Goal: Task Accomplishment & Management: Use online tool/utility

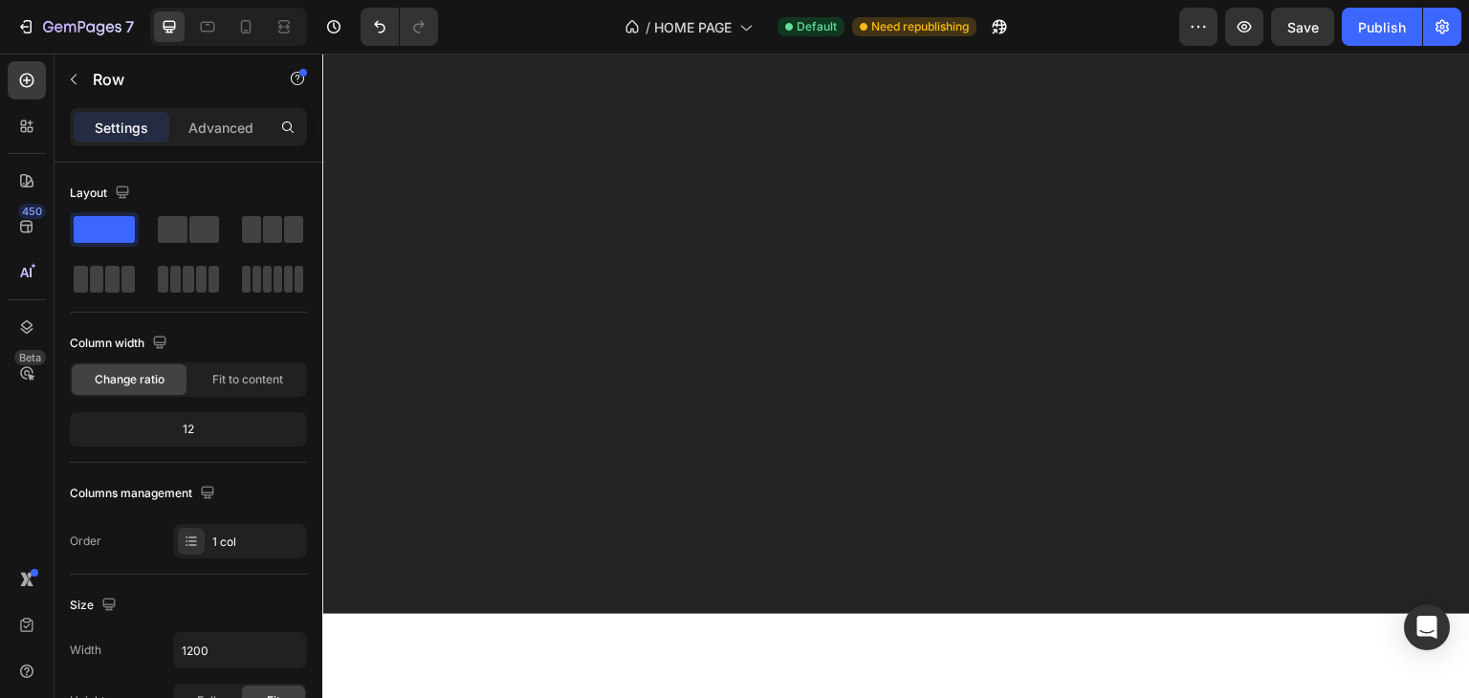
scroll to position [2612, 0]
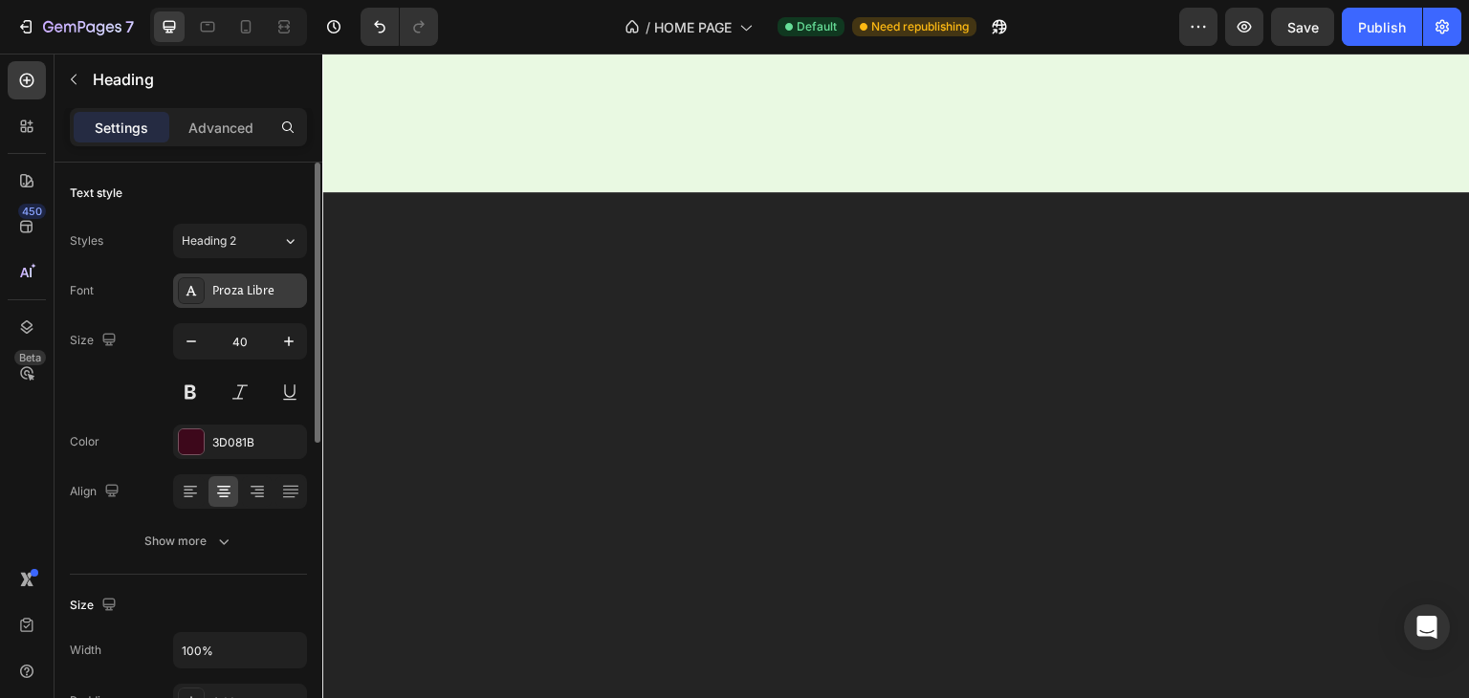
click at [238, 299] on div "Proza Libre" at bounding box center [240, 290] width 134 height 34
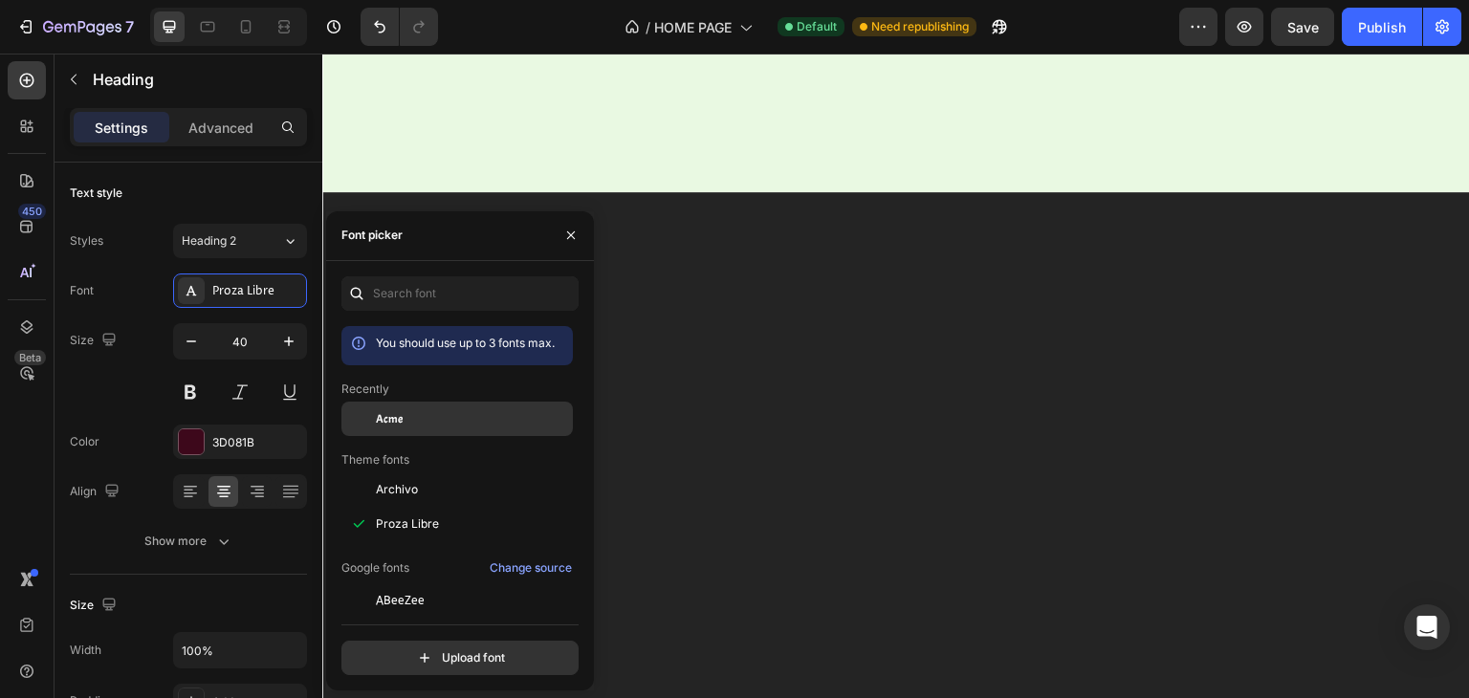
click at [375, 435] on div at bounding box center [358, 419] width 34 height 34
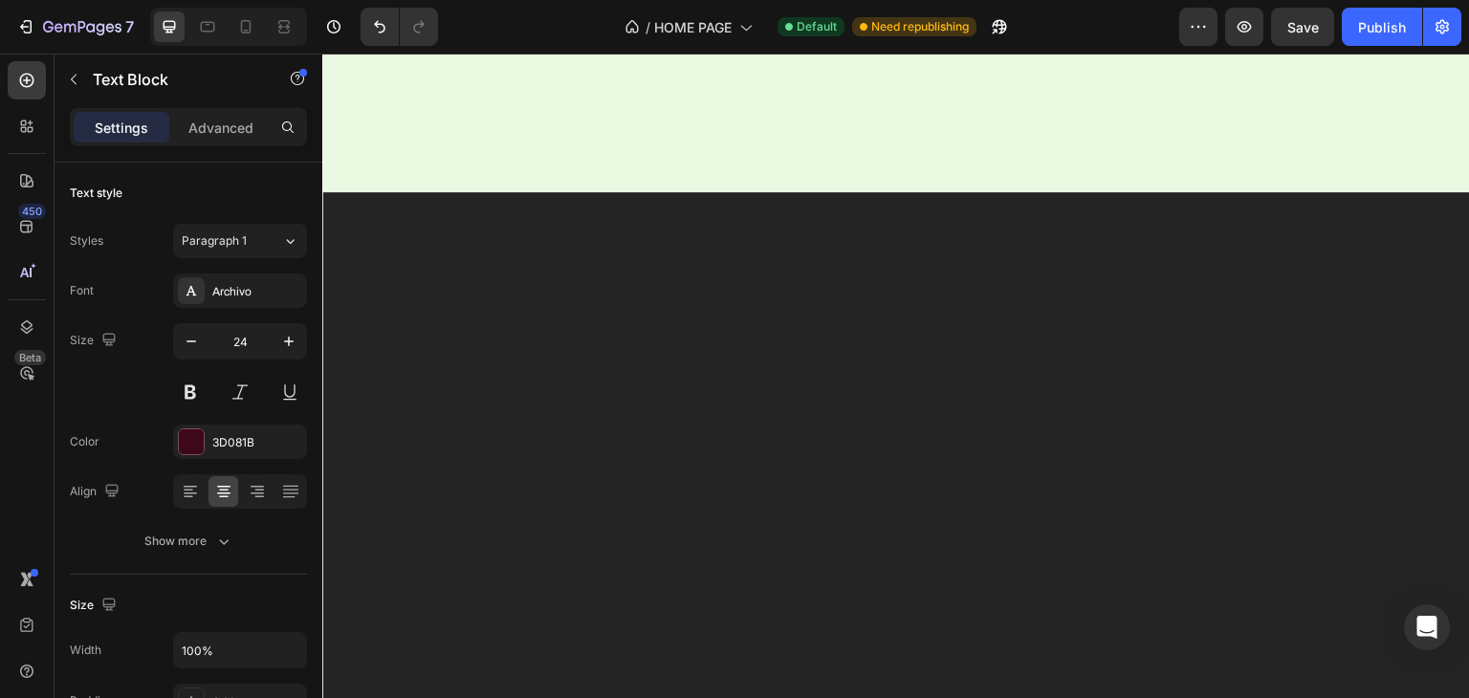
scroll to position [2668, 0]
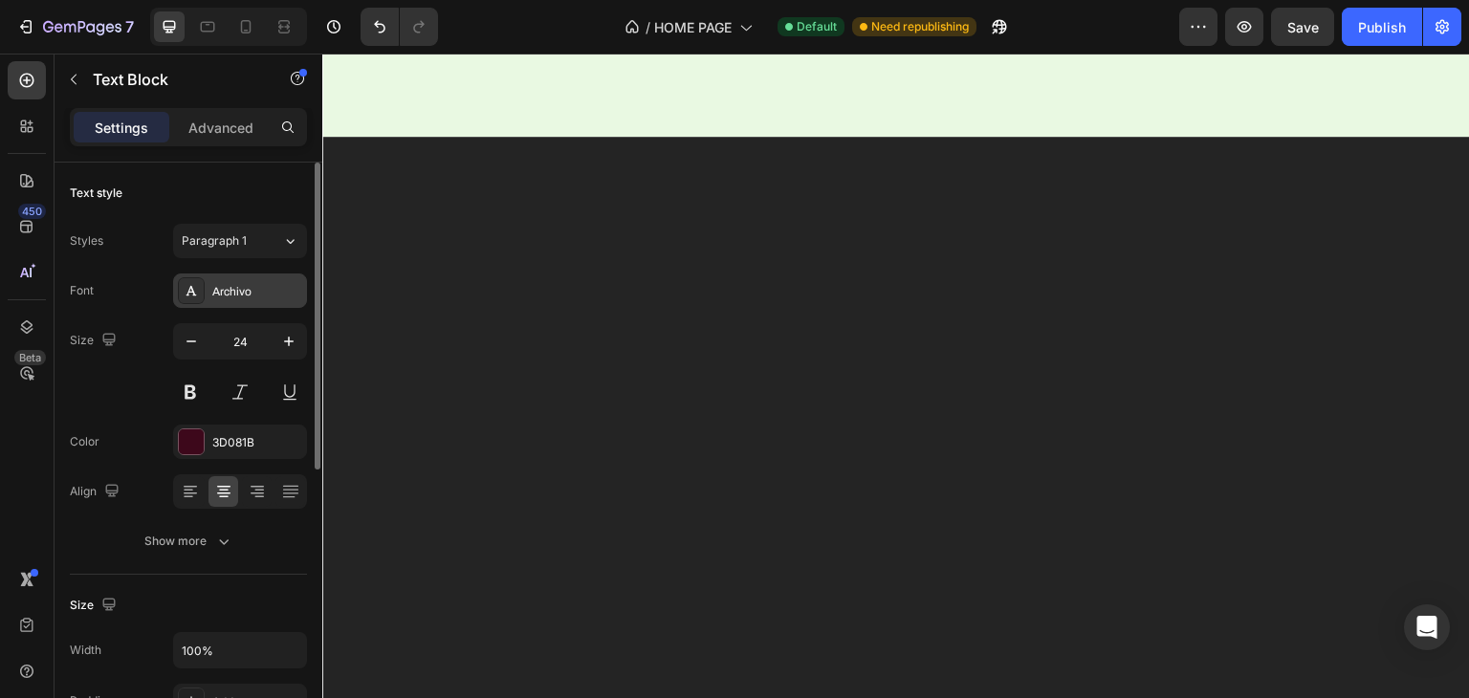
click at [246, 283] on div "Archivo" at bounding box center [257, 291] width 90 height 17
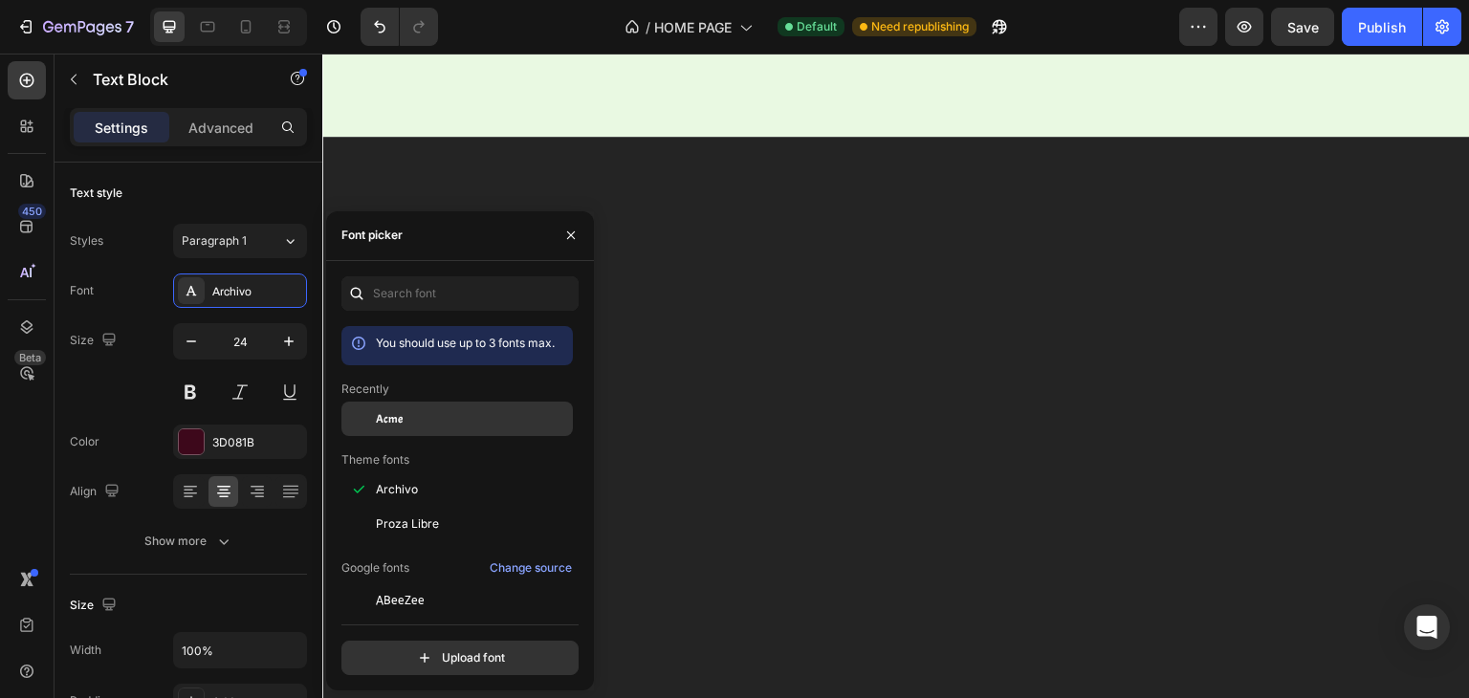
click at [352, 408] on div at bounding box center [358, 419] width 34 height 34
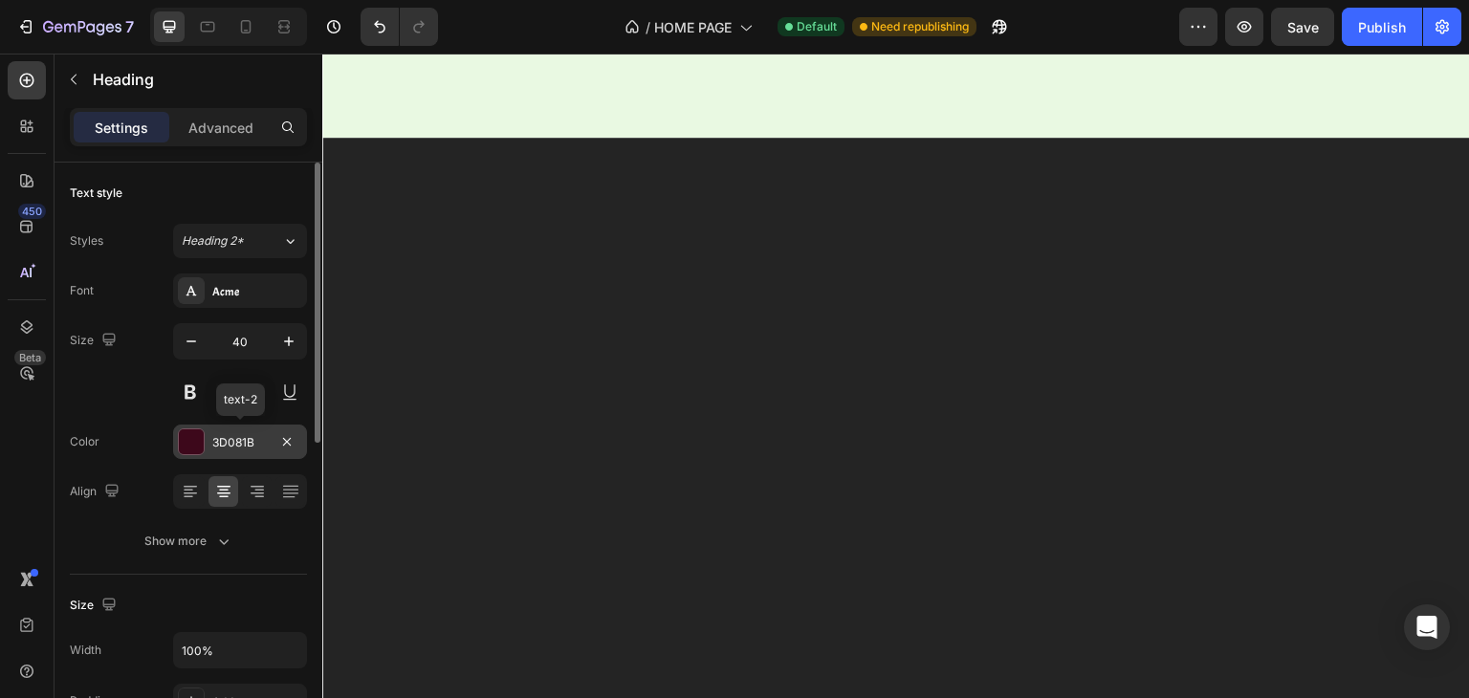
click at [195, 443] on div at bounding box center [191, 441] width 25 height 25
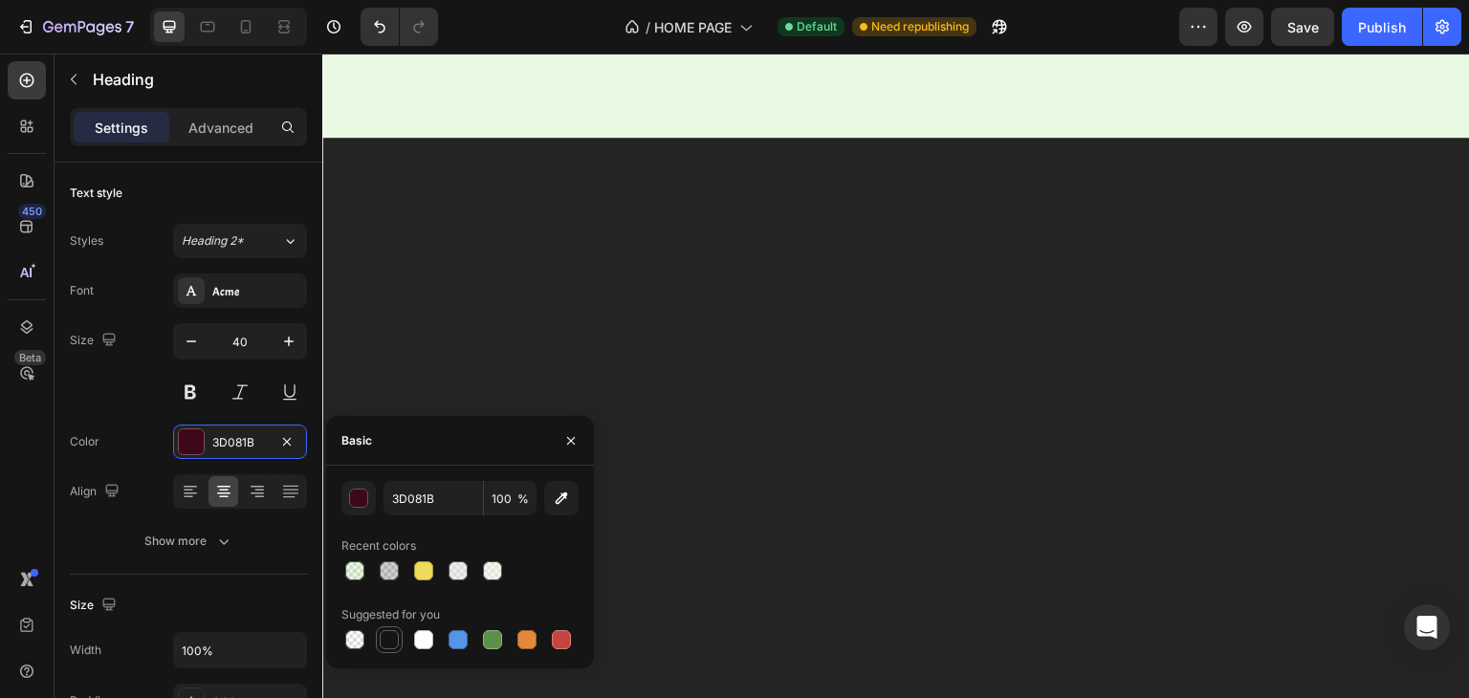
click at [389, 643] on div at bounding box center [389, 639] width 19 height 19
type input "151515"
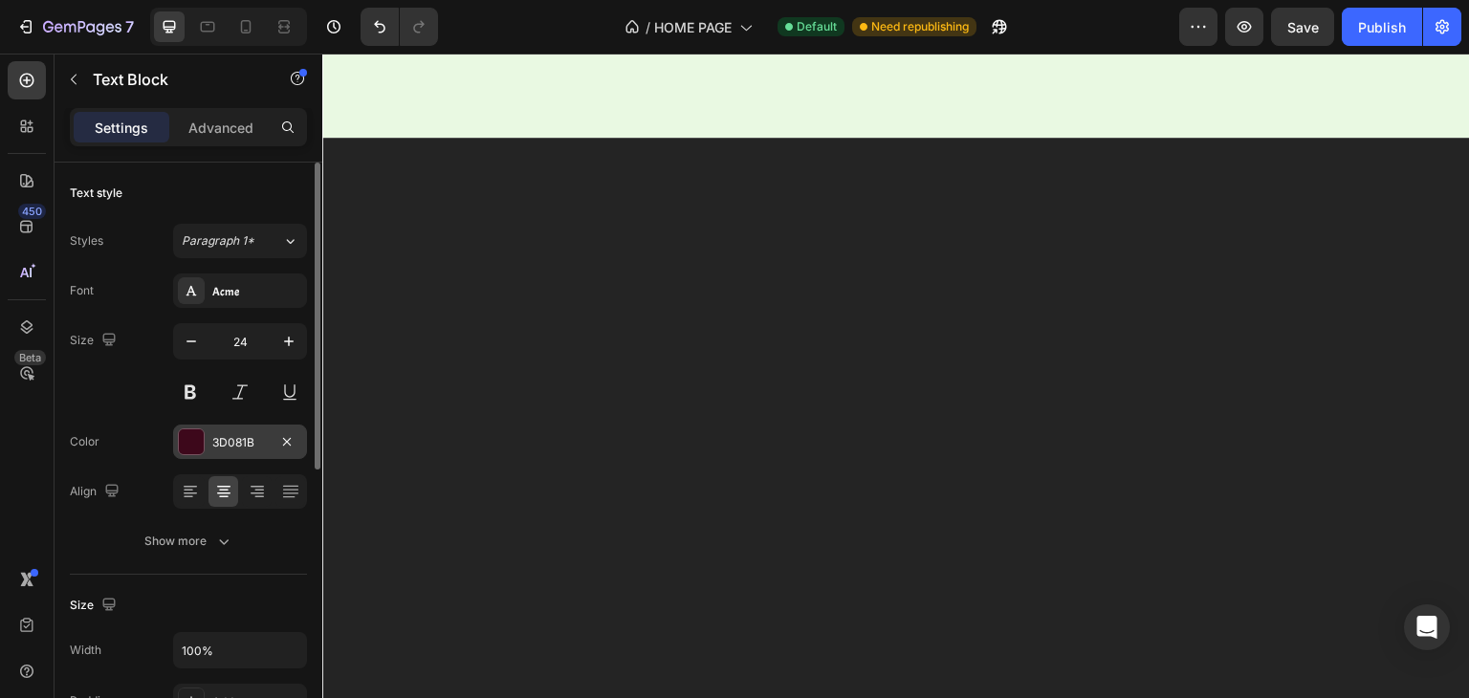
click at [202, 447] on div at bounding box center [191, 441] width 25 height 25
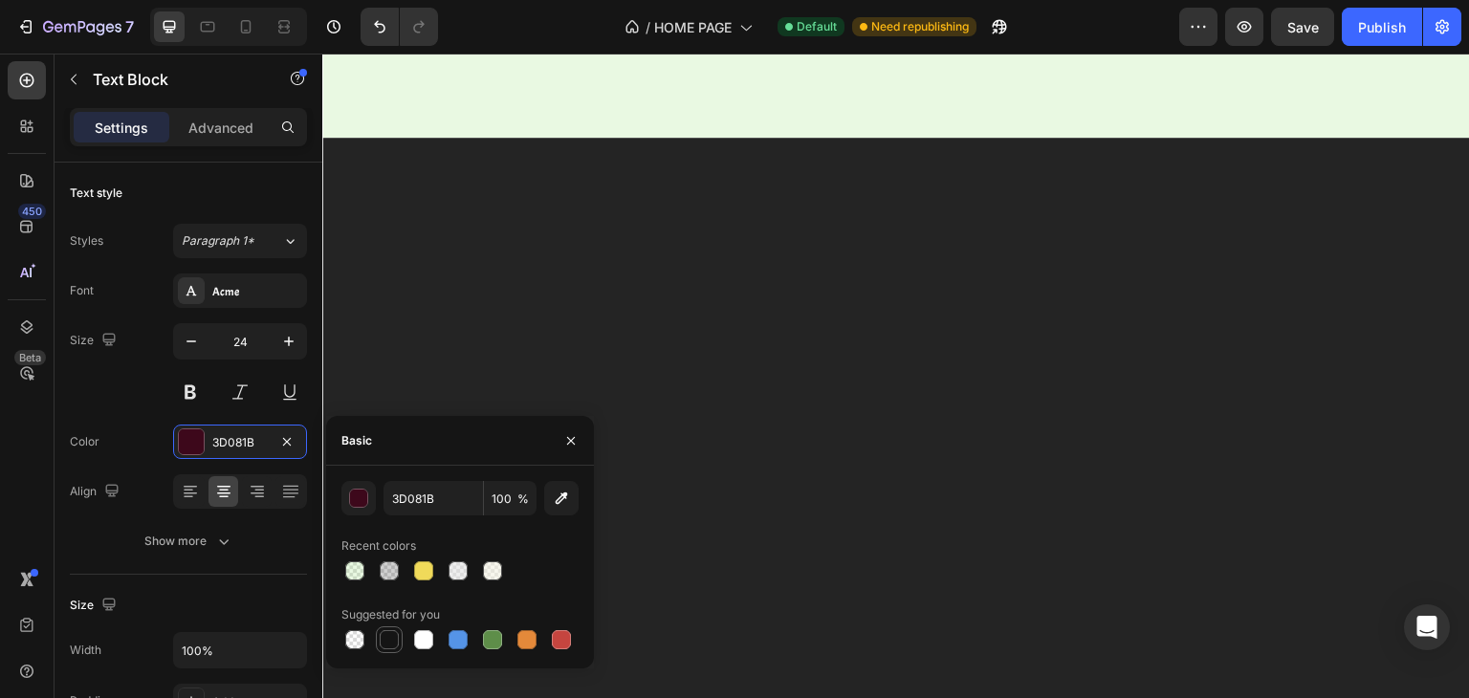
click at [384, 643] on div at bounding box center [389, 639] width 19 height 19
type input "151515"
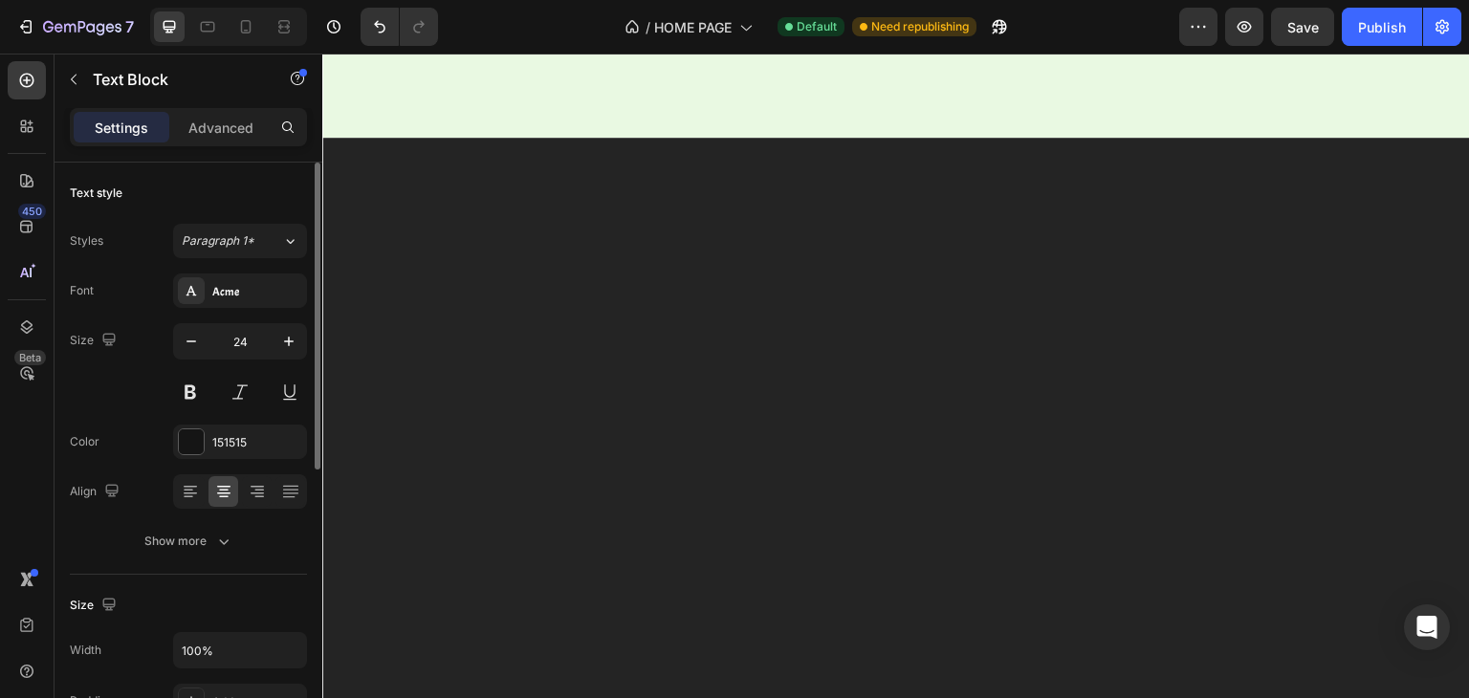
click at [138, 433] on div "Color 151515" at bounding box center [188, 442] width 237 height 34
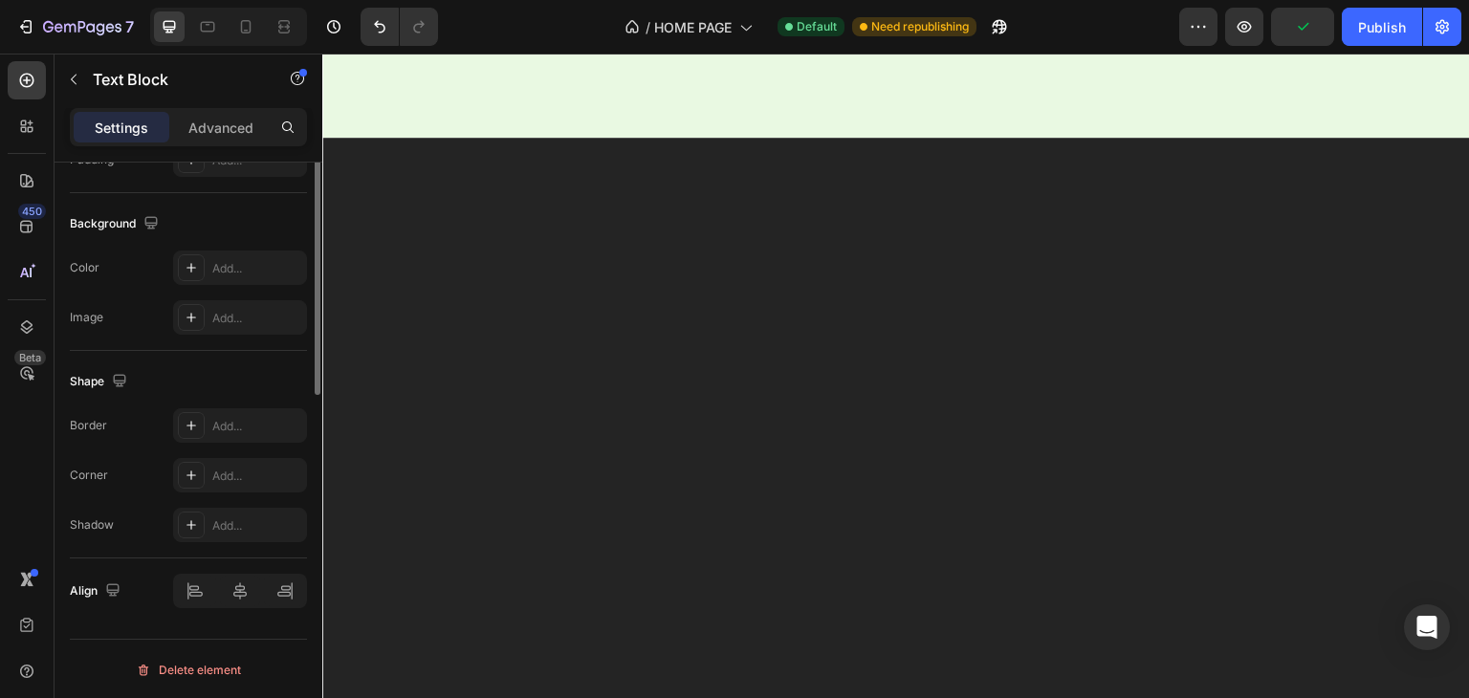
scroll to position [0, 0]
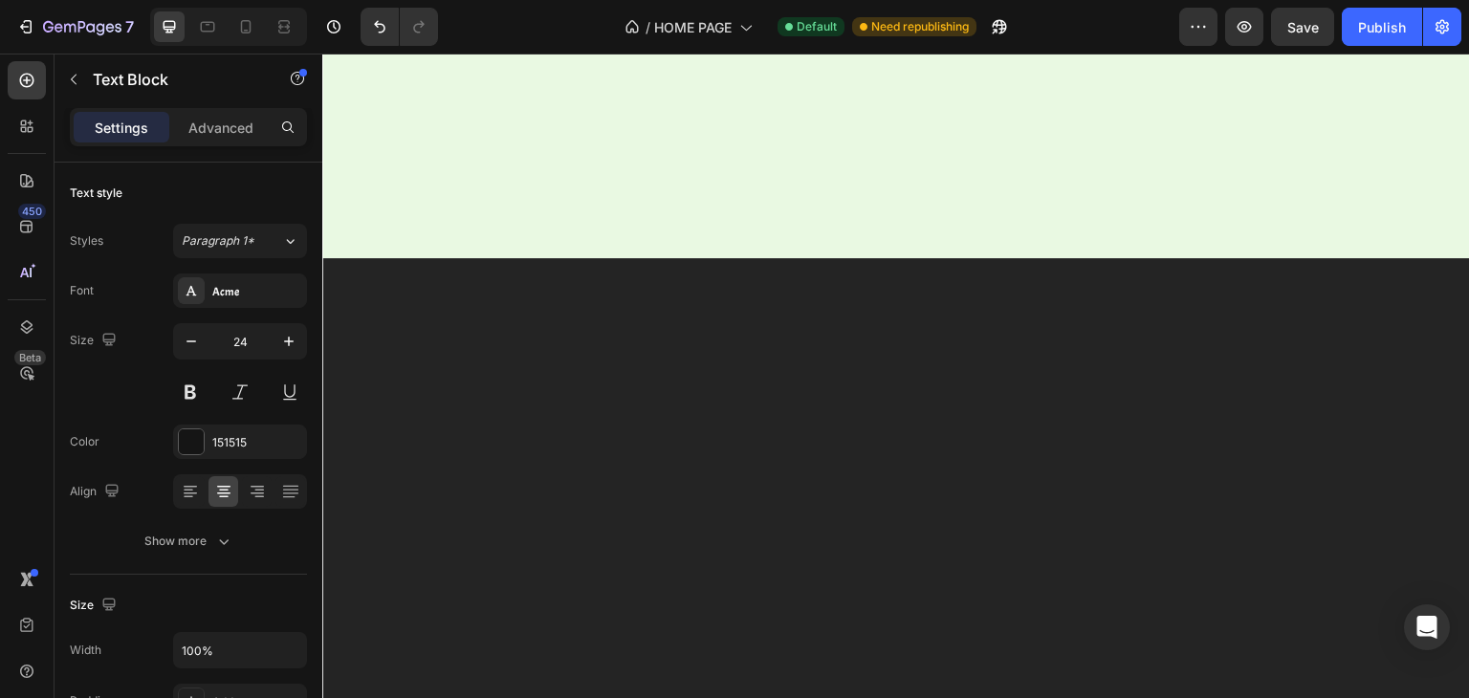
scroll to position [2546, 0]
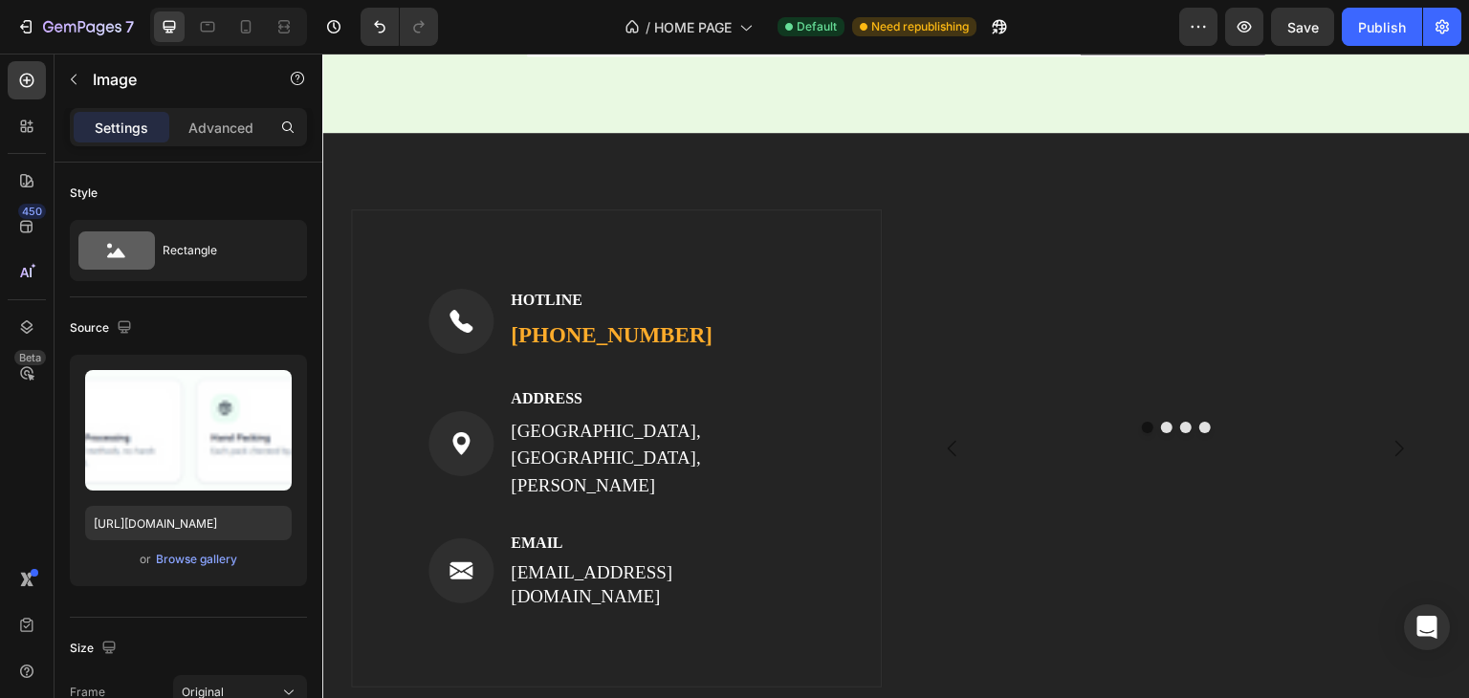
scroll to position [3067, 0]
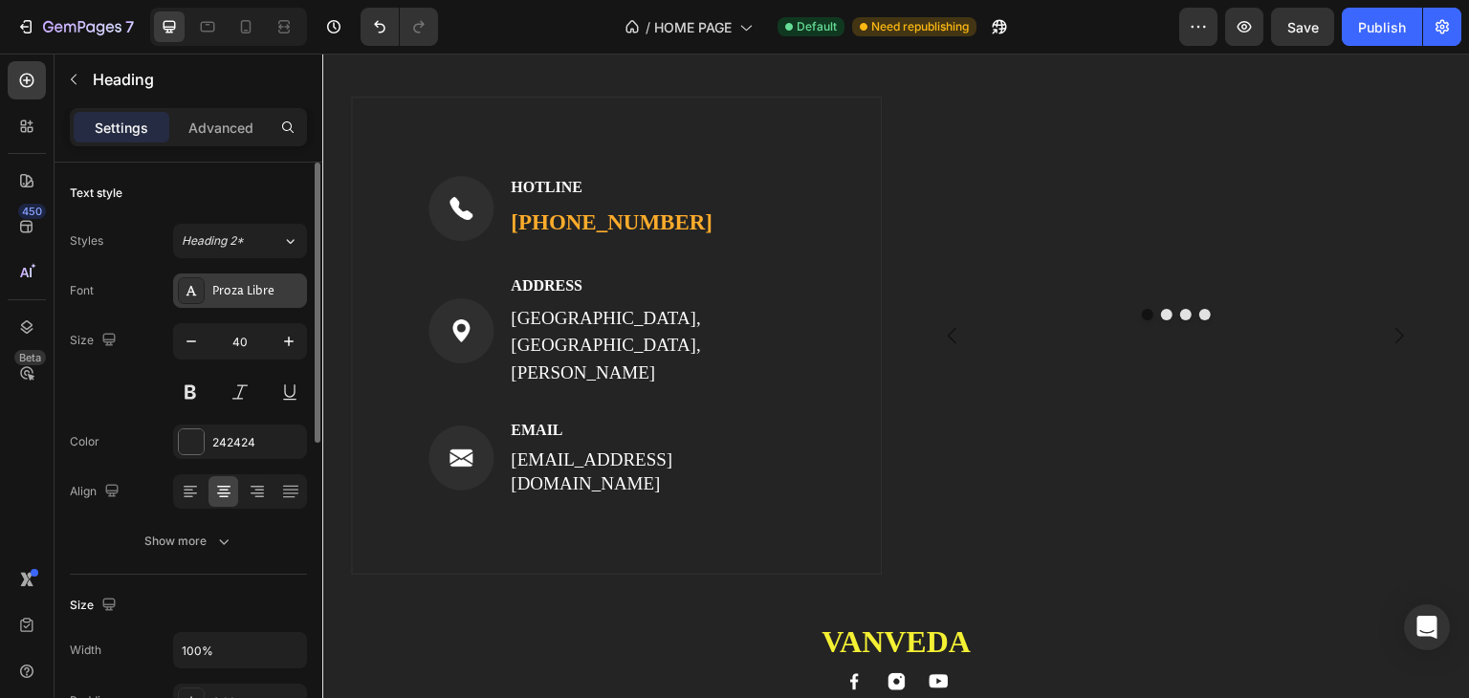
click at [244, 293] on div "Proza Libre" at bounding box center [257, 291] width 90 height 17
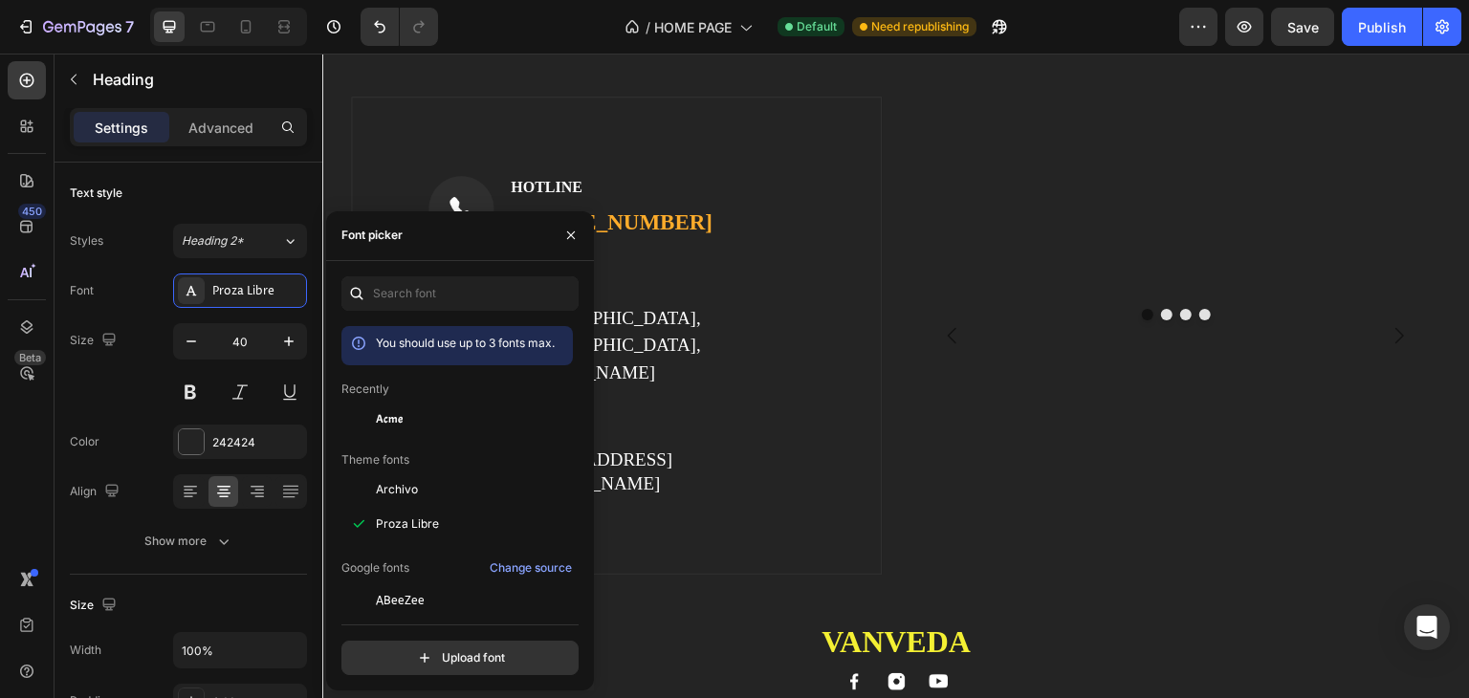
click at [386, 418] on span "Acme" at bounding box center [389, 418] width 27 height 17
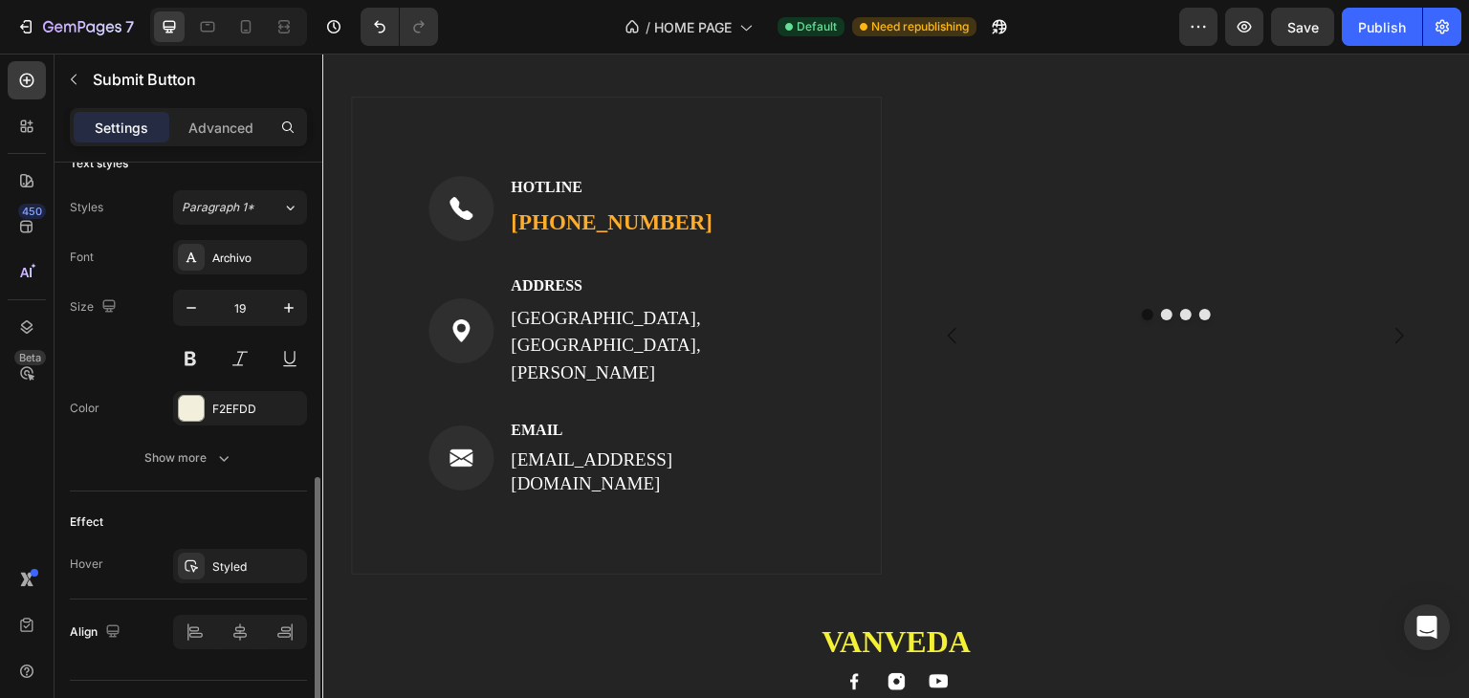
scroll to position [731, 0]
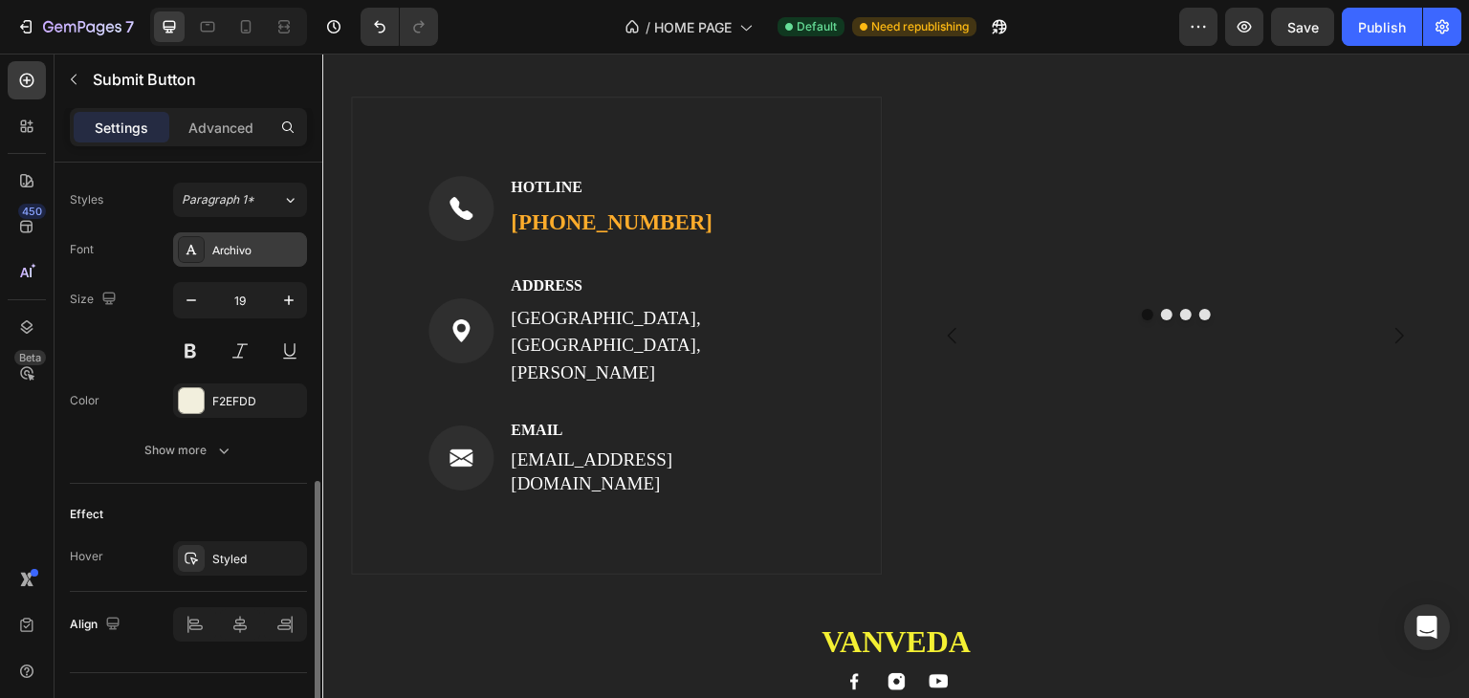
click at [234, 242] on div "Archivo" at bounding box center [257, 250] width 90 height 17
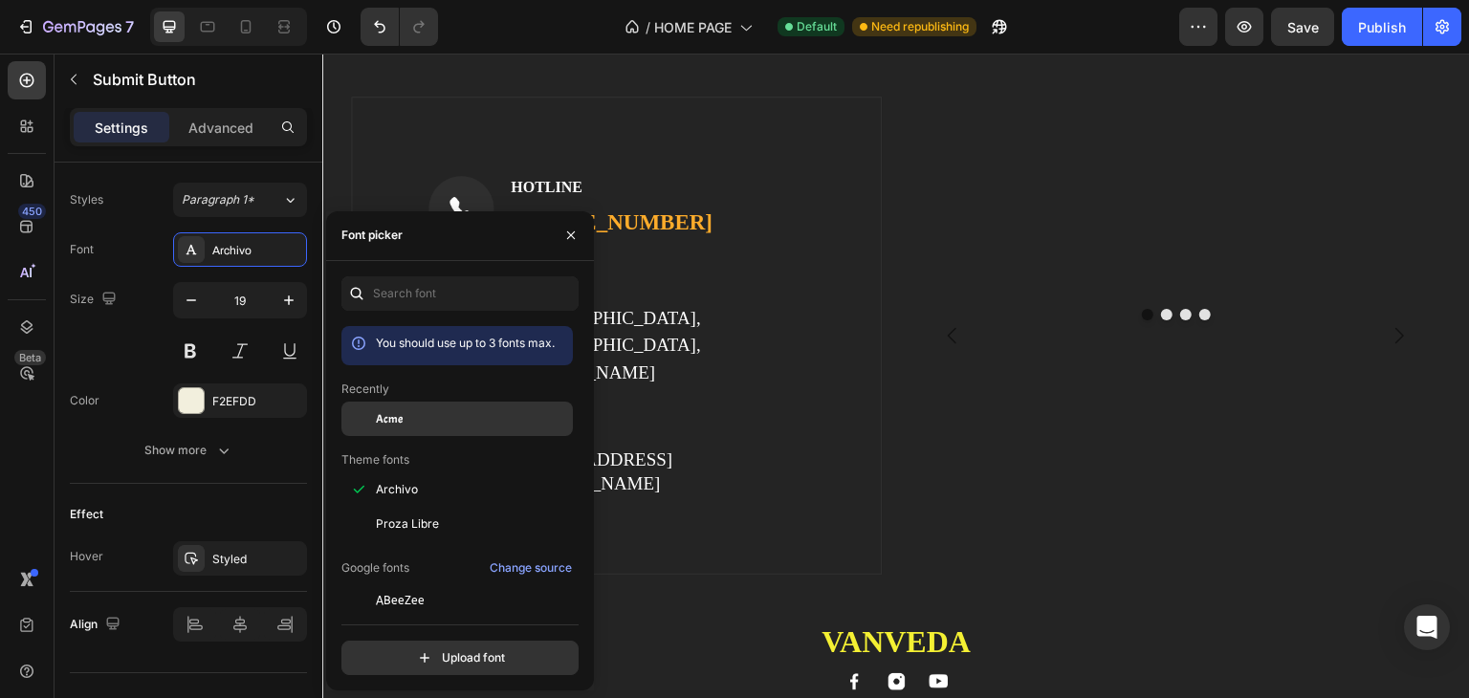
click at [385, 410] on span "Acme" at bounding box center [389, 418] width 27 height 17
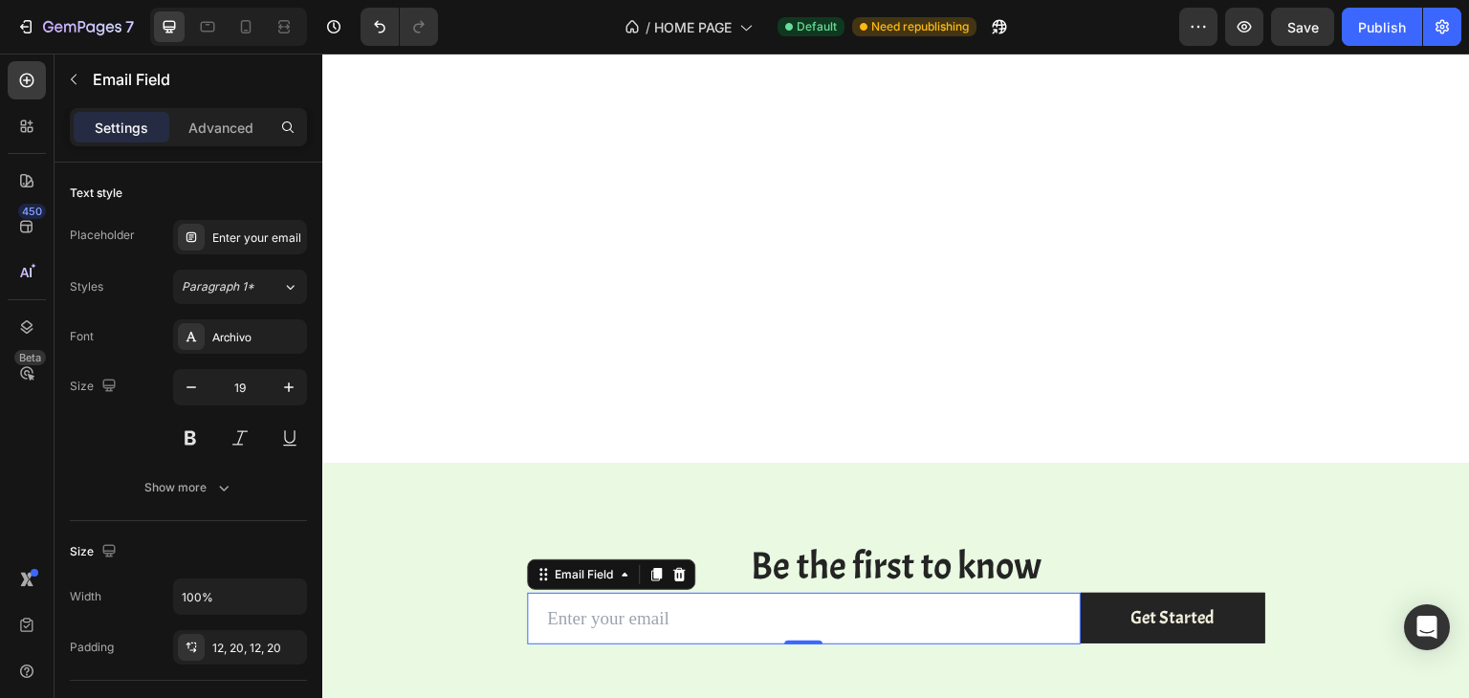
scroll to position [3454, 0]
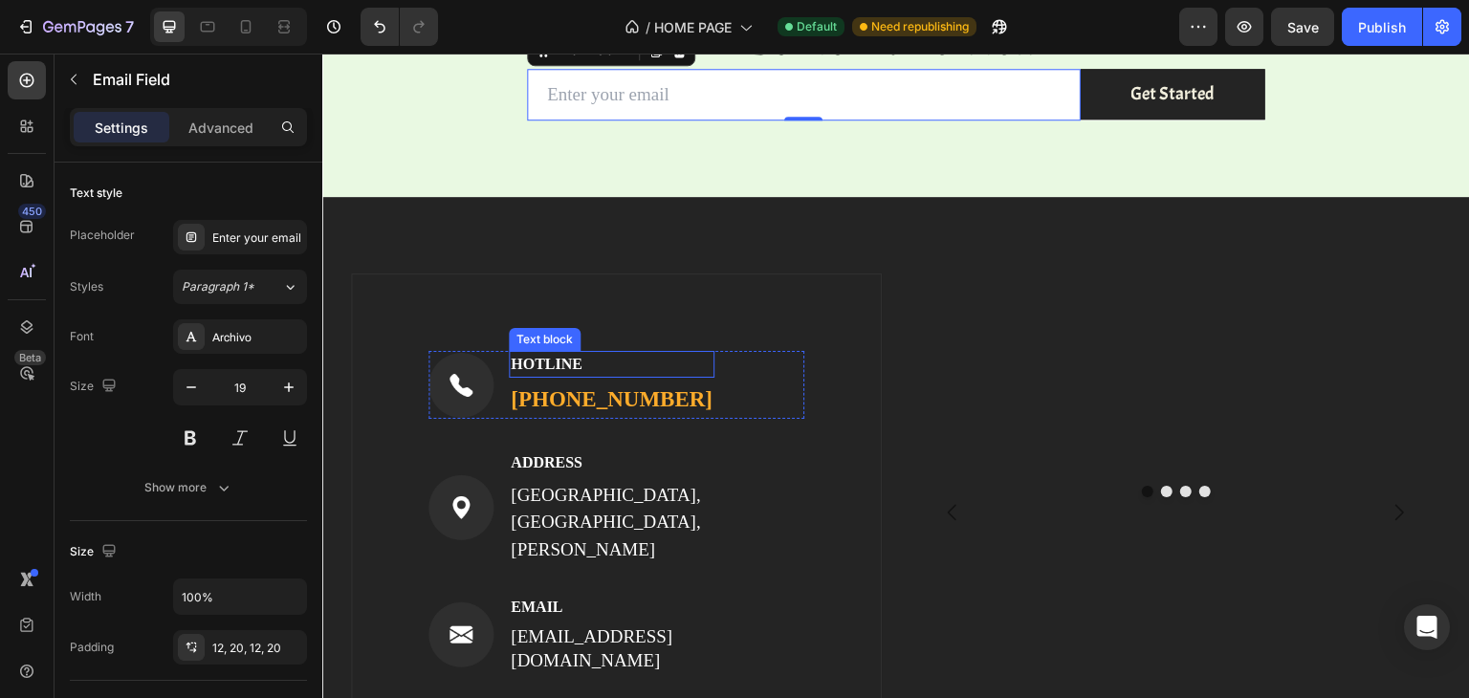
click at [551, 365] on p "HOTLINE" at bounding box center [612, 364] width 202 height 23
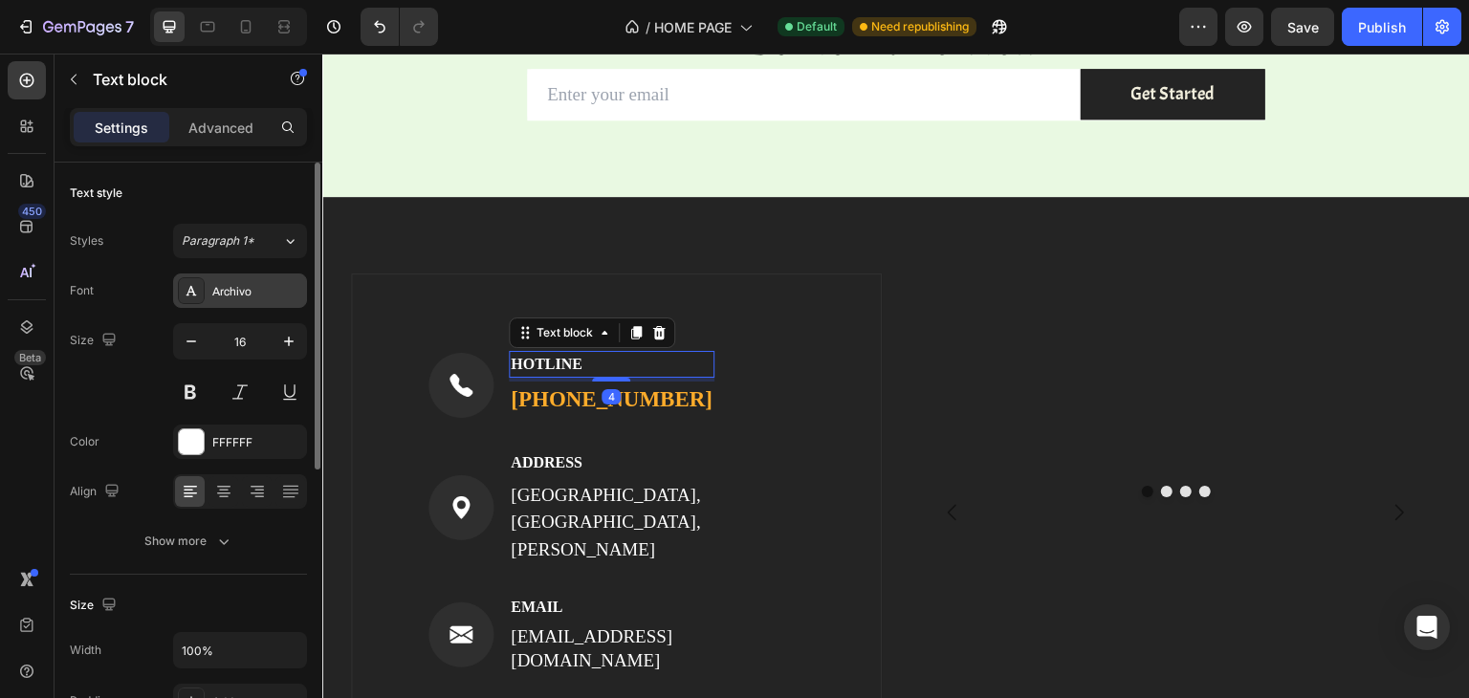
drag, startPoint x: 249, startPoint y: 272, endPoint x: 249, endPoint y: 286, distance: 14.3
click at [249, 286] on div "Styles Paragraph 1* Font Archivo Size 16 Color FFFFFF Align Show more" at bounding box center [188, 391] width 237 height 335
click at [249, 286] on div "Archivo" at bounding box center [257, 291] width 90 height 17
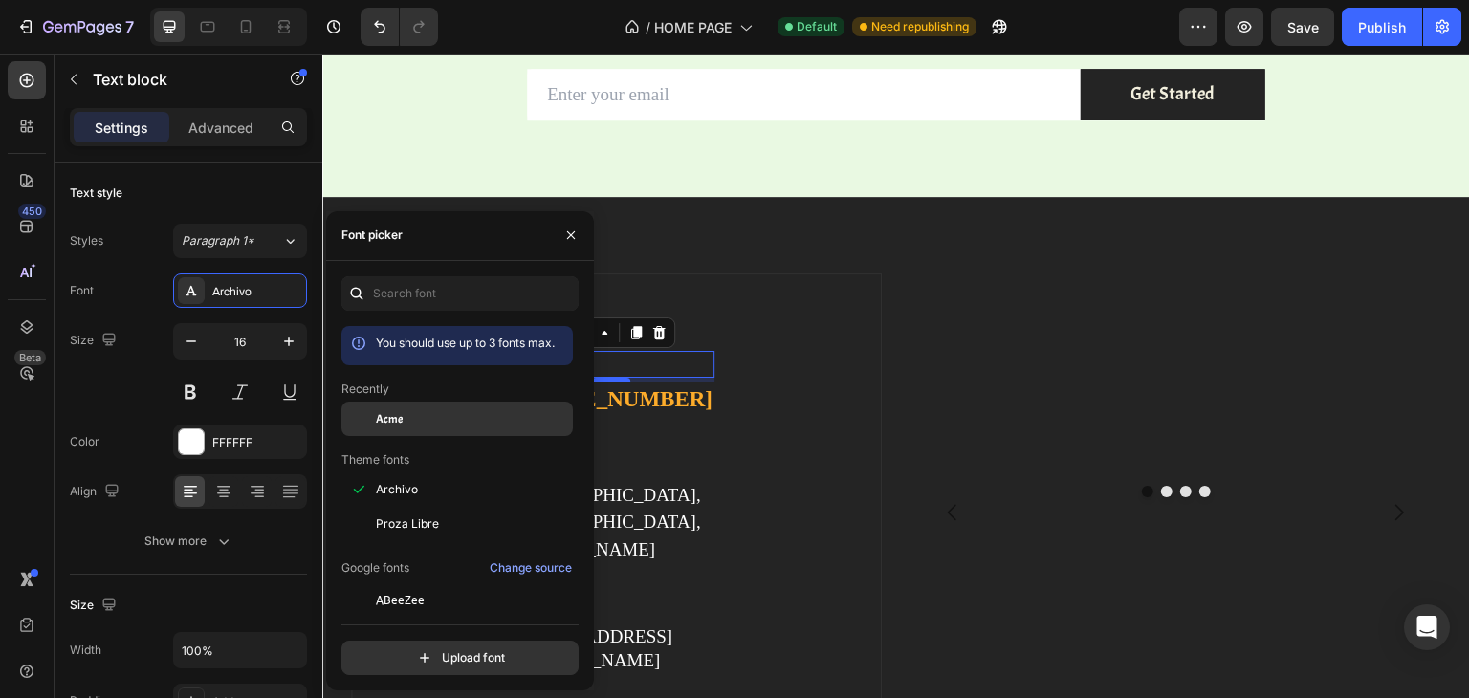
drag, startPoint x: 364, startPoint y: 406, endPoint x: 272, endPoint y: 352, distance: 107.6
click at [364, 406] on div at bounding box center [358, 419] width 34 height 34
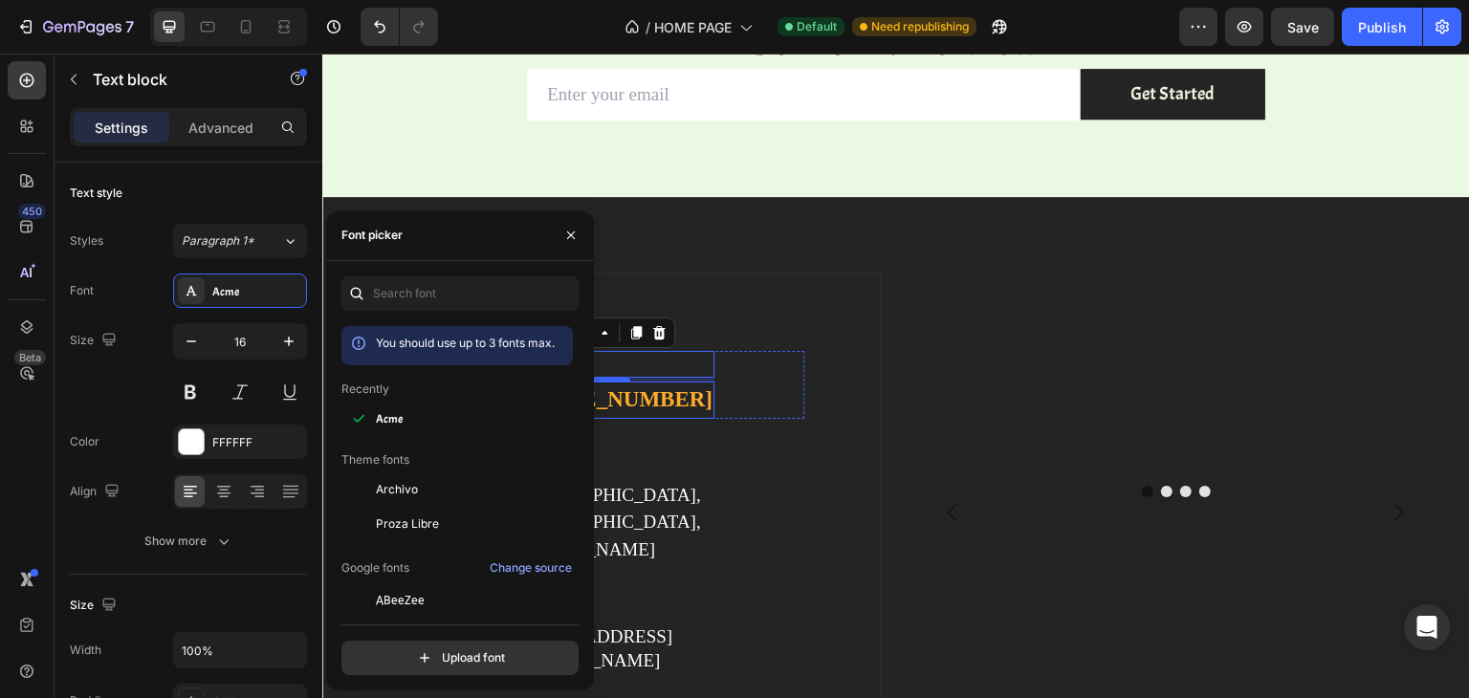
click at [629, 403] on p "[PHONE_NUMBER]" at bounding box center [612, 399] width 202 height 33
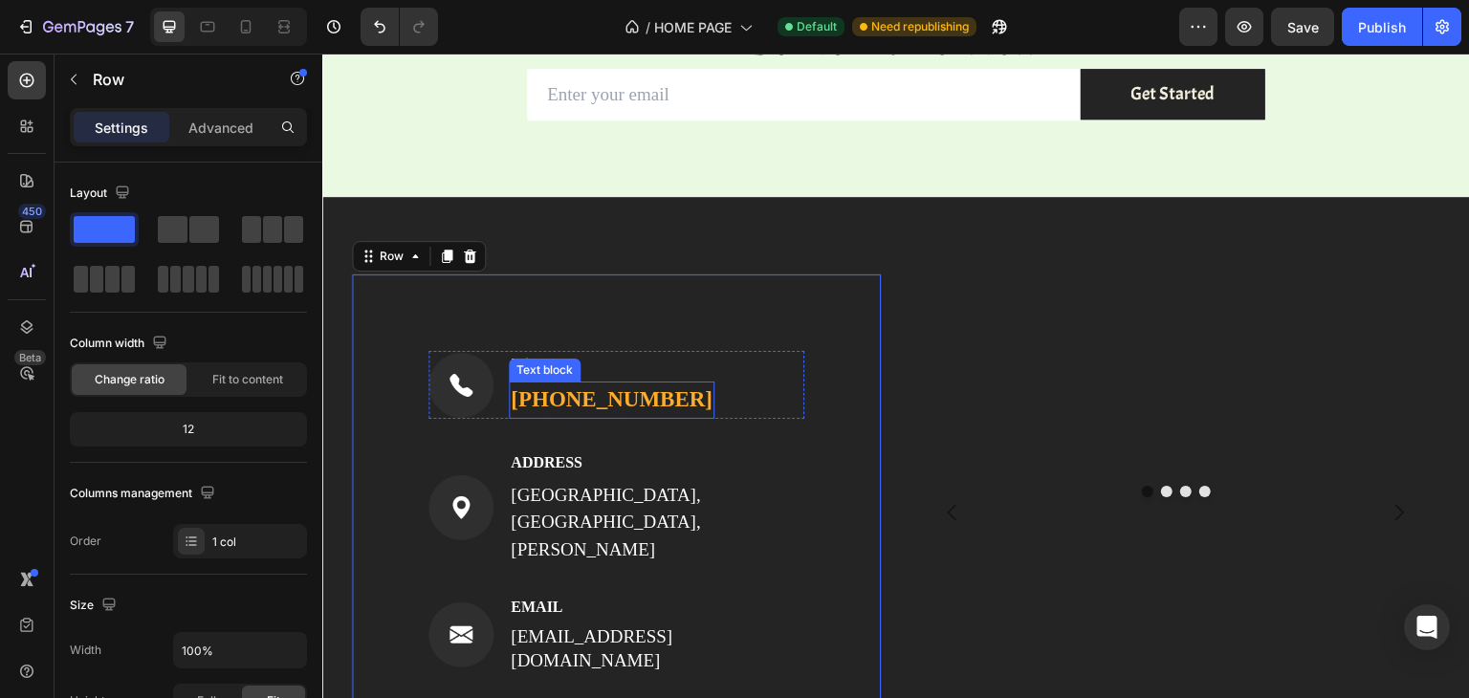
click at [538, 399] on p "[PHONE_NUMBER]" at bounding box center [612, 399] width 202 height 33
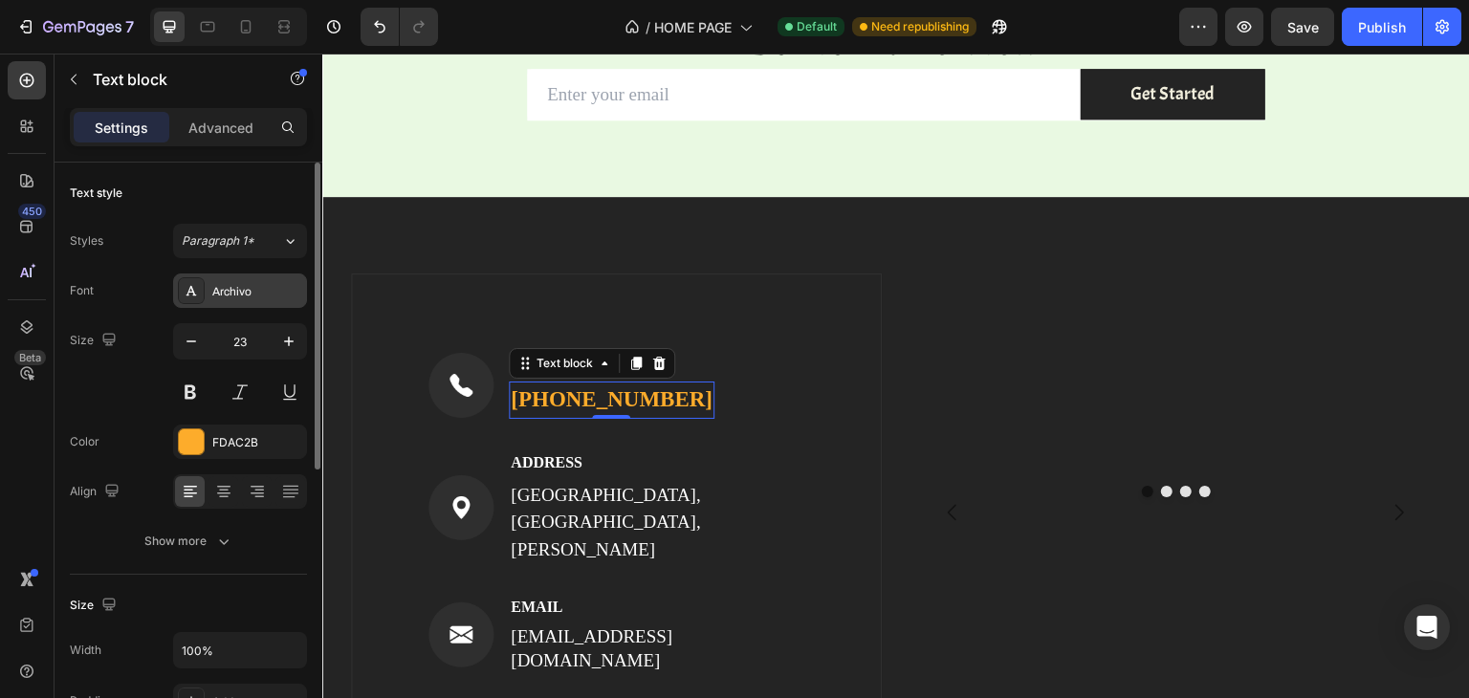
click at [227, 289] on div "Archivo" at bounding box center [257, 291] width 90 height 17
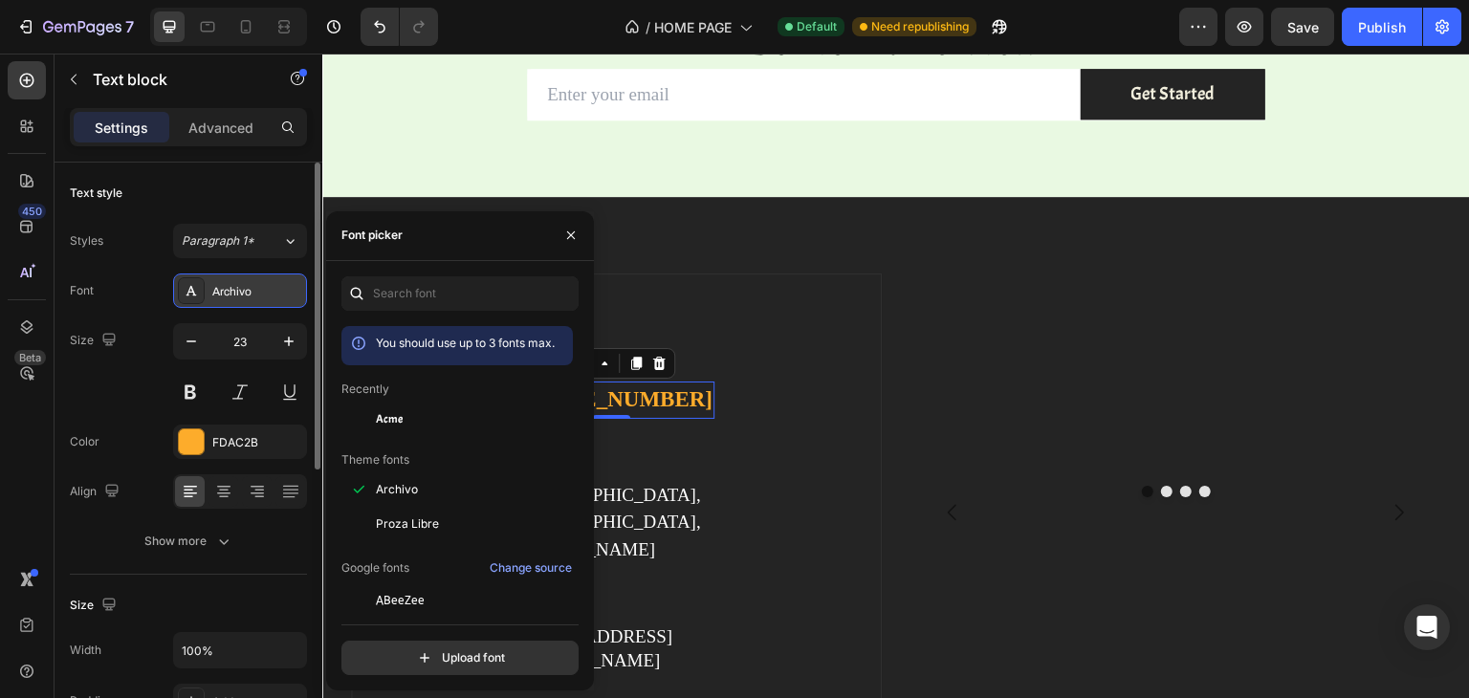
click at [243, 285] on div "Archivo" at bounding box center [257, 291] width 90 height 17
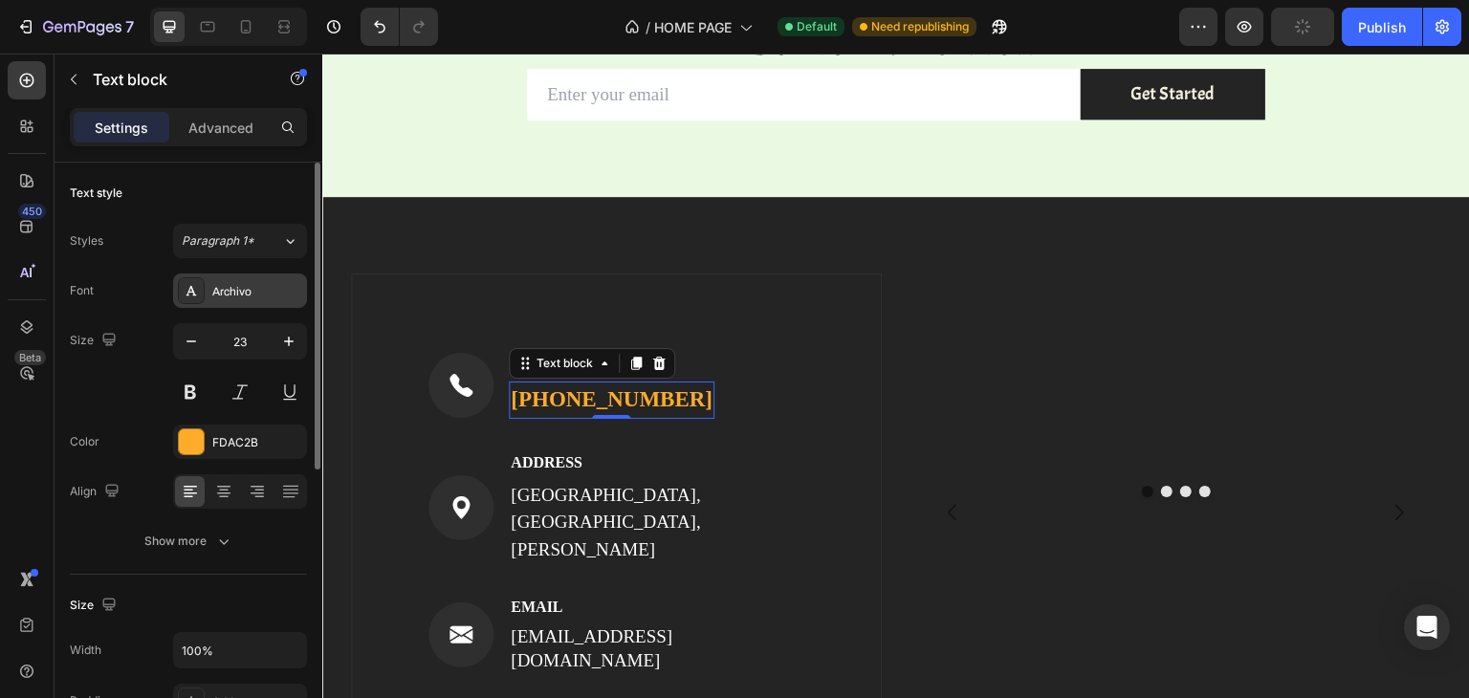
click at [217, 284] on div "Archivo" at bounding box center [257, 291] width 90 height 17
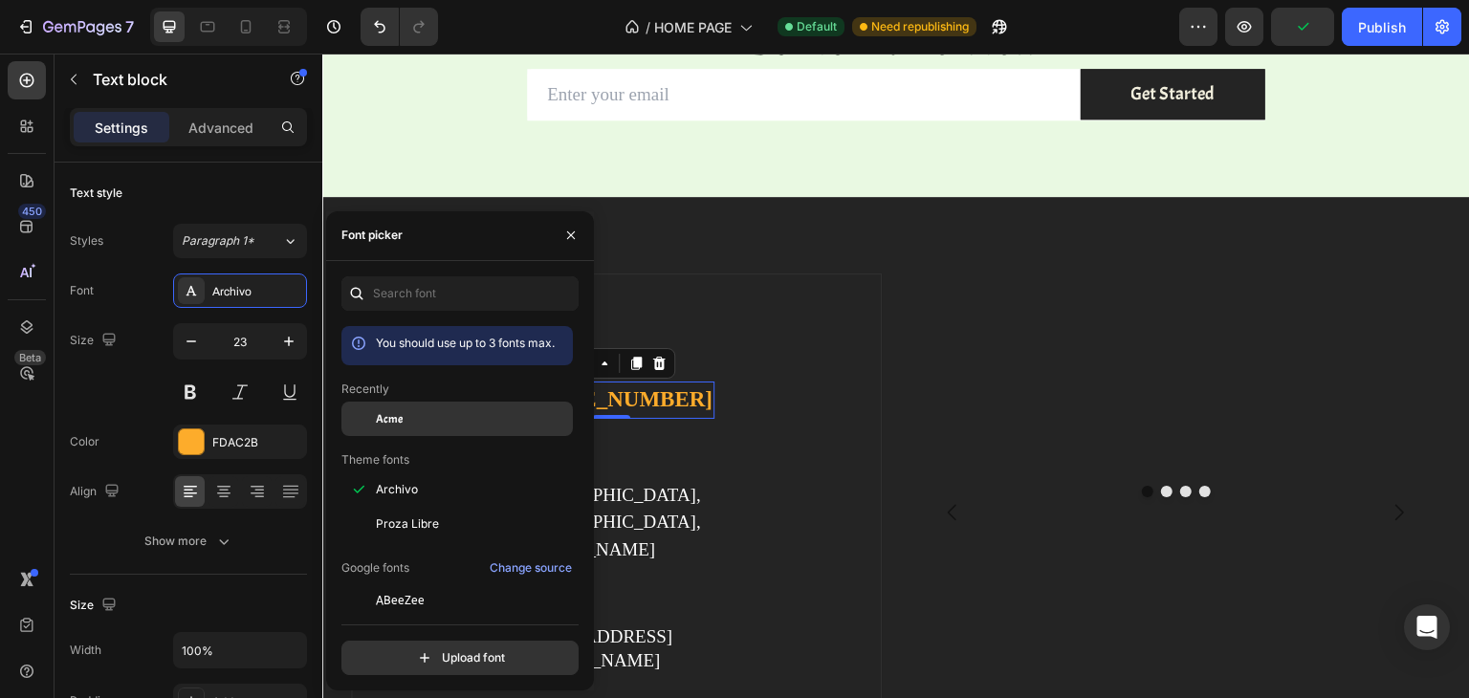
click at [384, 418] on span "Acme" at bounding box center [389, 418] width 27 height 17
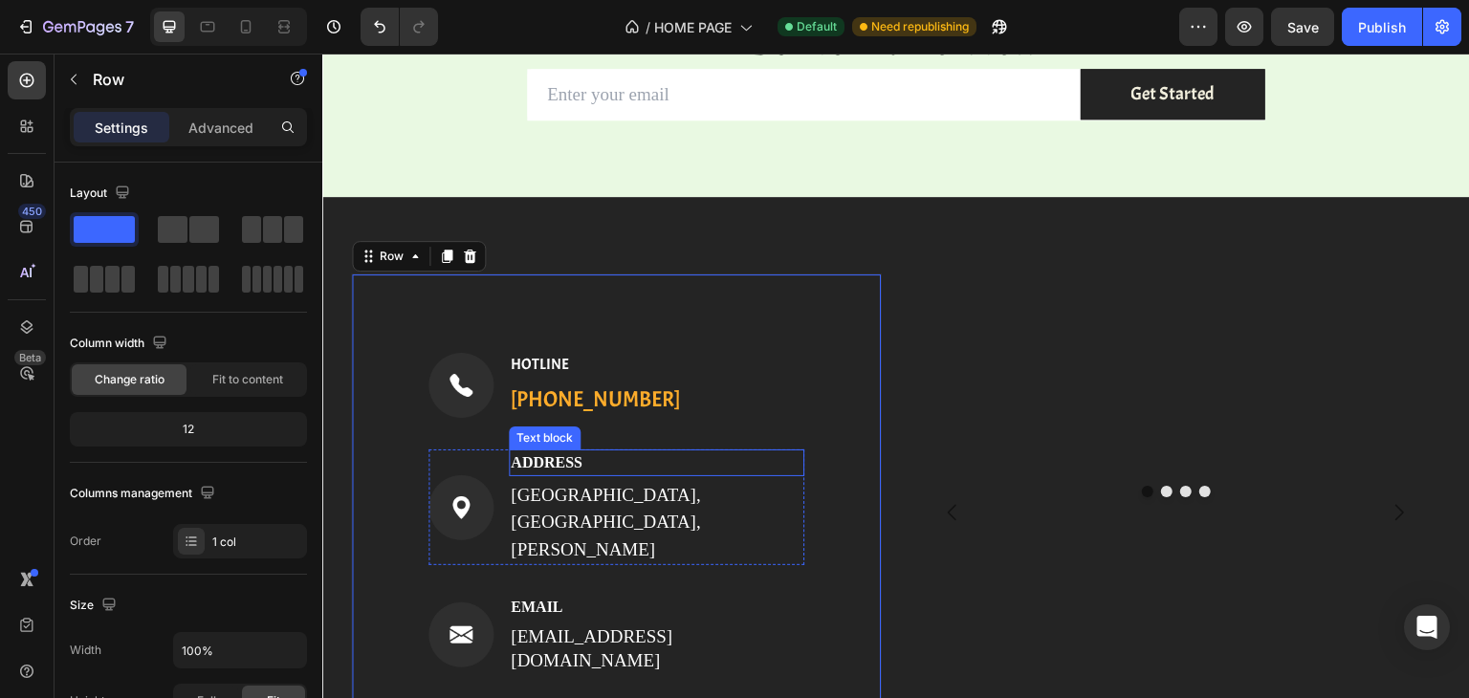
click at [584, 465] on p "ADDRESS" at bounding box center [657, 462] width 292 height 23
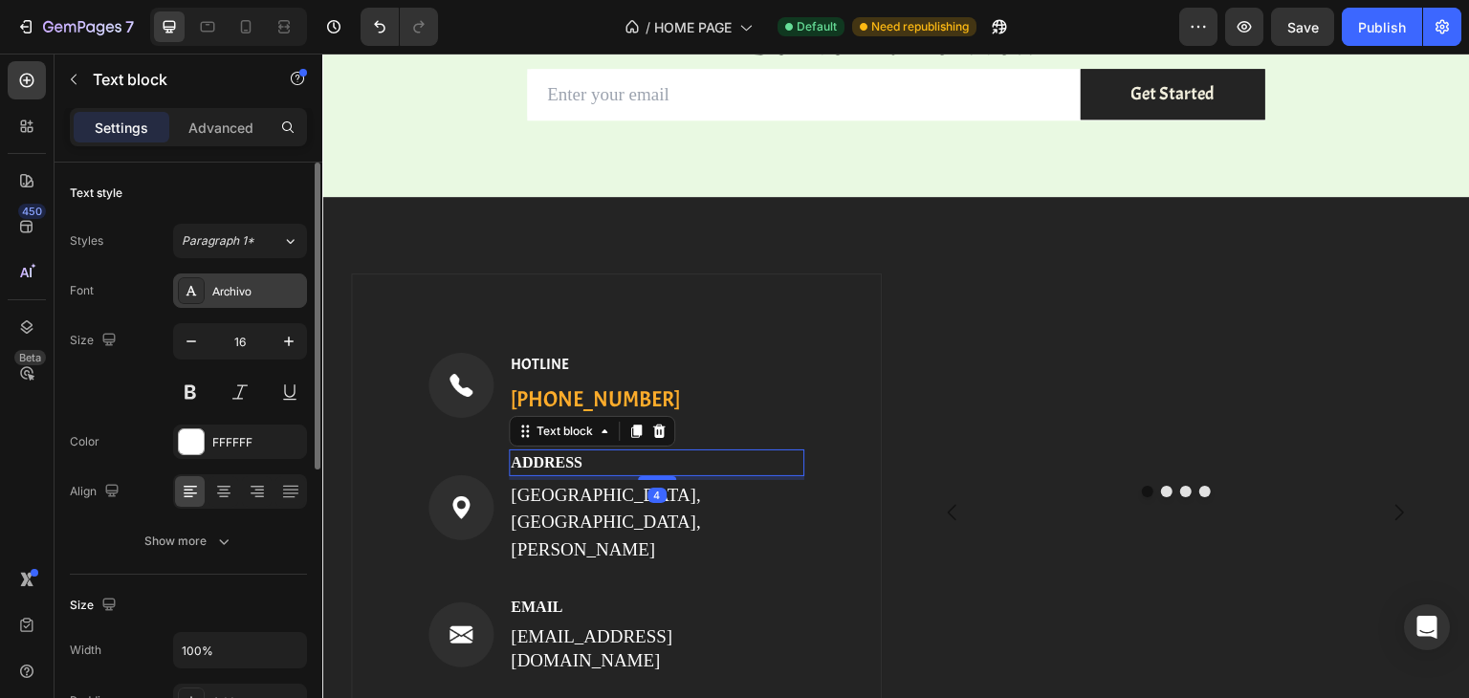
click at [255, 294] on div "Archivo" at bounding box center [257, 291] width 90 height 17
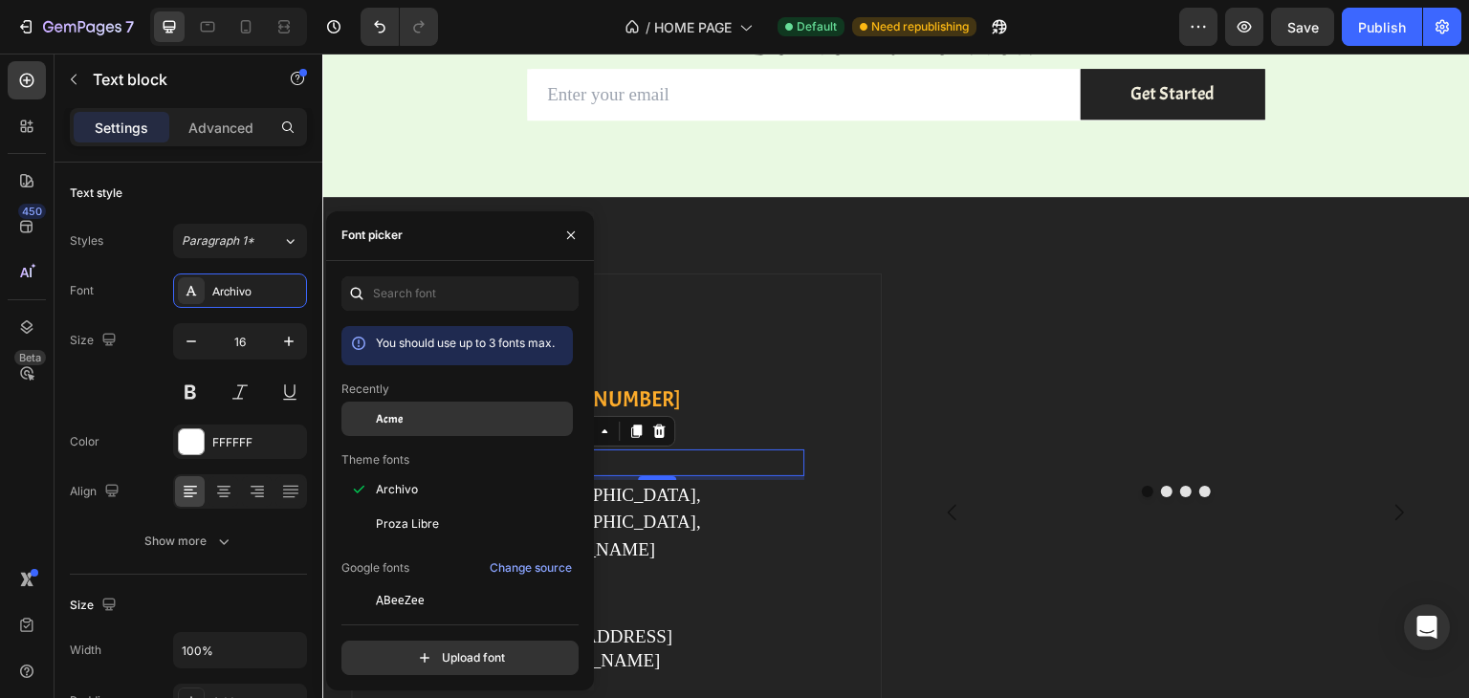
click at [399, 426] on span "Acme" at bounding box center [389, 418] width 27 height 17
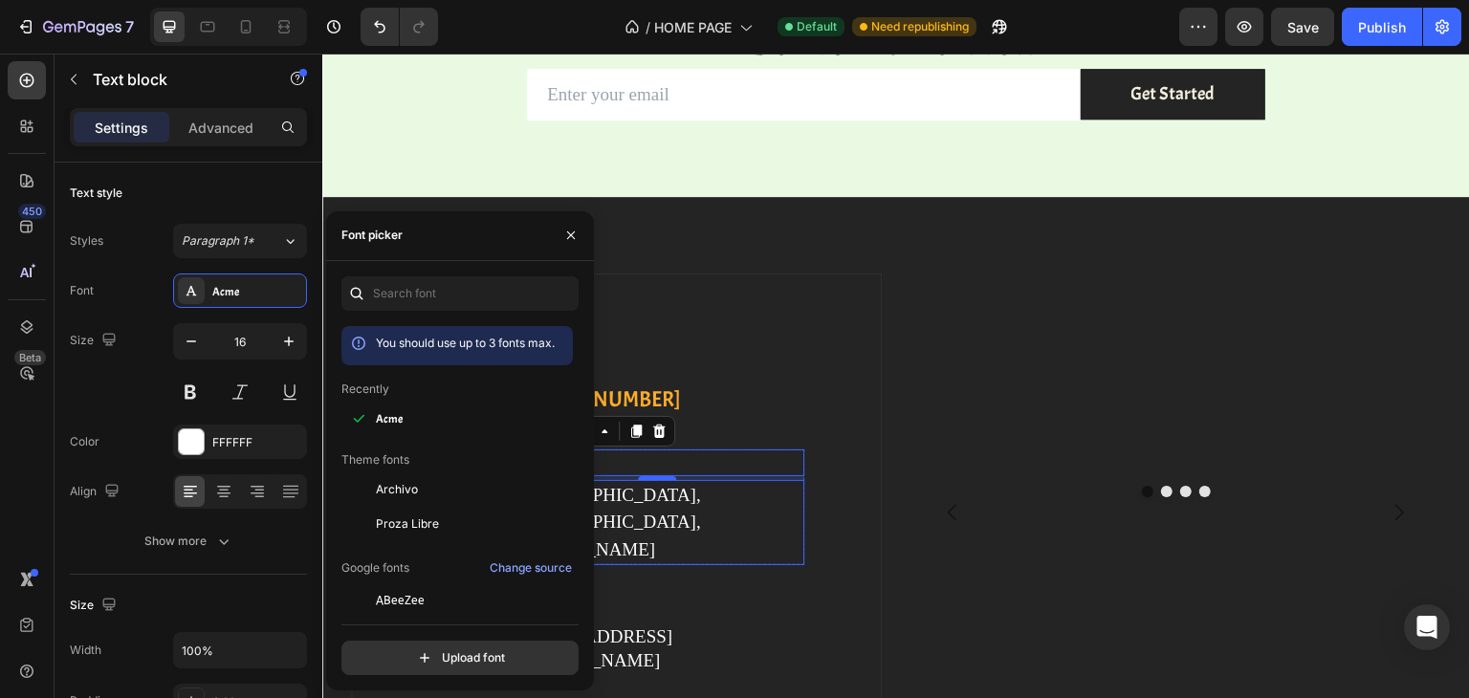
click at [666, 488] on p "[GEOGRAPHIC_DATA], [GEOGRAPHIC_DATA], [PERSON_NAME]" at bounding box center [657, 523] width 292 height 82
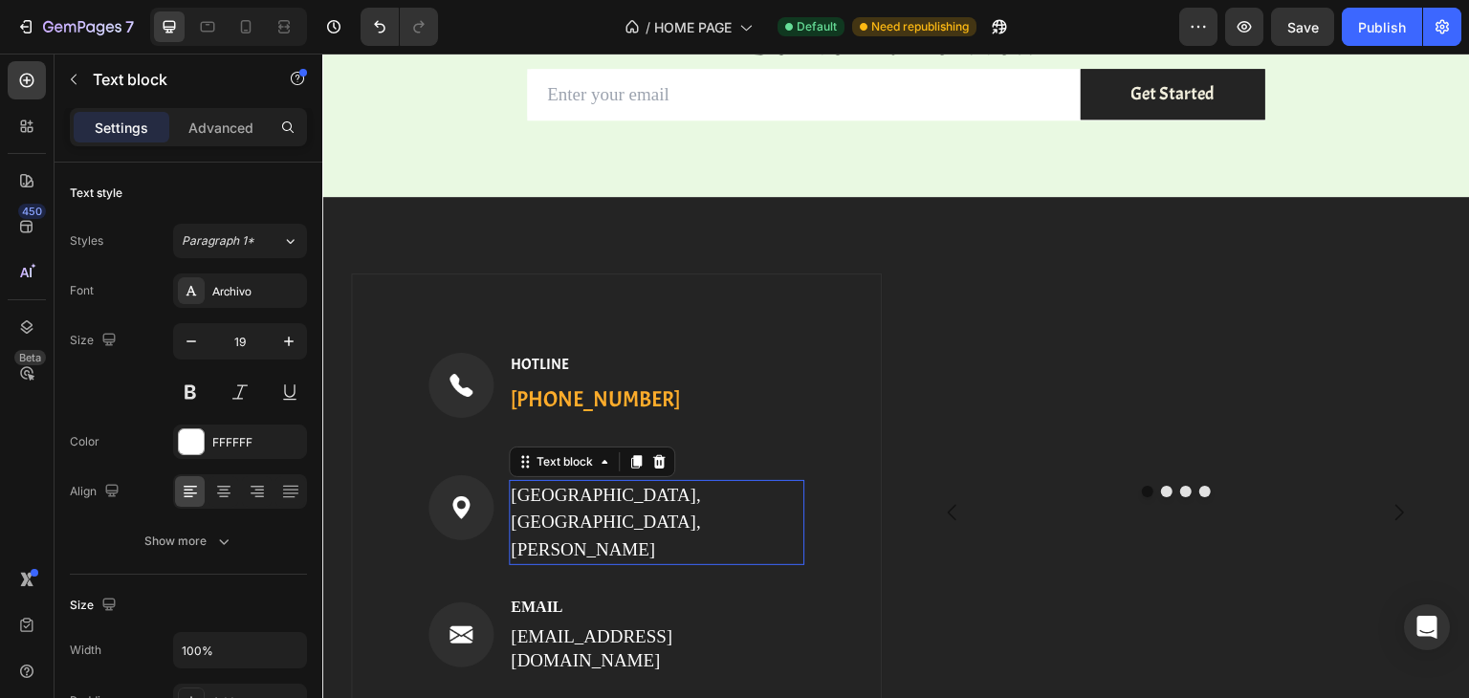
drag, startPoint x: 666, startPoint y: 488, endPoint x: 287, endPoint y: 370, distance: 397.4
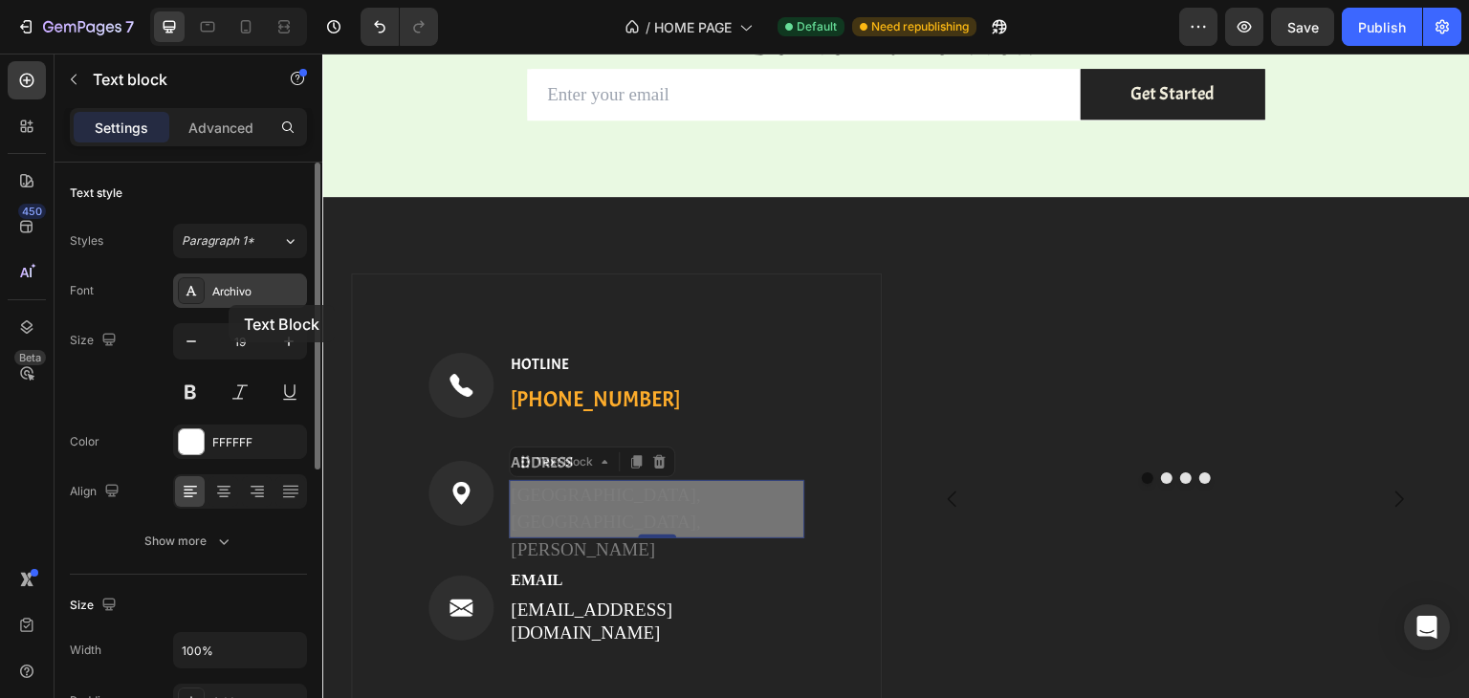
click at [229, 305] on div "Archivo" at bounding box center [240, 290] width 134 height 34
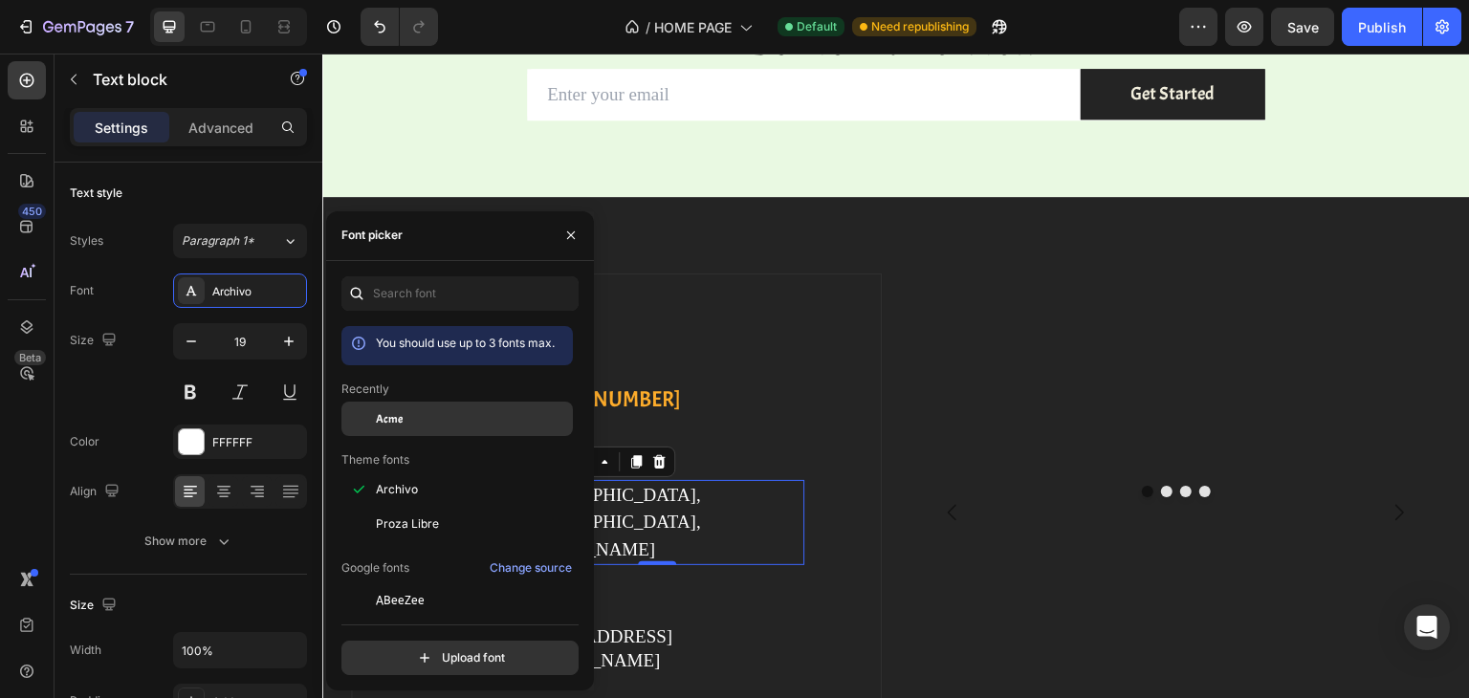
click at [375, 410] on div at bounding box center [358, 419] width 34 height 34
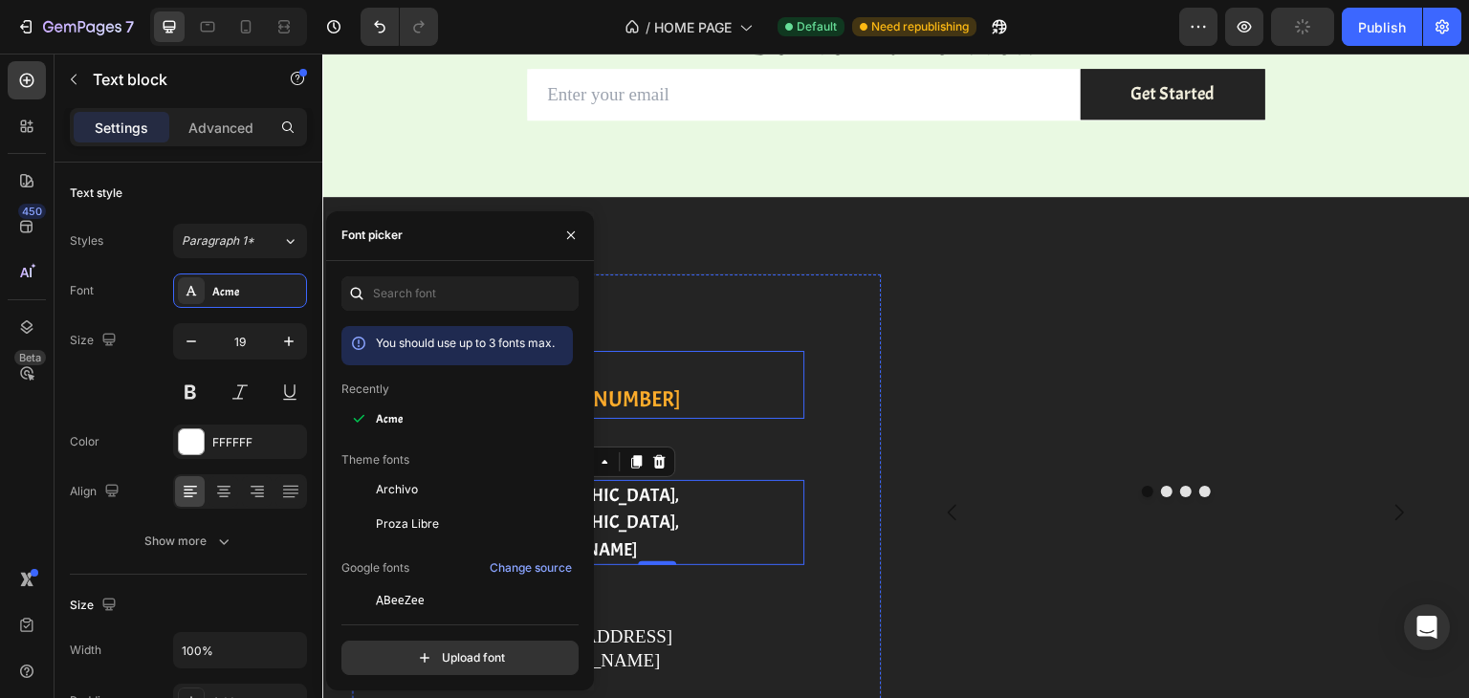
click at [709, 400] on div "Image HOTLINE Text block [PHONE_NUMBER] Text block Row" at bounding box center [616, 385] width 376 height 68
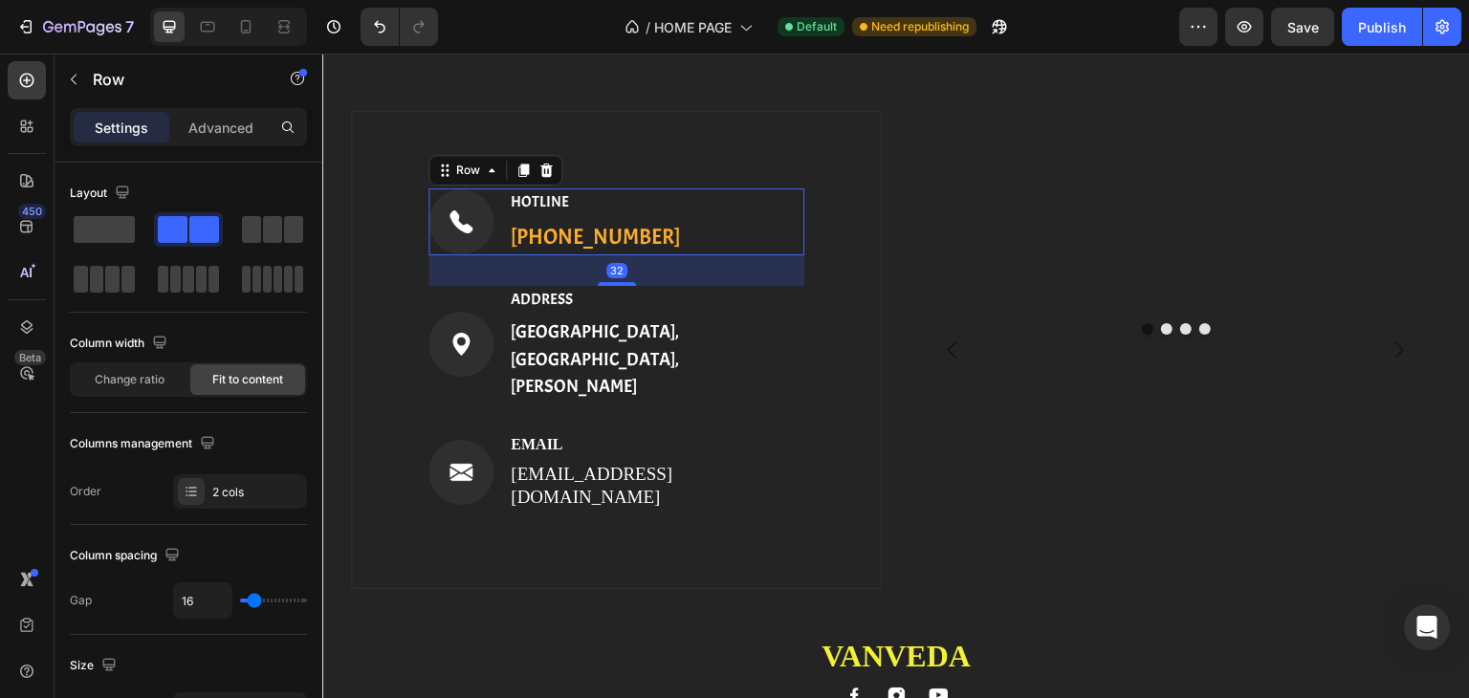
scroll to position [3618, 0]
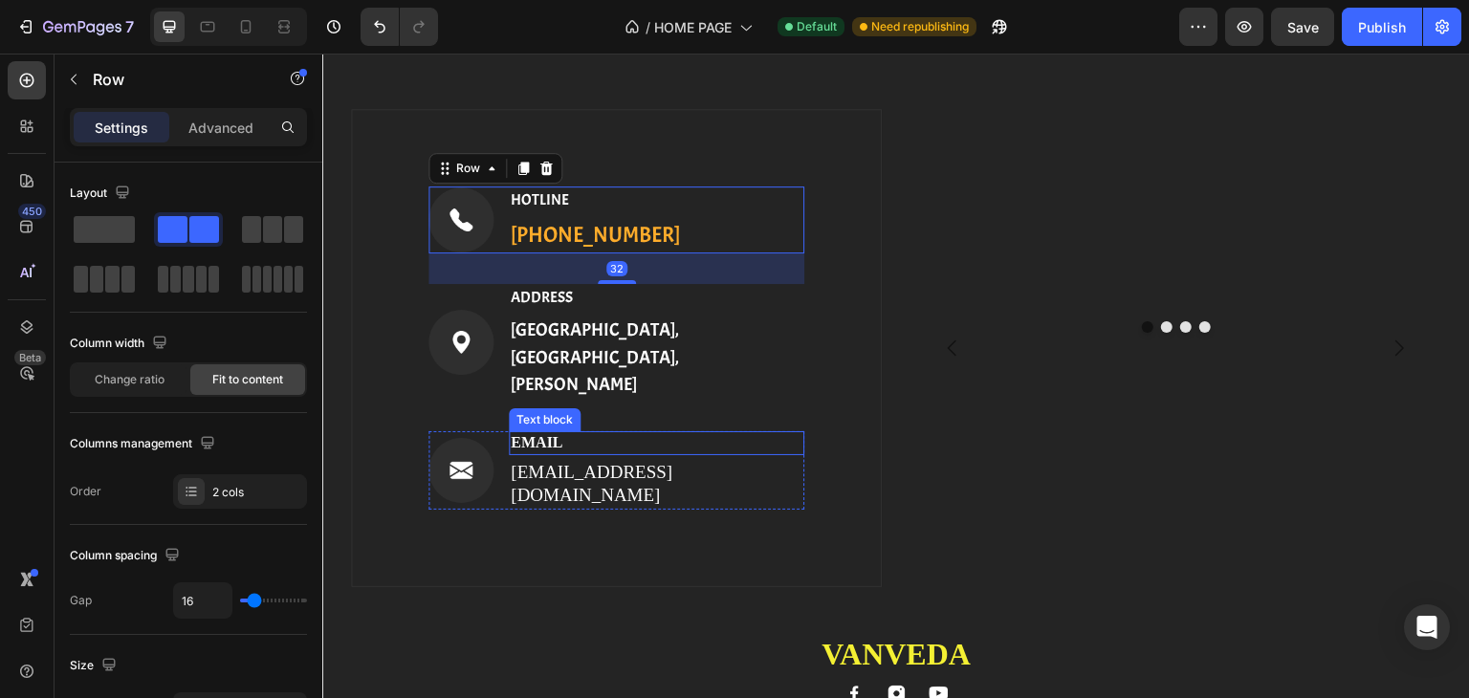
click at [582, 433] on p "EMAIL" at bounding box center [657, 443] width 292 height 20
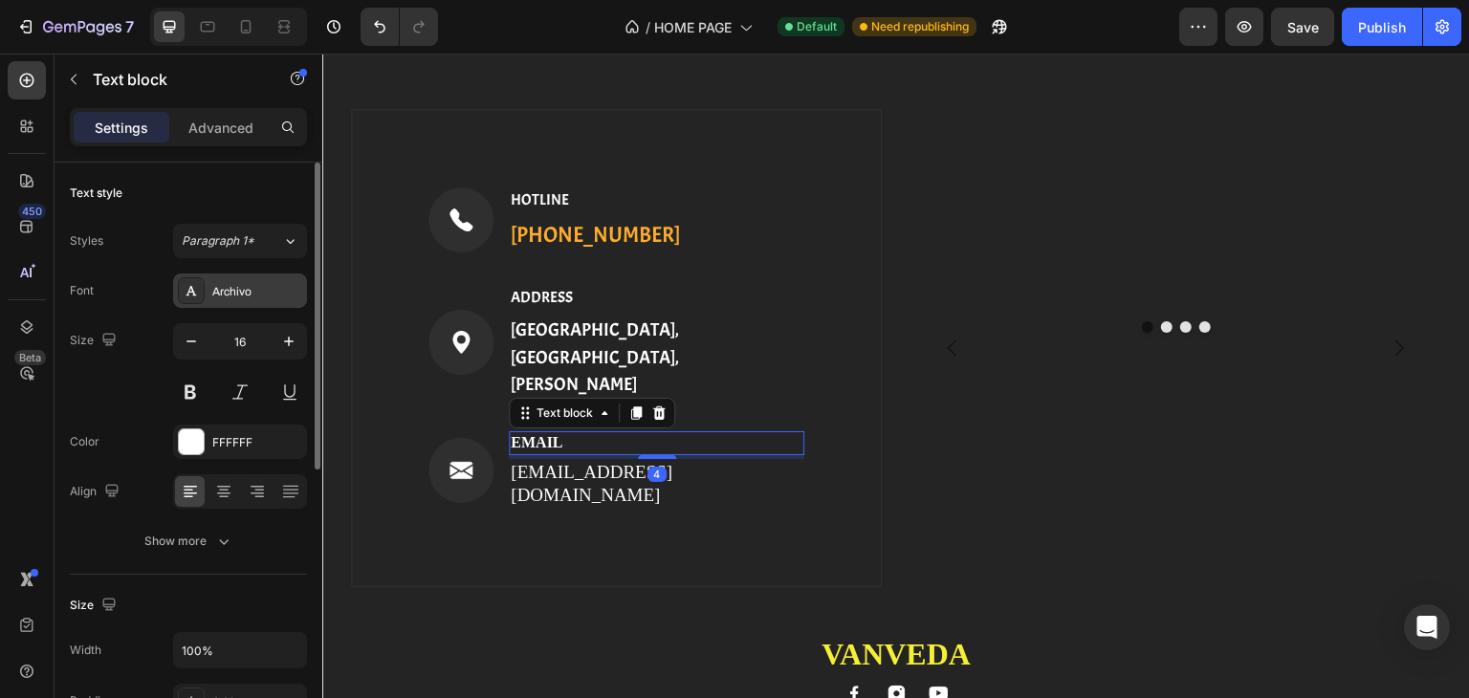
click at [253, 295] on div "Archivo" at bounding box center [257, 291] width 90 height 17
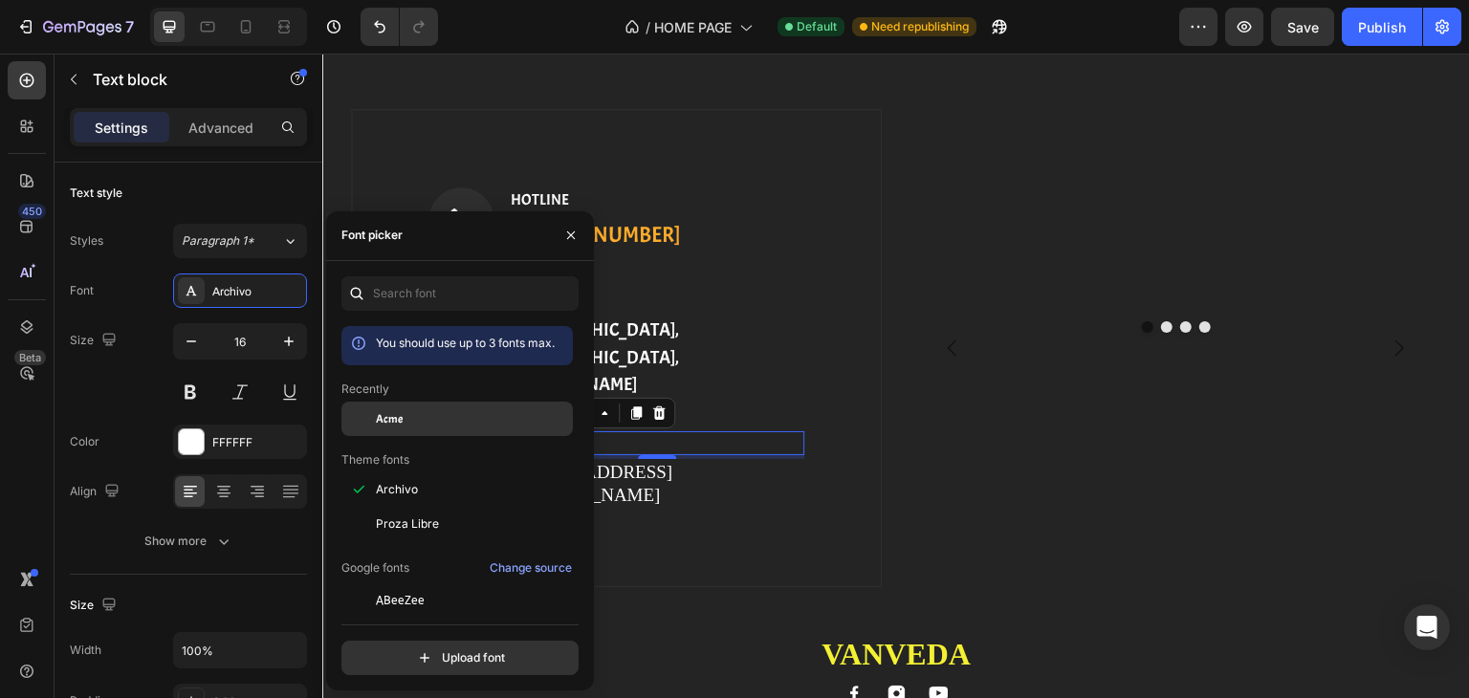
click at [360, 422] on div at bounding box center [358, 419] width 34 height 34
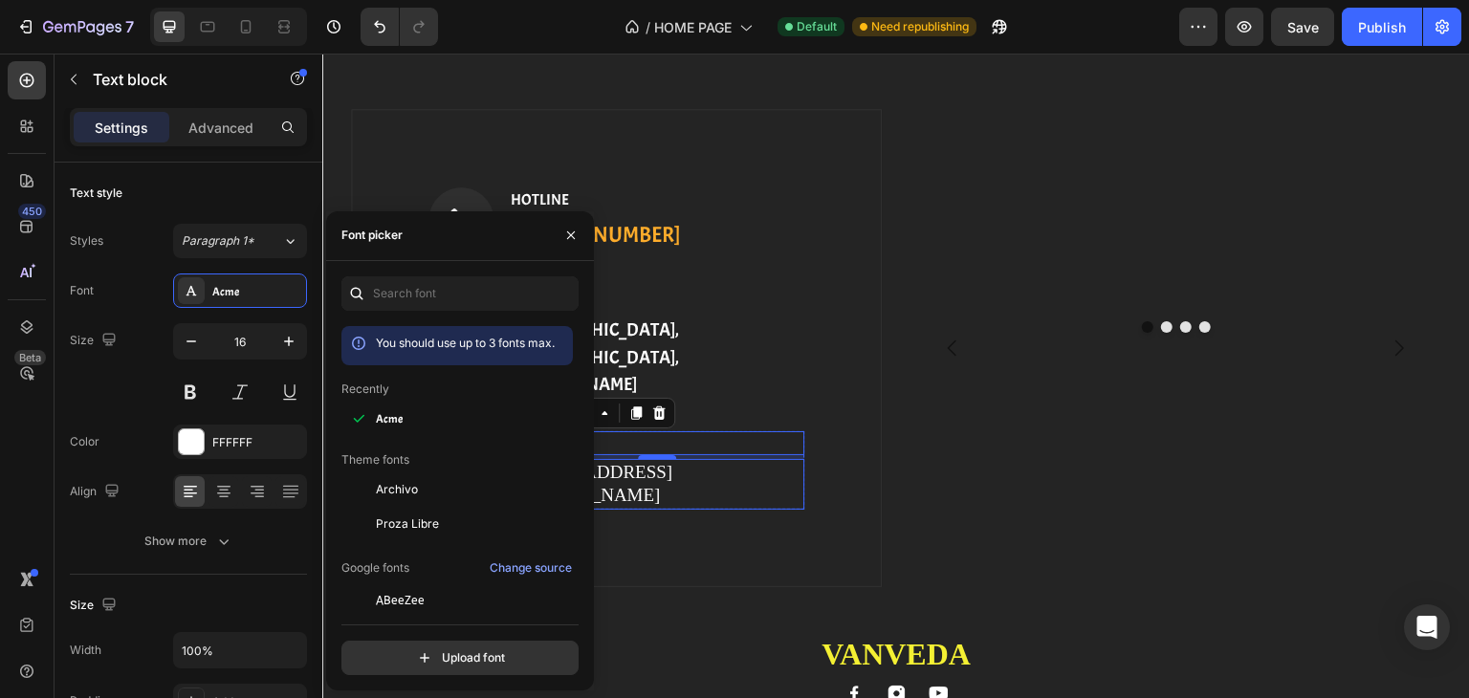
click at [647, 461] on p "[EMAIL_ADDRESS][DOMAIN_NAME]" at bounding box center [657, 484] width 292 height 47
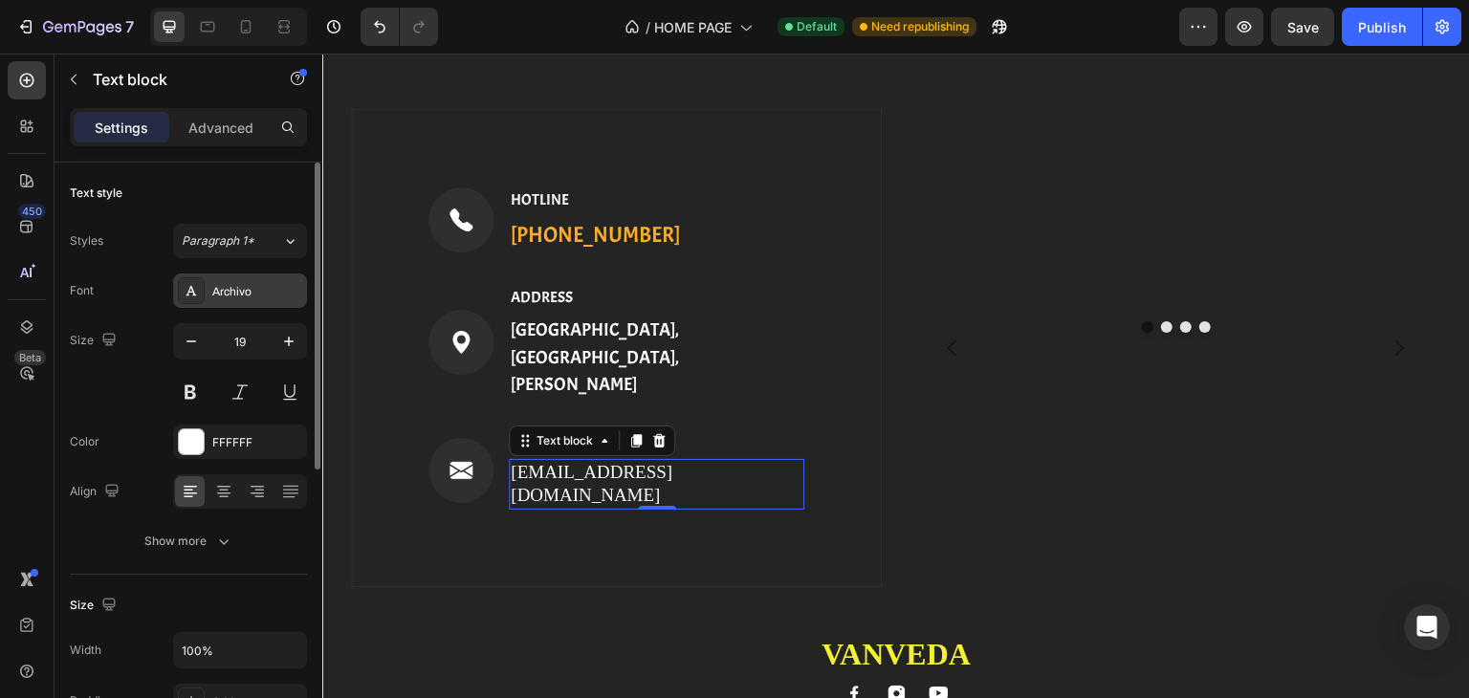
click at [273, 294] on div "Archivo" at bounding box center [257, 291] width 90 height 17
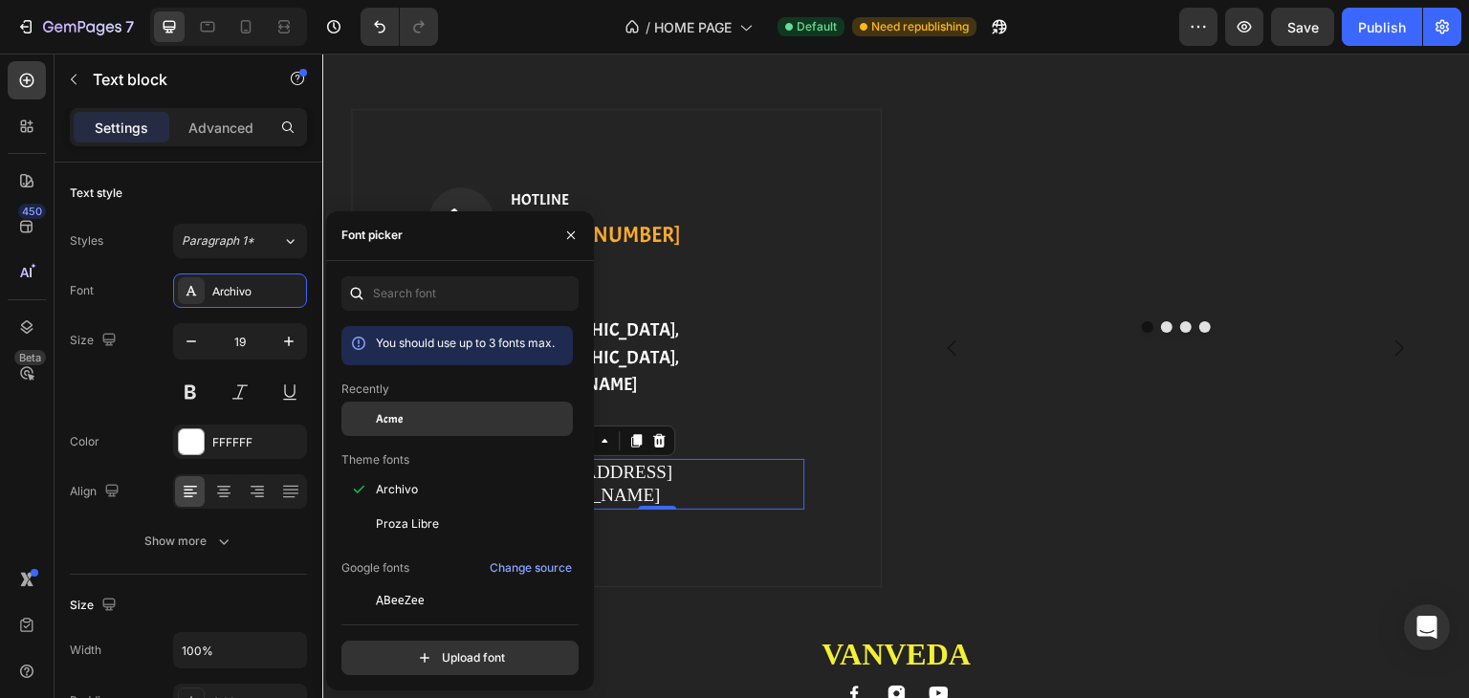
click at [388, 431] on div "Acme" at bounding box center [456, 419] width 231 height 34
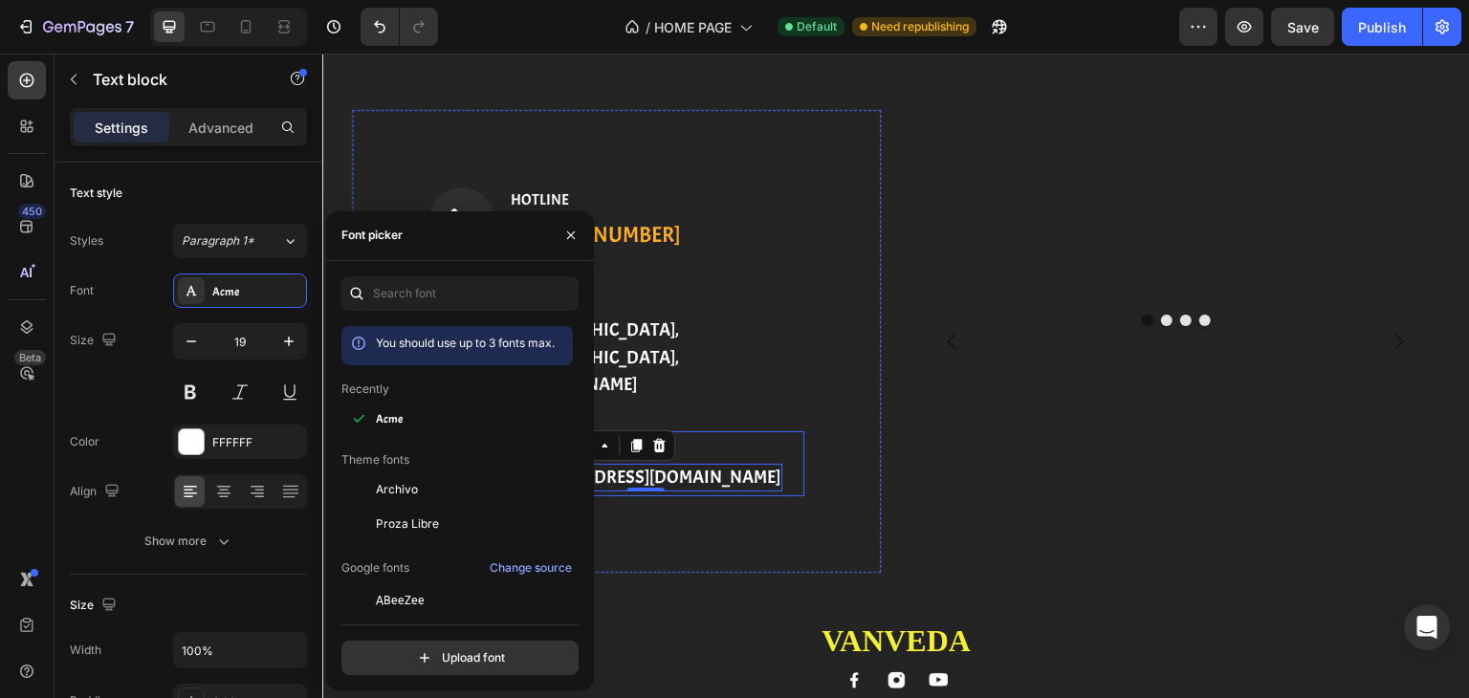
click at [740, 444] on div "Image EMAIL Text block [EMAIL_ADDRESS][DOMAIN_NAME] Text block 0 Row" at bounding box center [616, 463] width 376 height 65
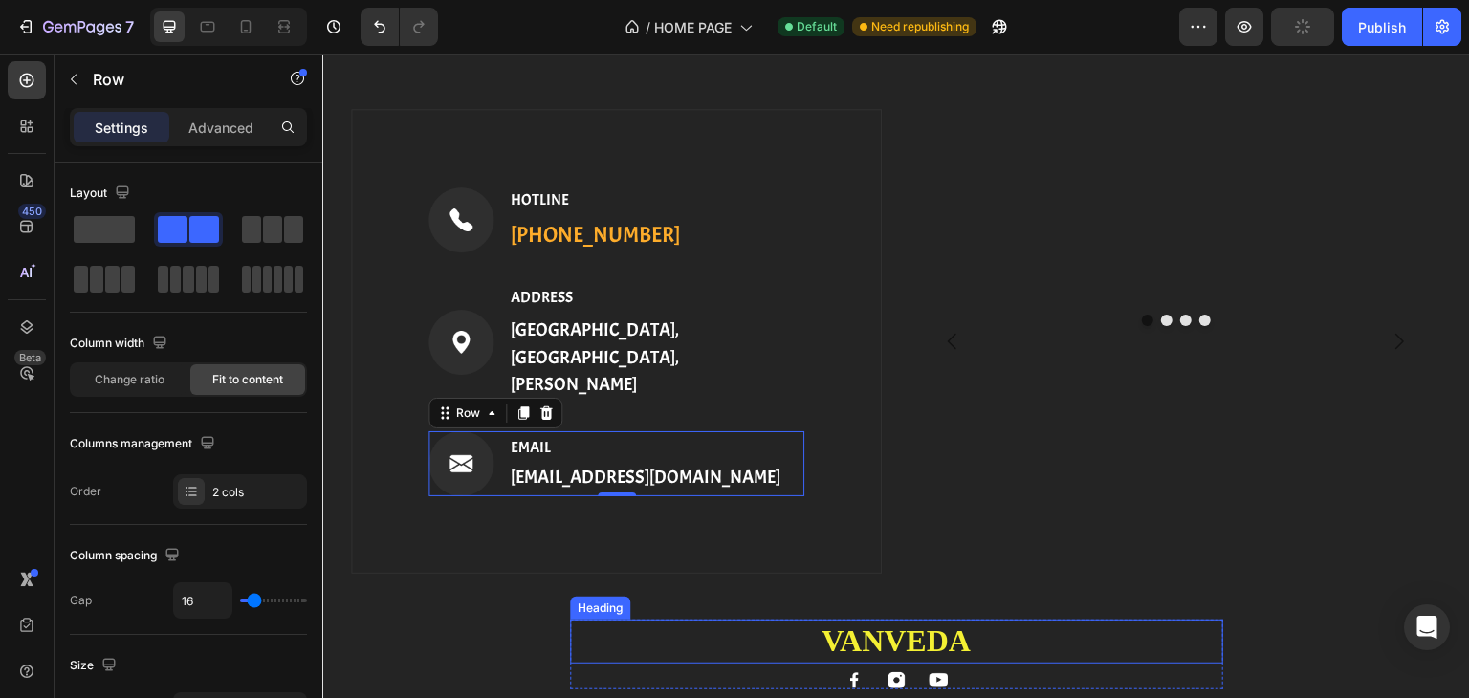
click at [828, 623] on span "VANVEDA" at bounding box center [895, 640] width 149 height 34
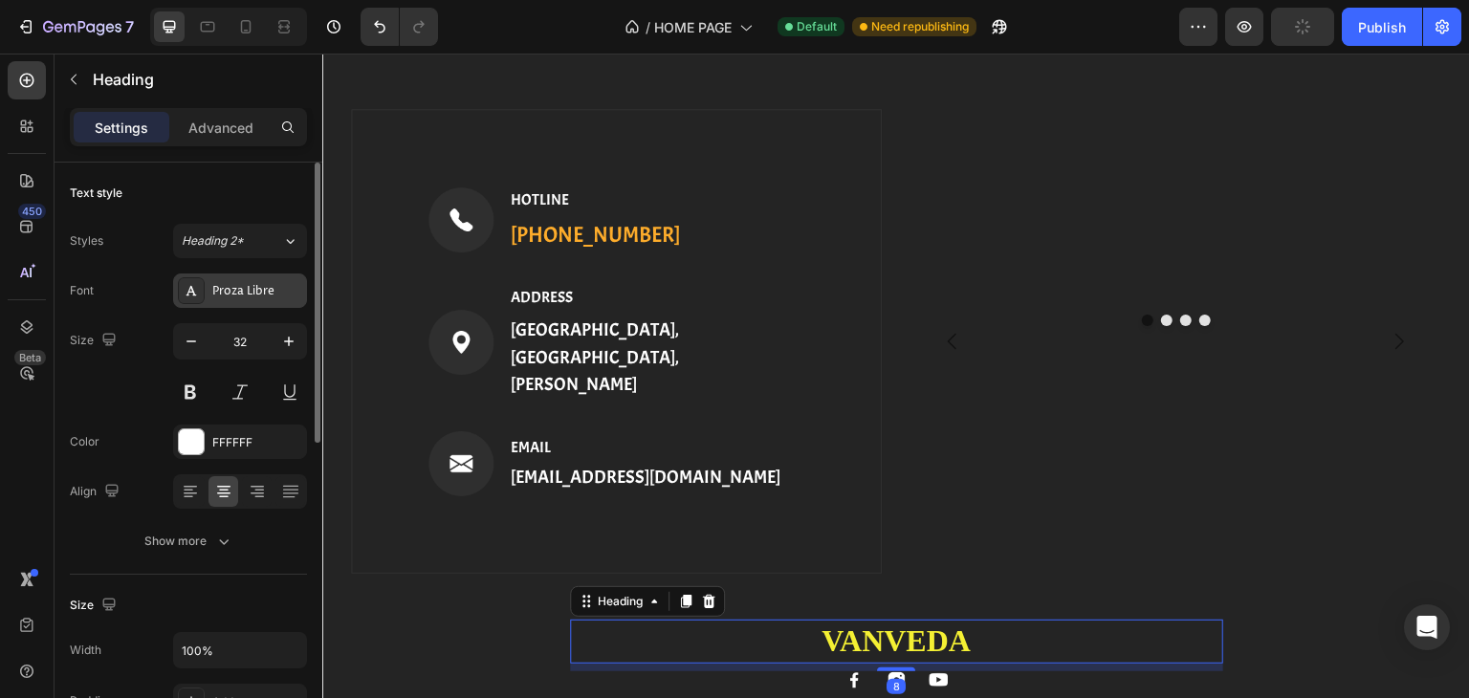
click at [239, 284] on div "Proza Libre" at bounding box center [257, 291] width 90 height 17
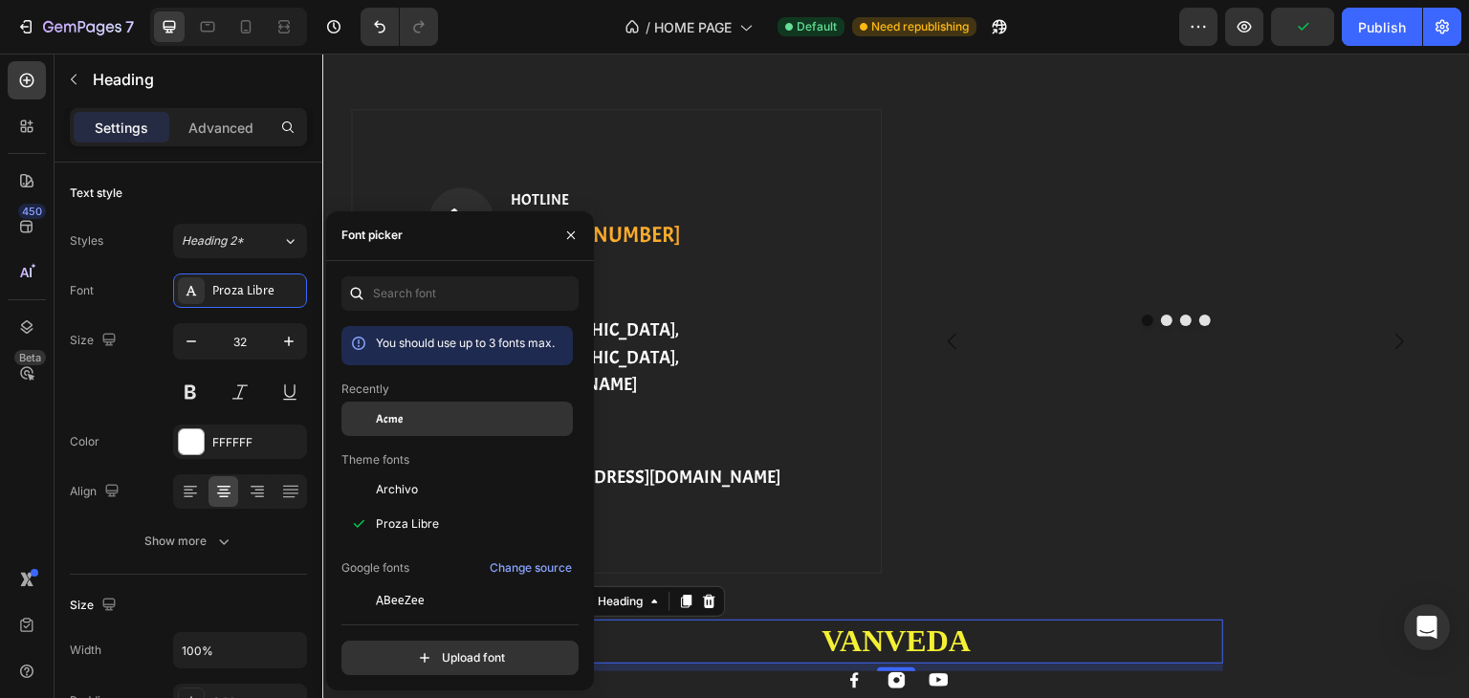
click at [390, 406] on div "Acme" at bounding box center [456, 419] width 231 height 34
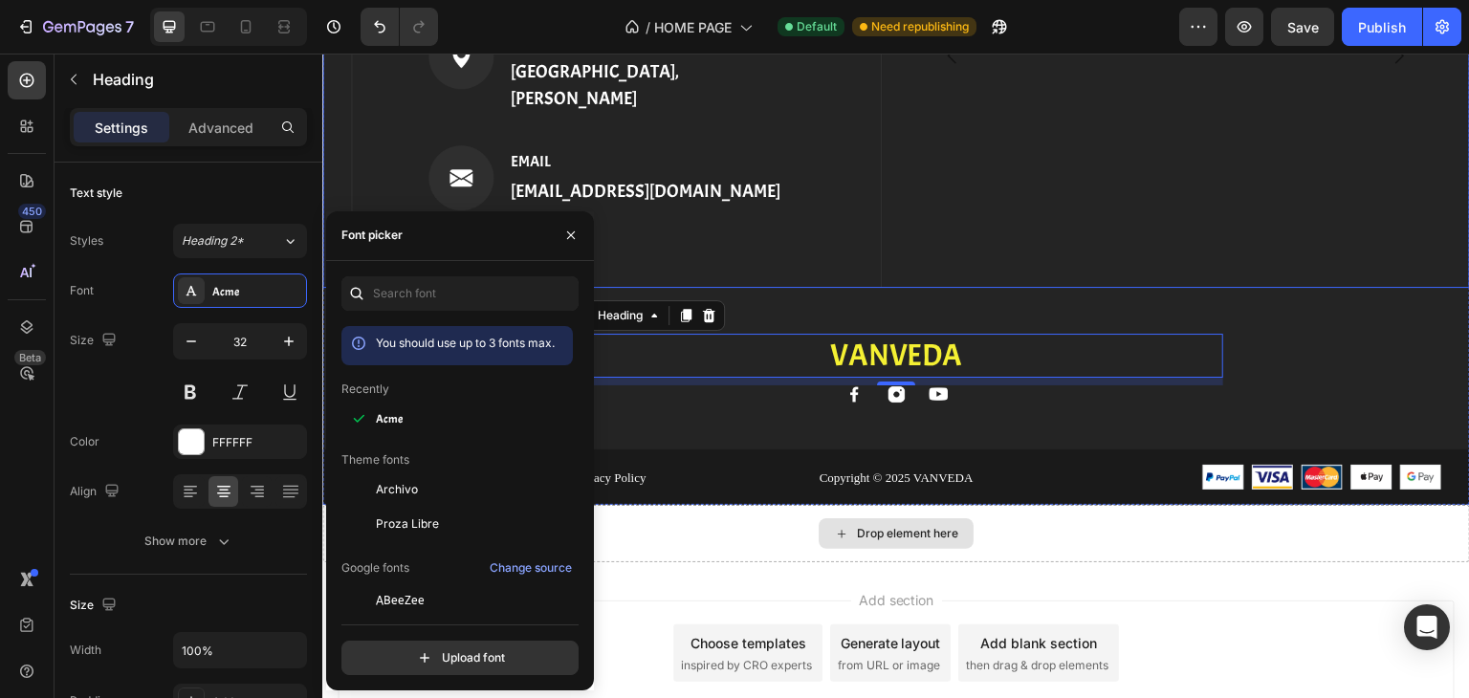
scroll to position [3913, 0]
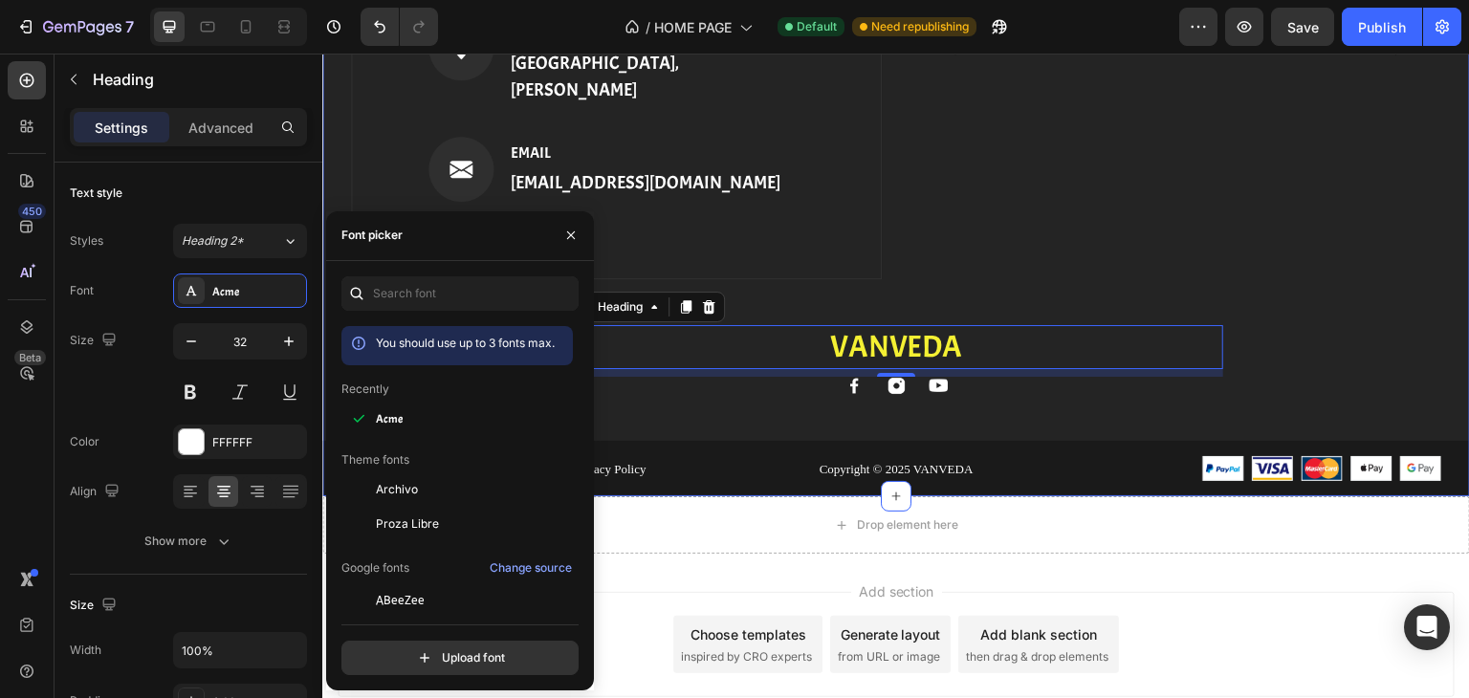
click at [1253, 294] on div "Image HOTLINE Text block [PHONE_NUMBER] Text block Row Image ADDRESS Text block…" at bounding box center [895, 156] width 1147 height 683
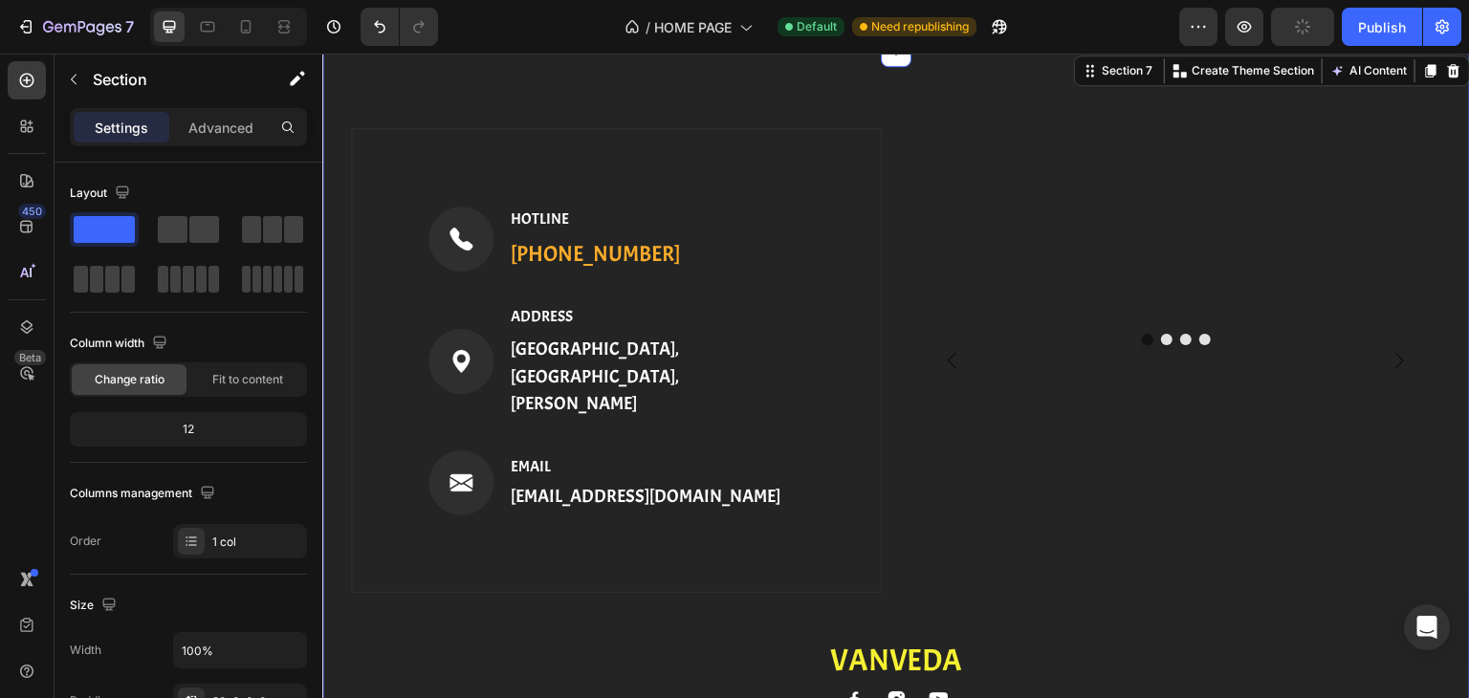
scroll to position [3598, 0]
click at [1381, 37] on button "Publish" at bounding box center [1381, 27] width 80 height 38
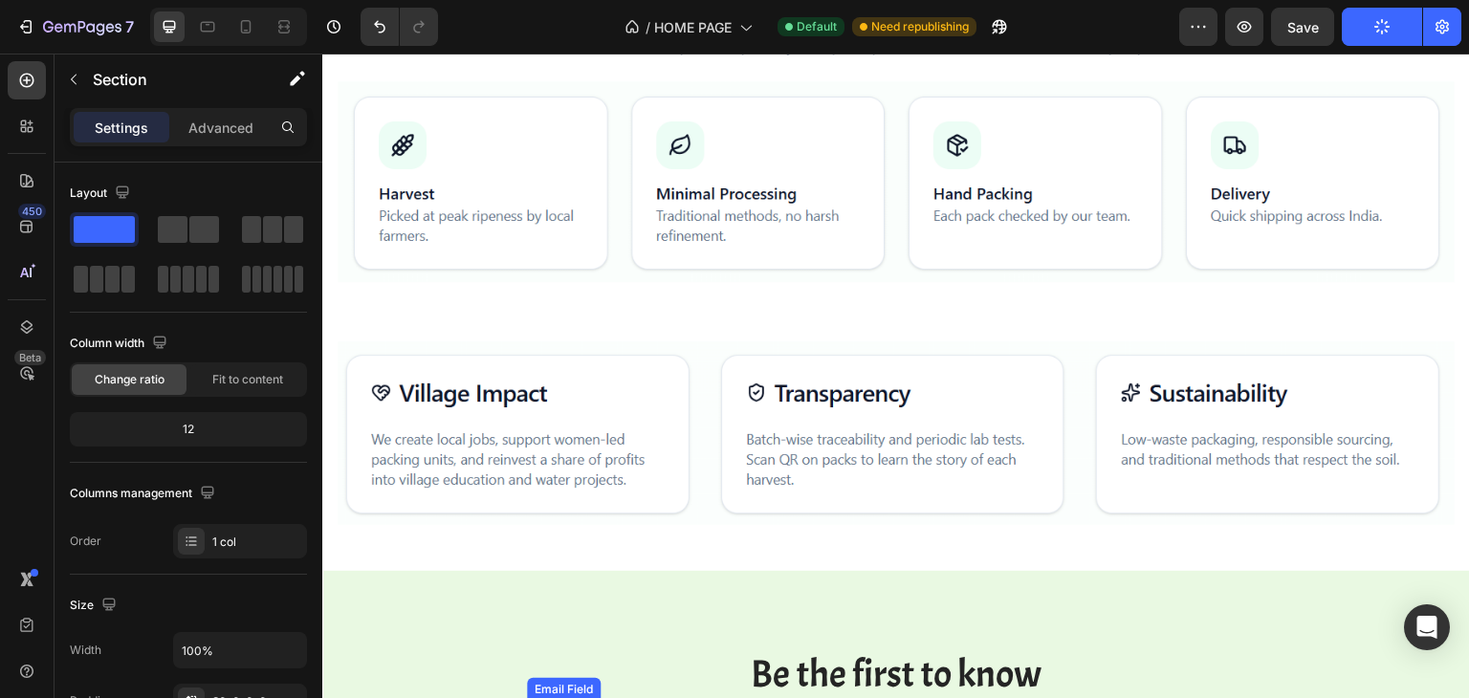
scroll to position [3138, 0]
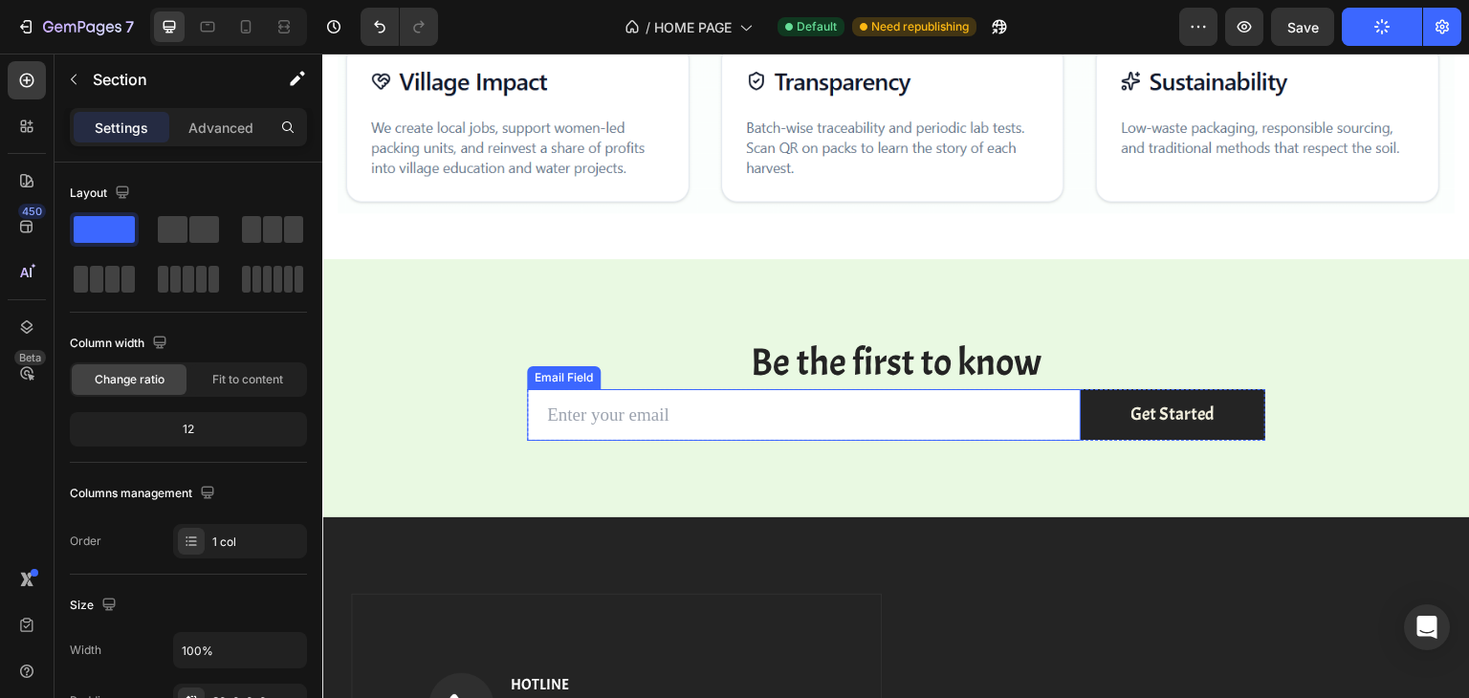
click at [655, 416] on input "email" at bounding box center [804, 415] width 554 height 53
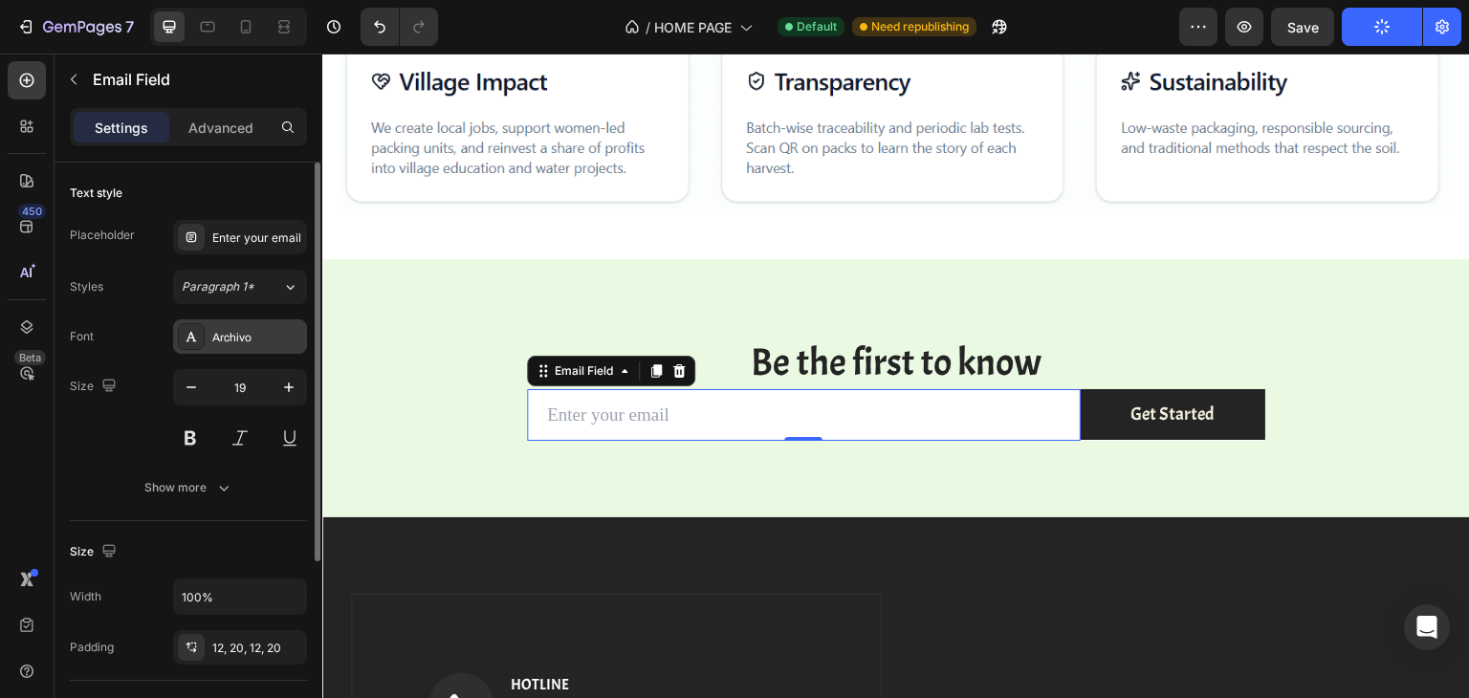
click at [246, 341] on div "Archivo" at bounding box center [257, 337] width 90 height 17
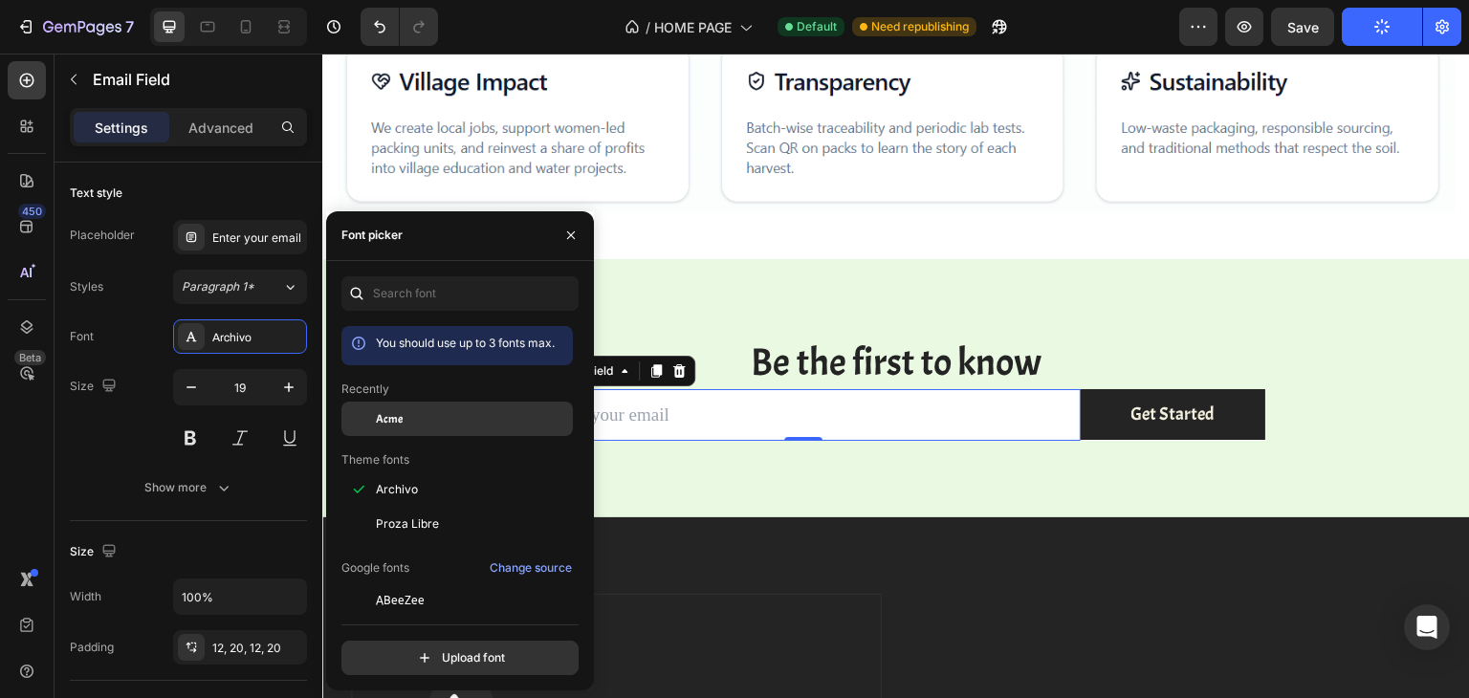
drag, startPoint x: 402, startPoint y: 416, endPoint x: 392, endPoint y: 288, distance: 128.5
click at [402, 416] on span "Acme" at bounding box center [389, 418] width 27 height 17
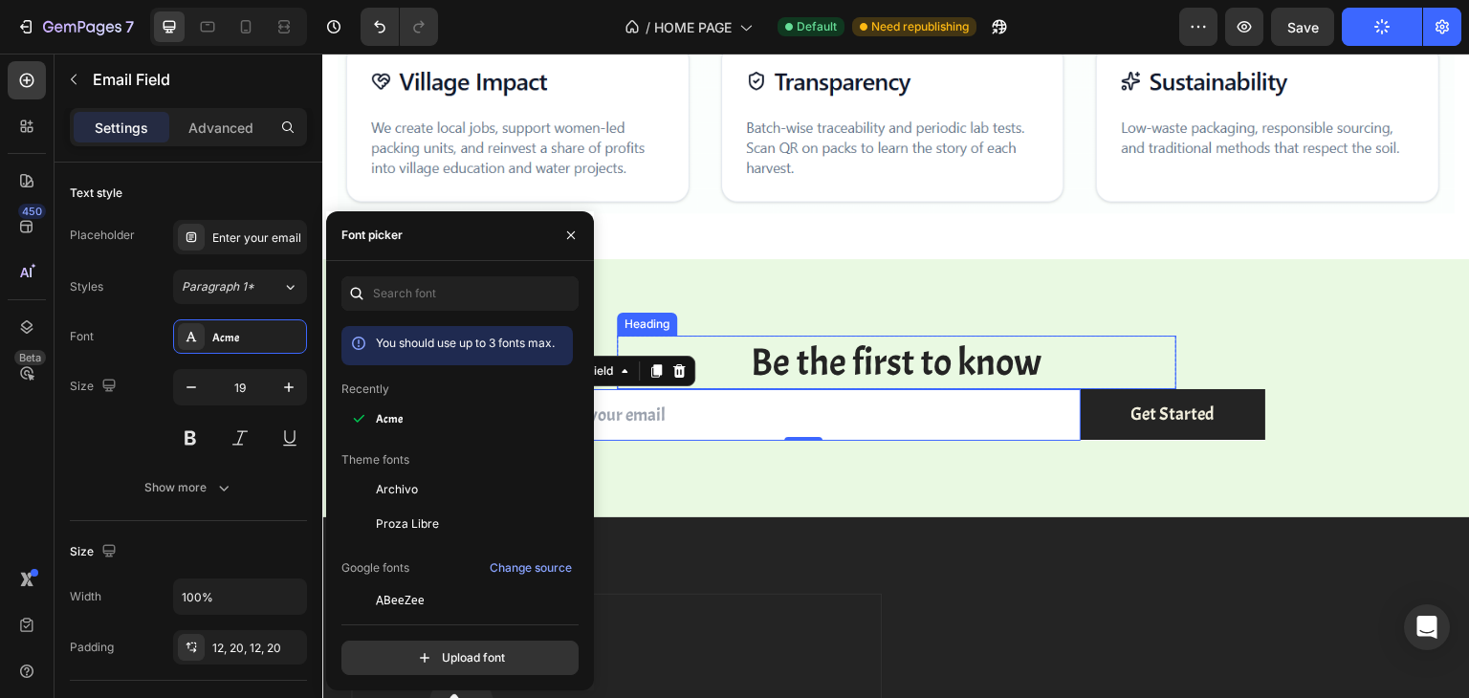
click at [728, 337] on h2 "Be the first to know" at bounding box center [896, 363] width 559 height 54
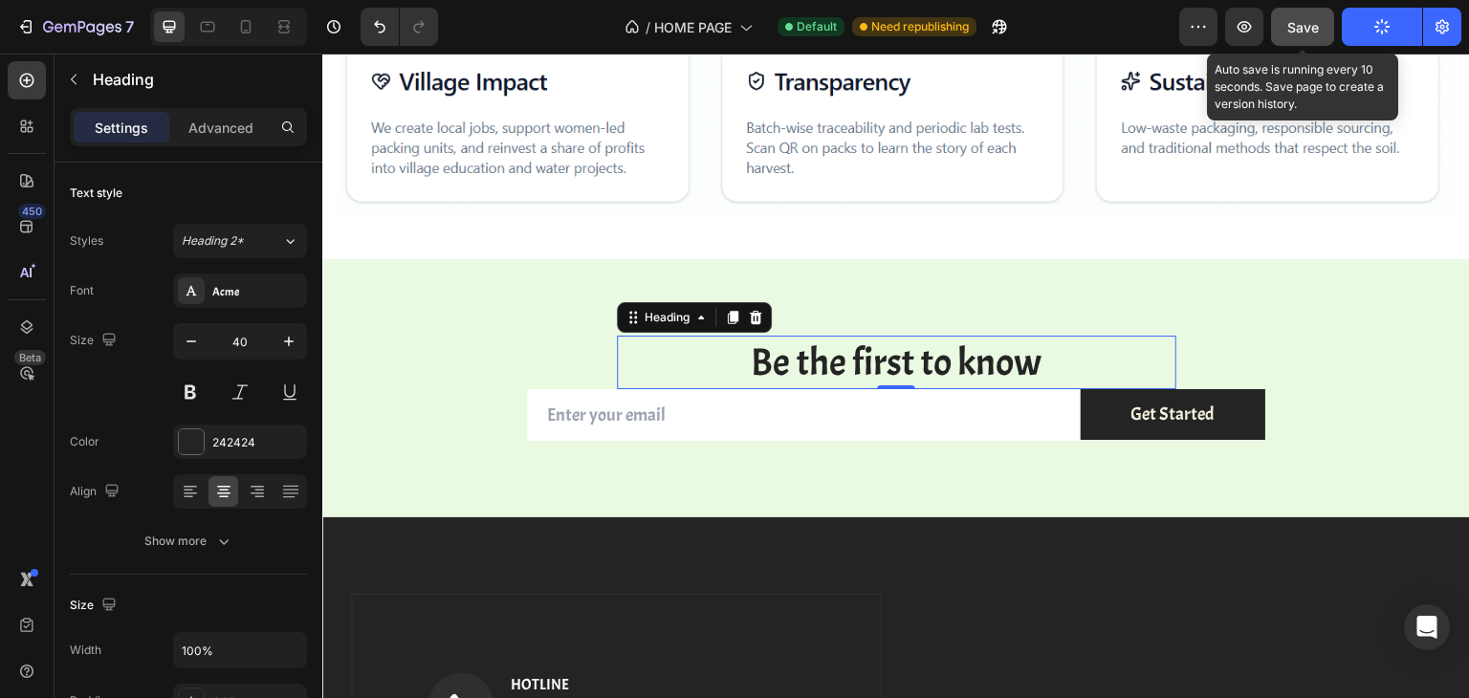
click at [1306, 35] on div "Save" at bounding box center [1303, 27] width 32 height 20
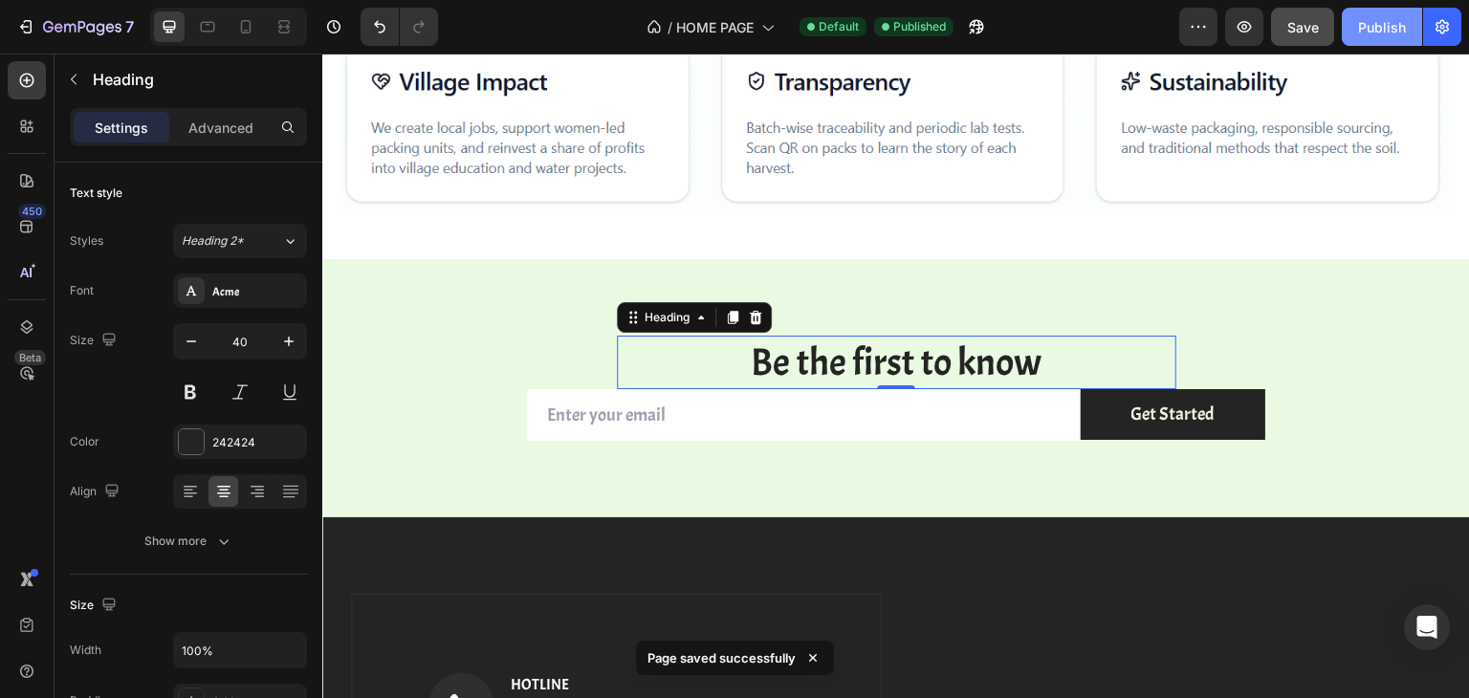
click at [1390, 24] on div "Publish" at bounding box center [1382, 27] width 48 height 20
click at [530, 285] on div "Be the first to know Heading 0 Row Email Field Get Started Submit Button Row Ne…" at bounding box center [895, 388] width 1147 height 259
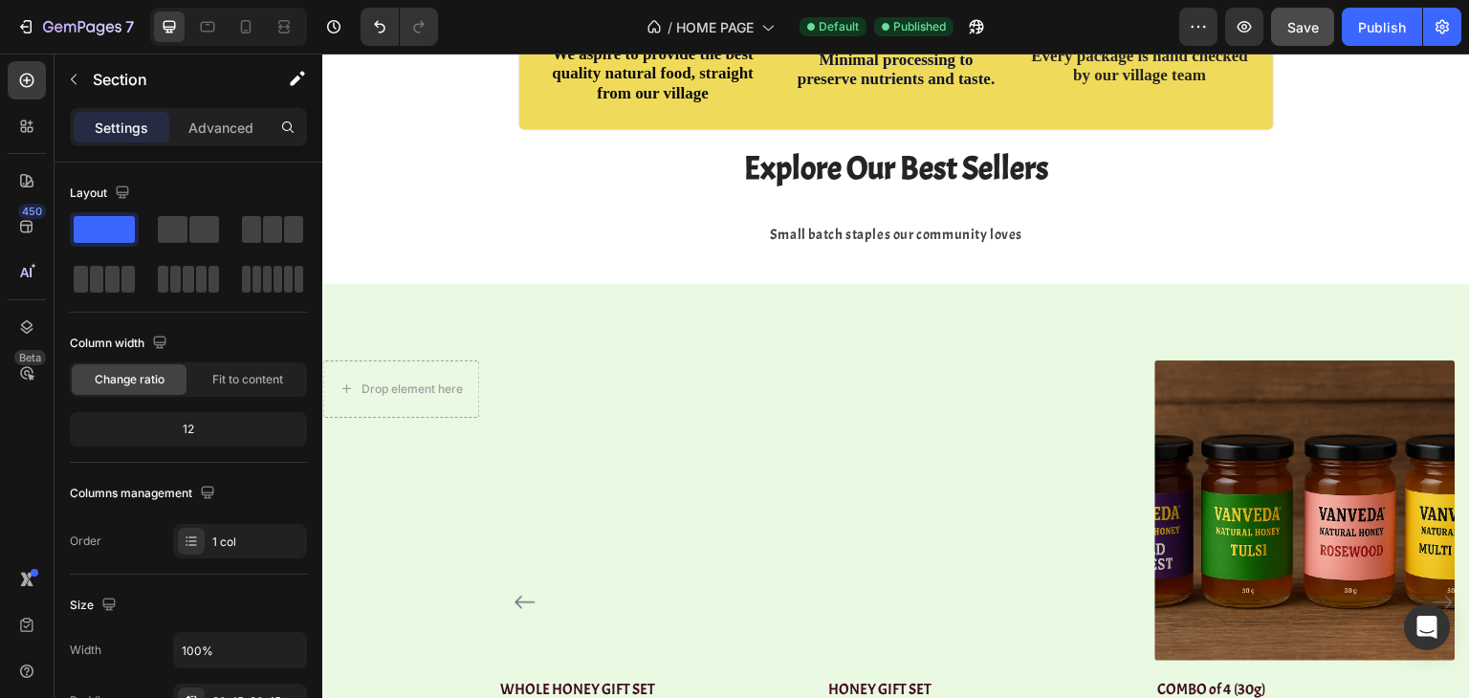
scroll to position [903, 0]
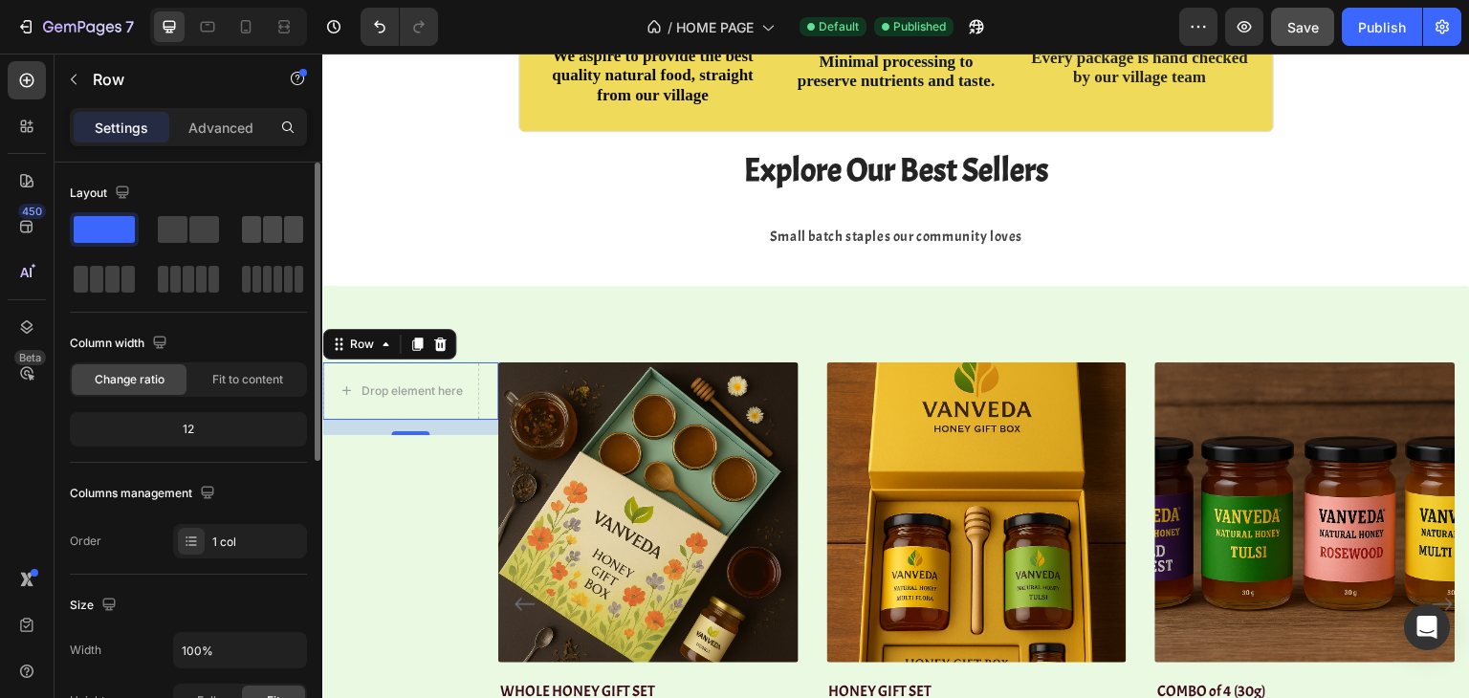
click at [264, 230] on span at bounding box center [272, 229] width 19 height 27
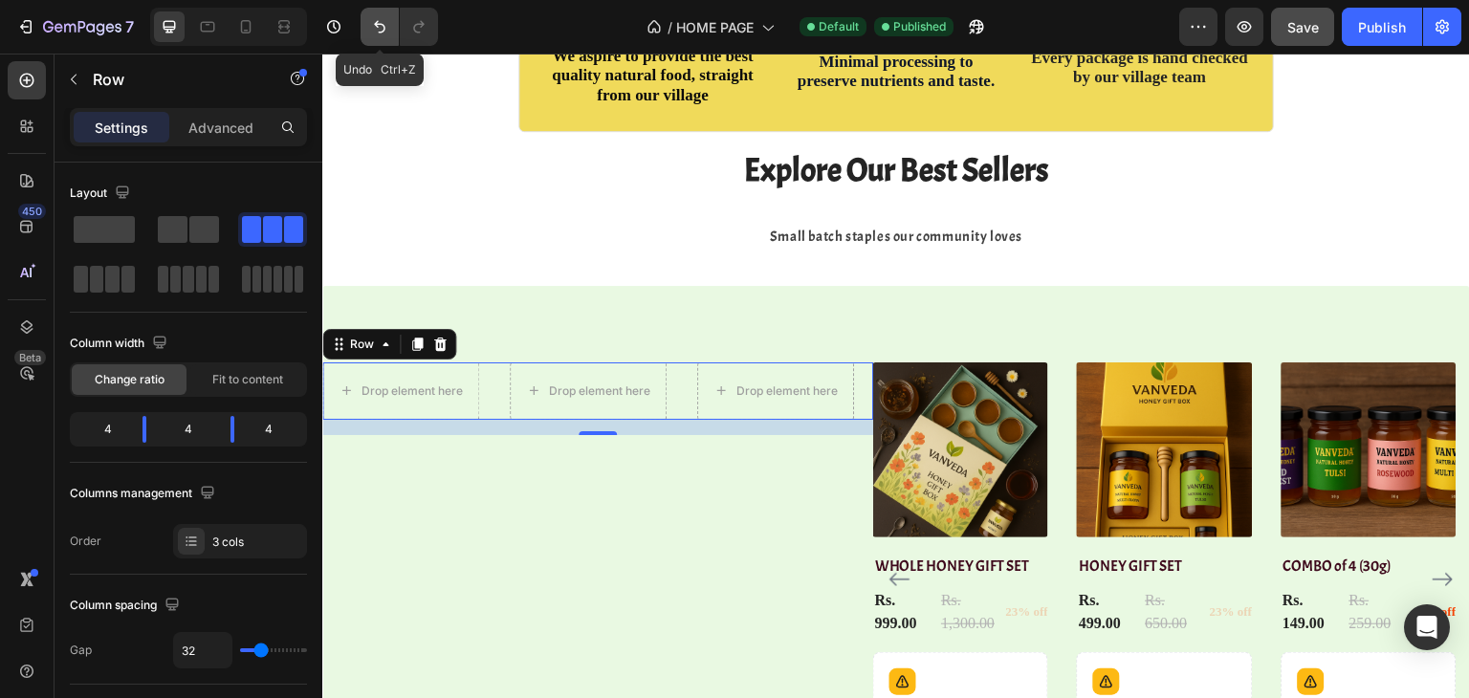
click at [388, 15] on button "Undo/Redo" at bounding box center [379, 27] width 38 height 38
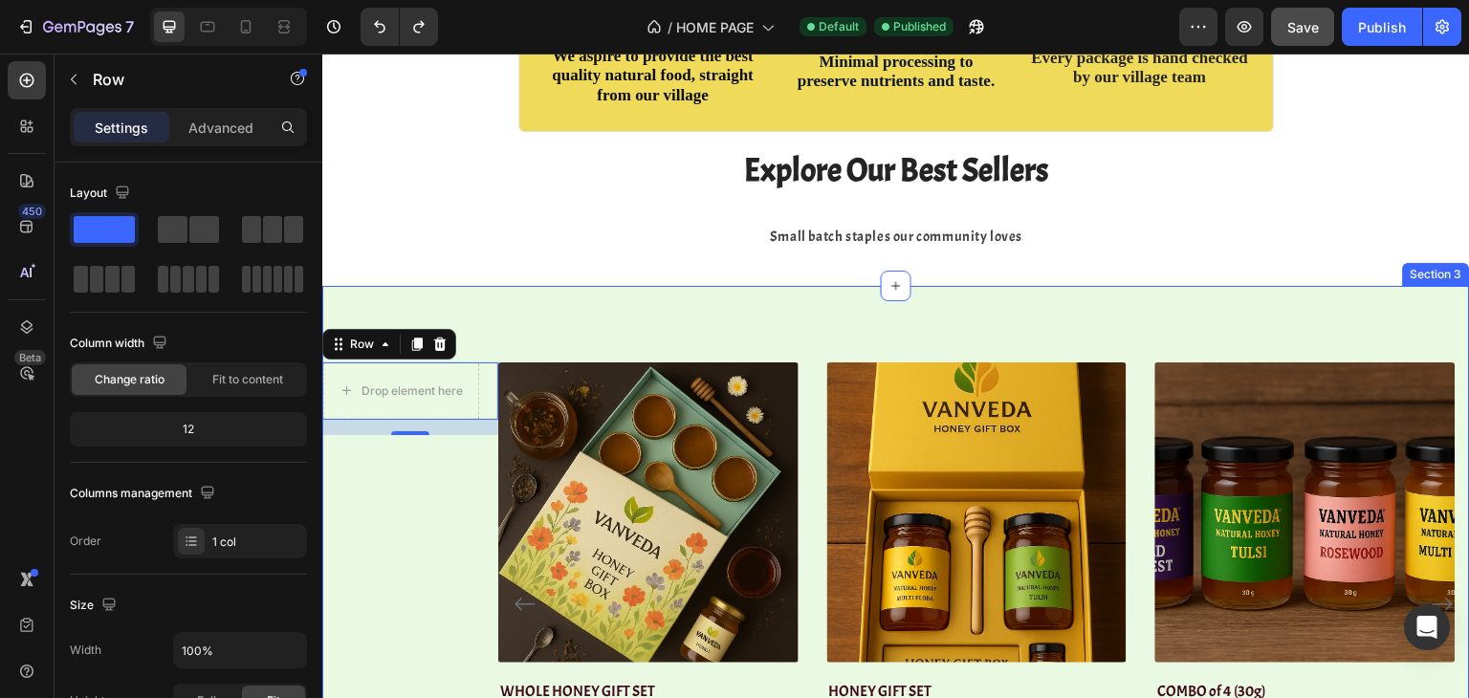
click at [491, 358] on div "Drop element here Row 16 (P) Images WHOLE HONEY GIFT SET (P) Title Rs. 999.00 (…" at bounding box center [895, 600] width 1147 height 629
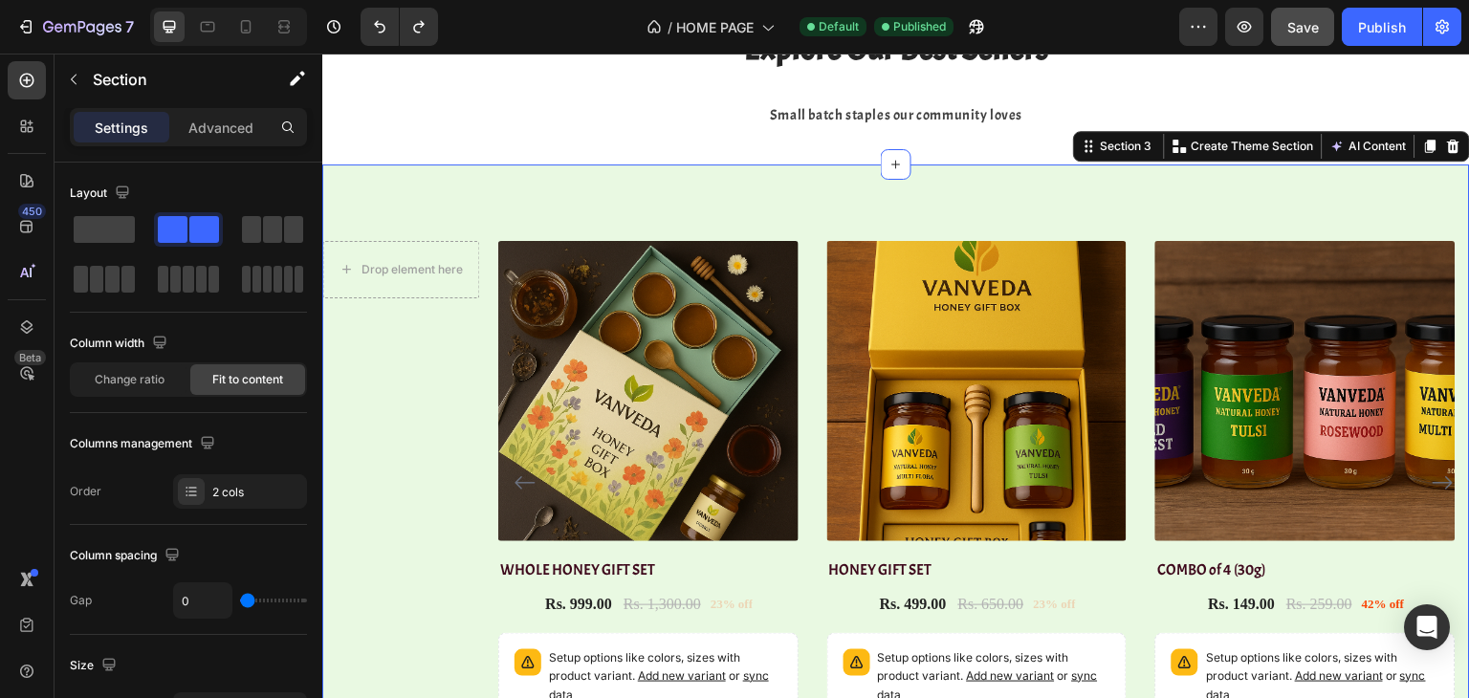
scroll to position [899, 0]
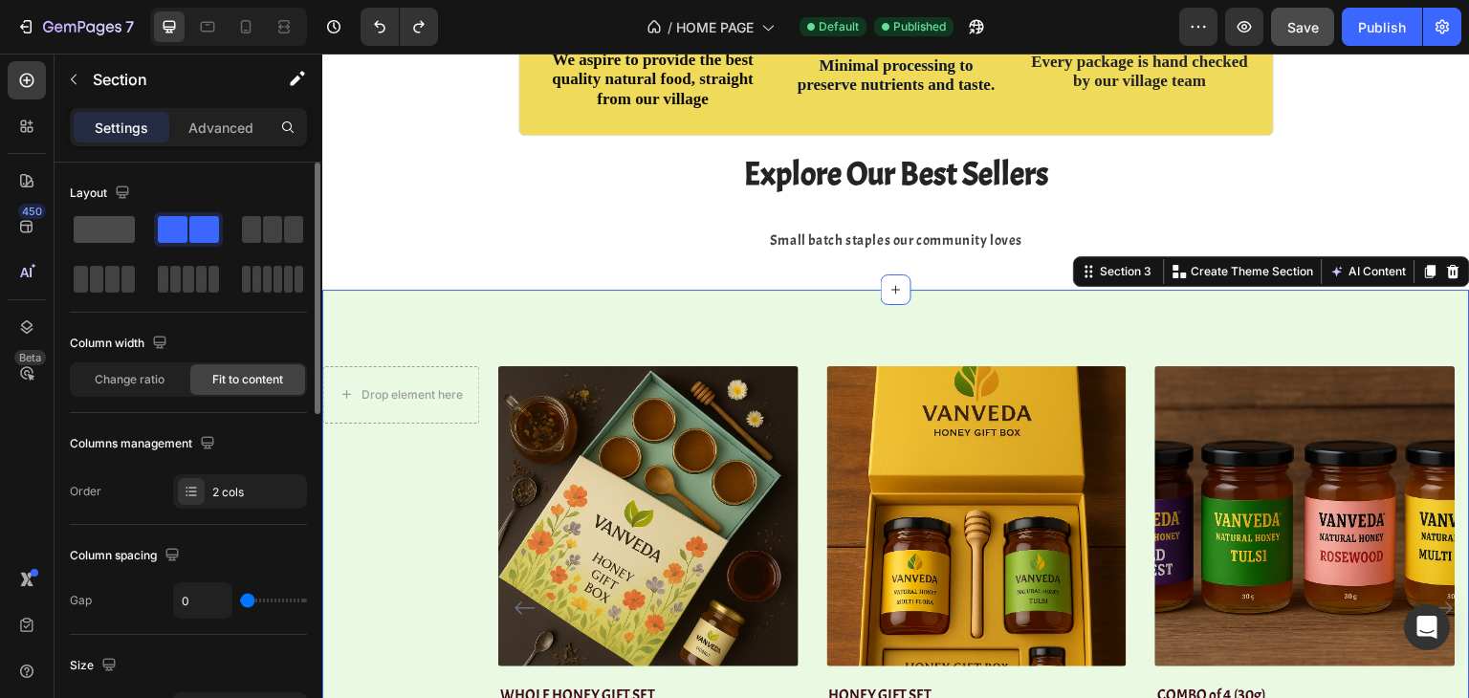
click at [129, 237] on span at bounding box center [104, 229] width 61 height 27
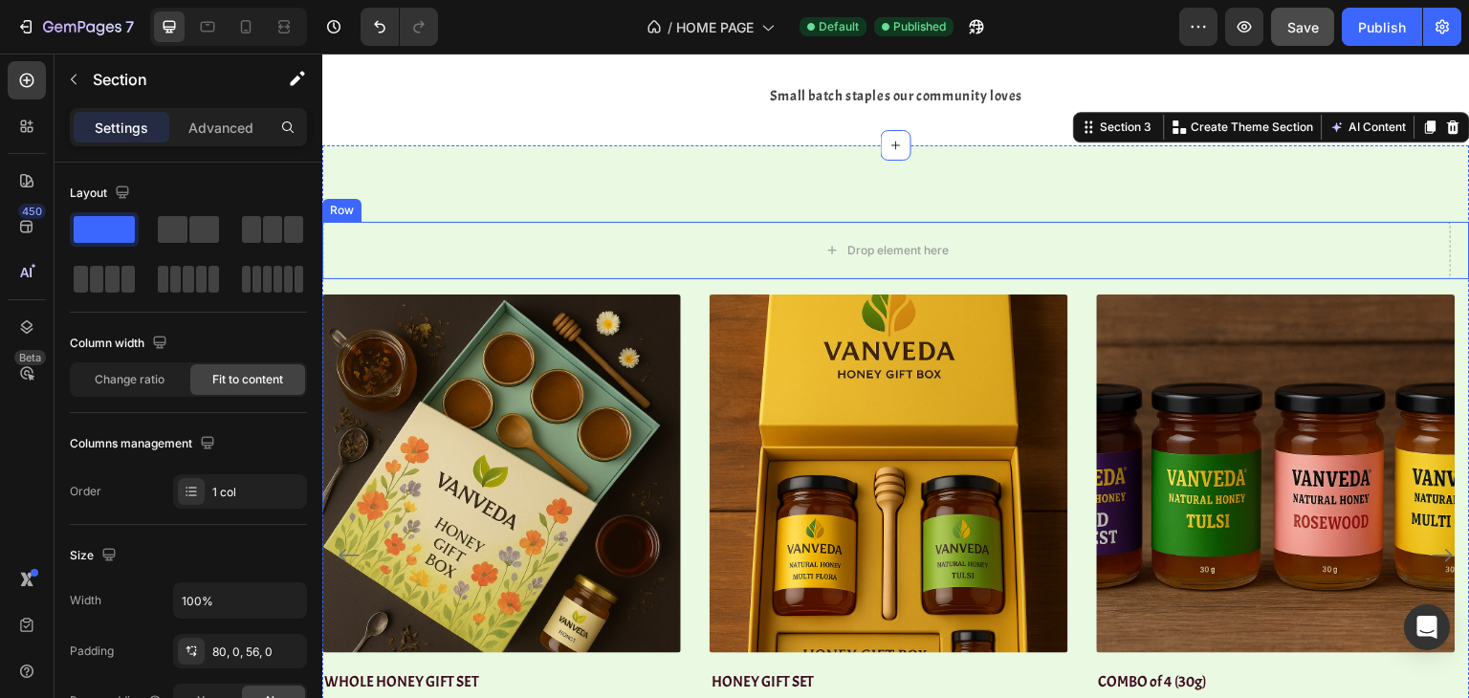
scroll to position [994, 0]
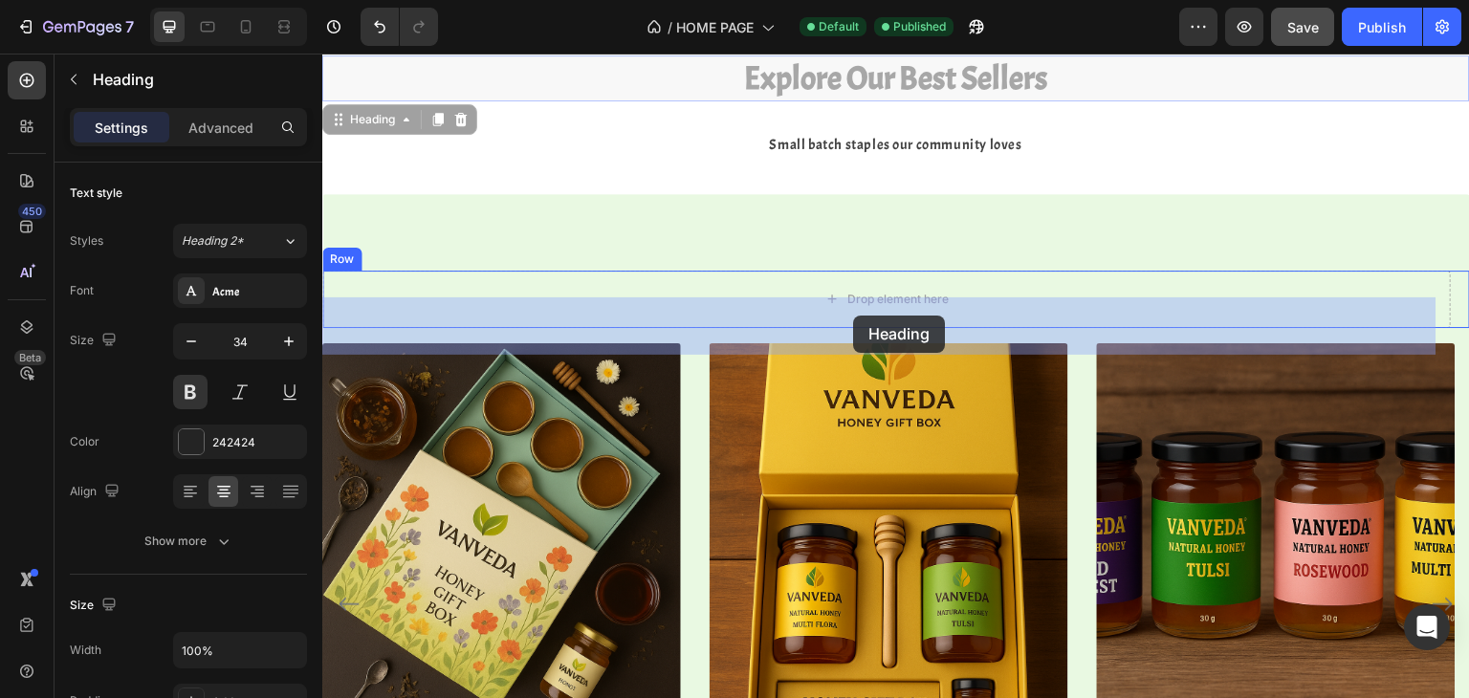
drag, startPoint x: 854, startPoint y: 100, endPoint x: 853, endPoint y: 316, distance: 215.1
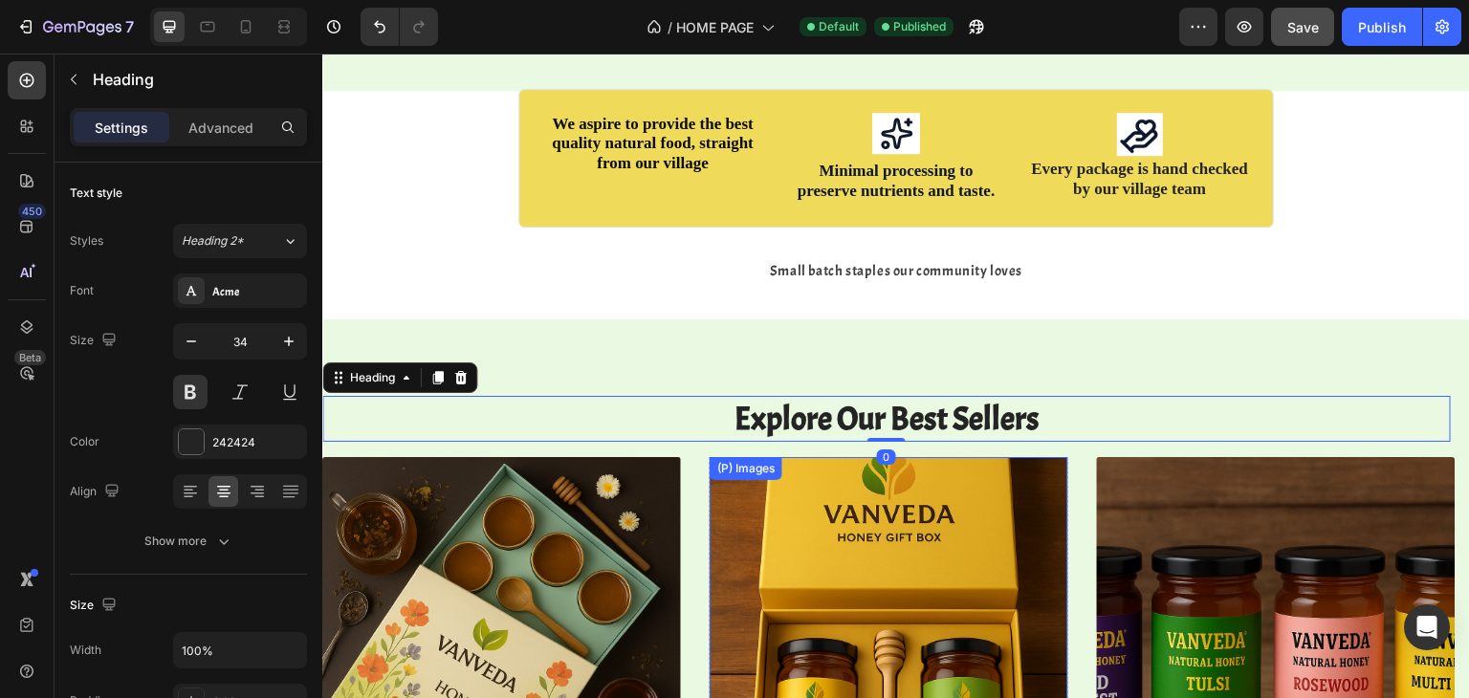
scroll to position [834, 0]
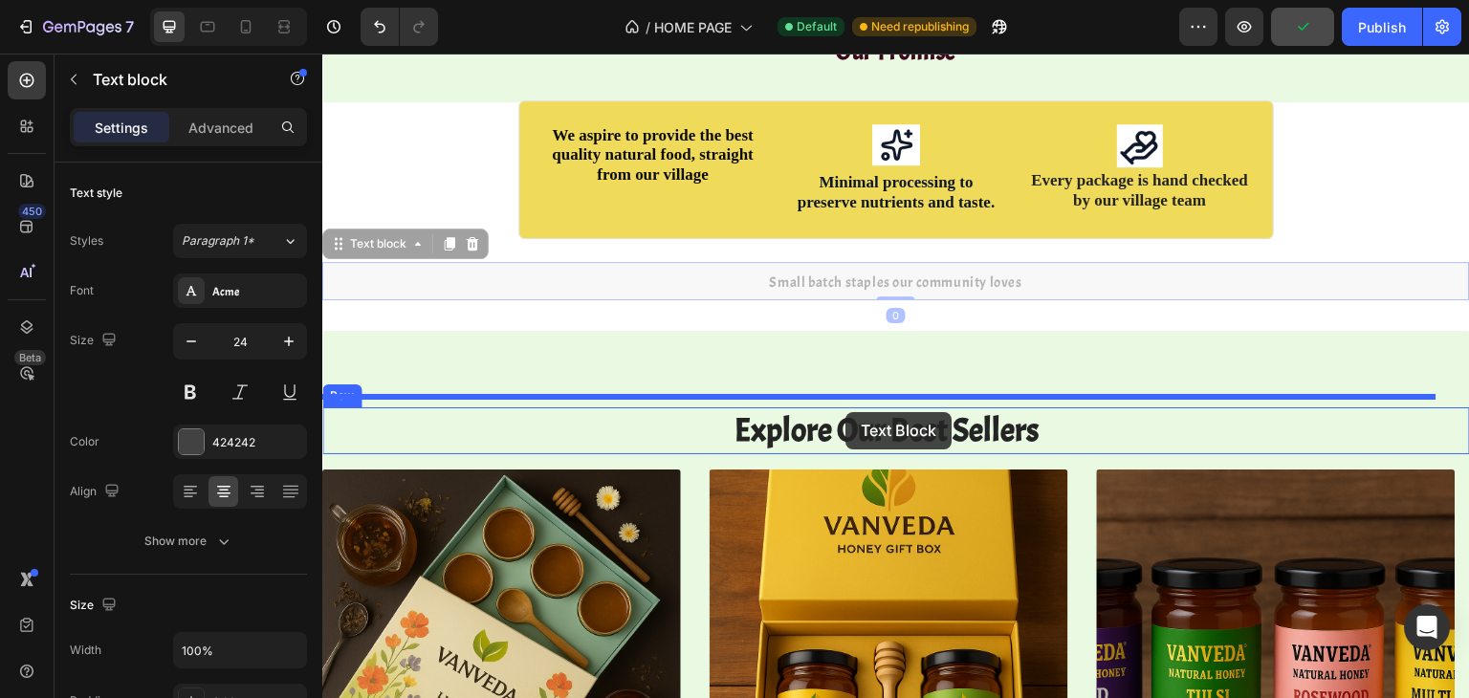
drag, startPoint x: 831, startPoint y: 273, endPoint x: 845, endPoint y: 412, distance: 139.4
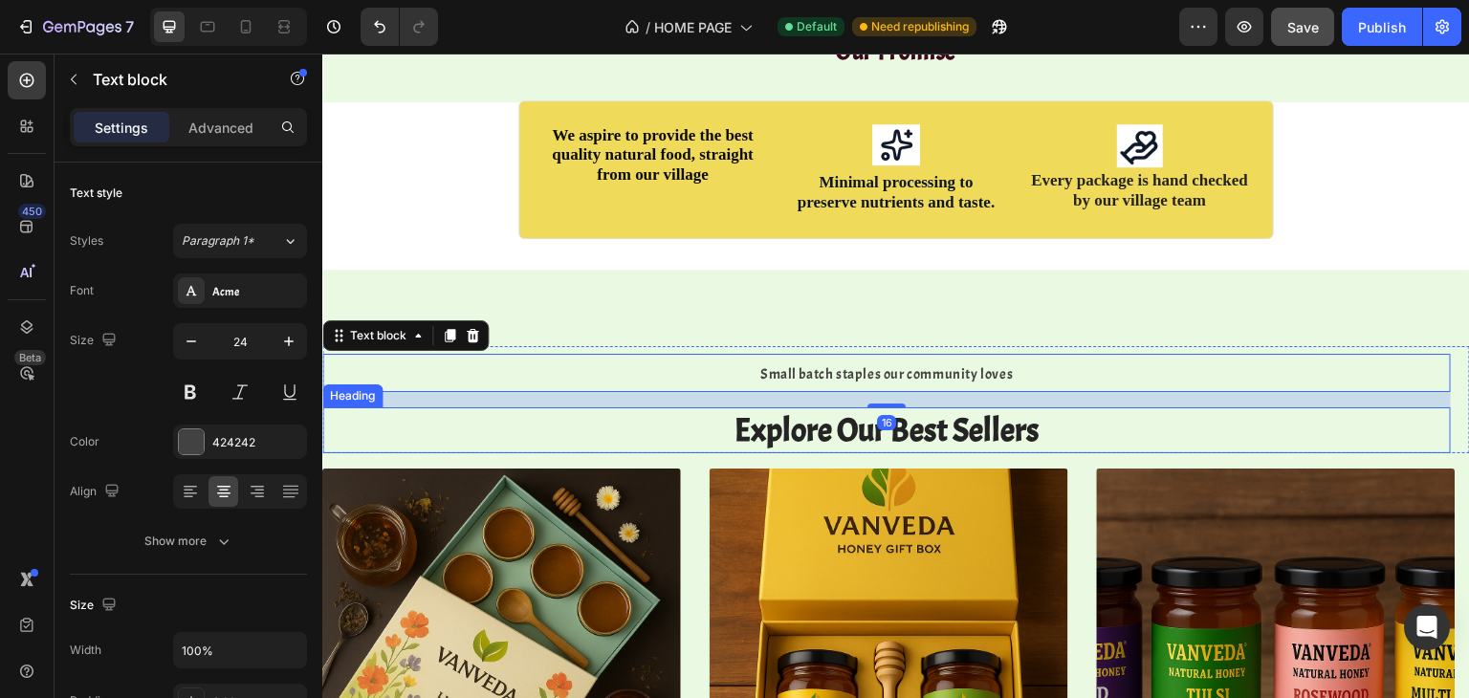
click at [847, 415] on h2 "Explore Our Best Sellers" at bounding box center [886, 430] width 1128 height 46
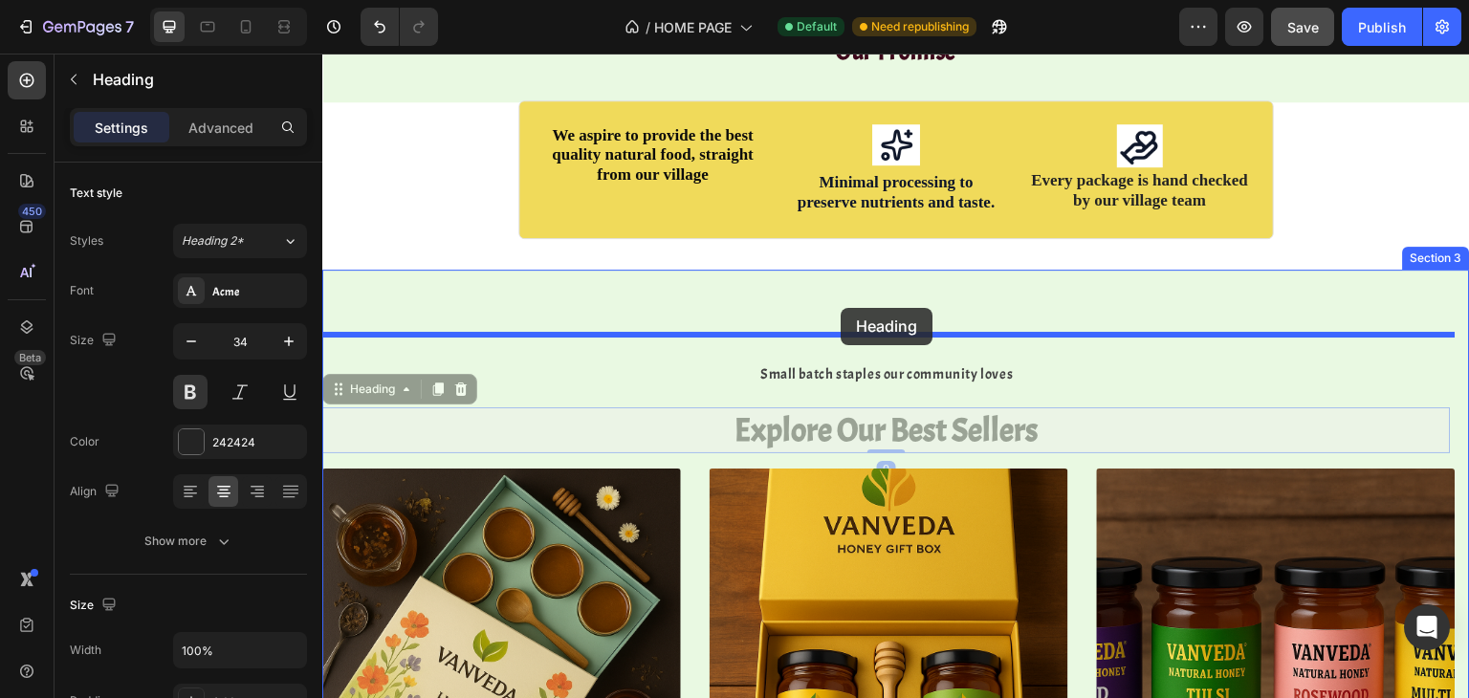
drag, startPoint x: 847, startPoint y: 414, endPoint x: 840, endPoint y: 308, distance: 106.3
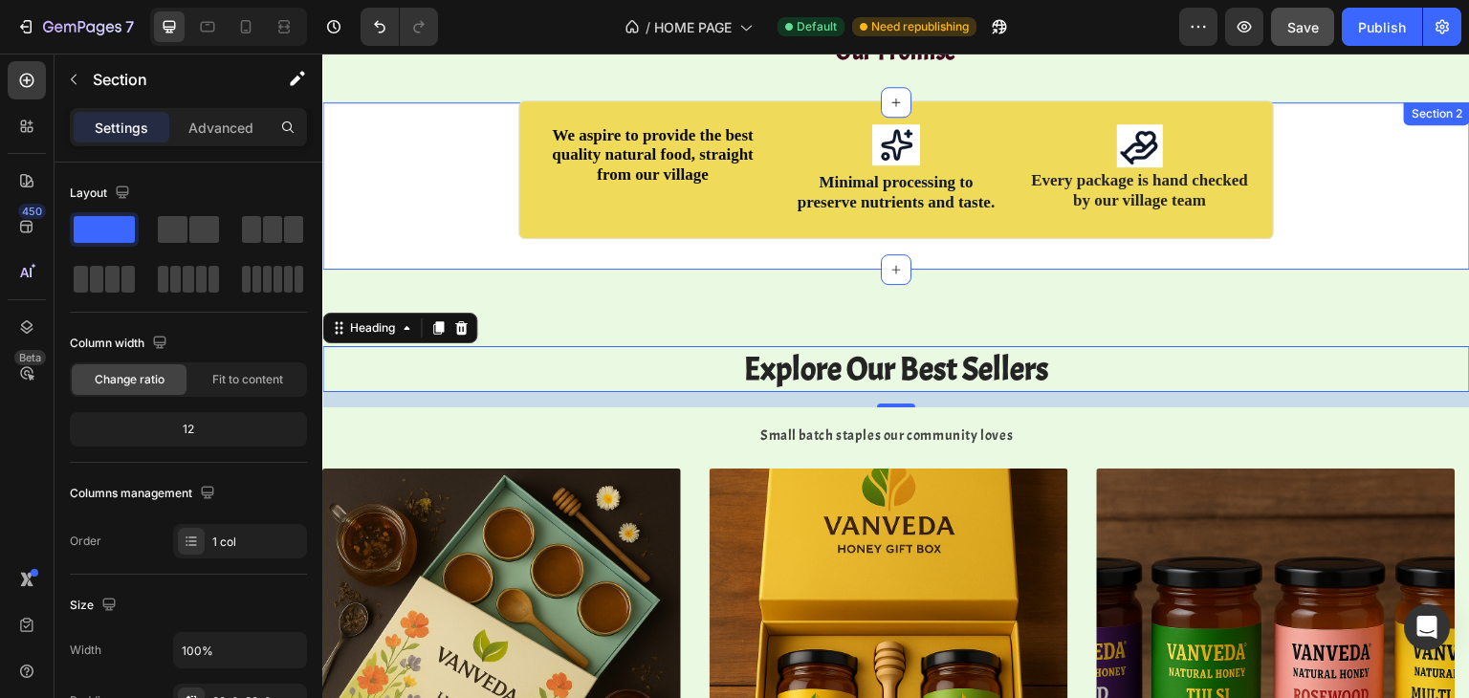
click at [428, 142] on div "We aspire to provide the best quality natural food, straight from our village T…" at bounding box center [895, 186] width 1147 height 106
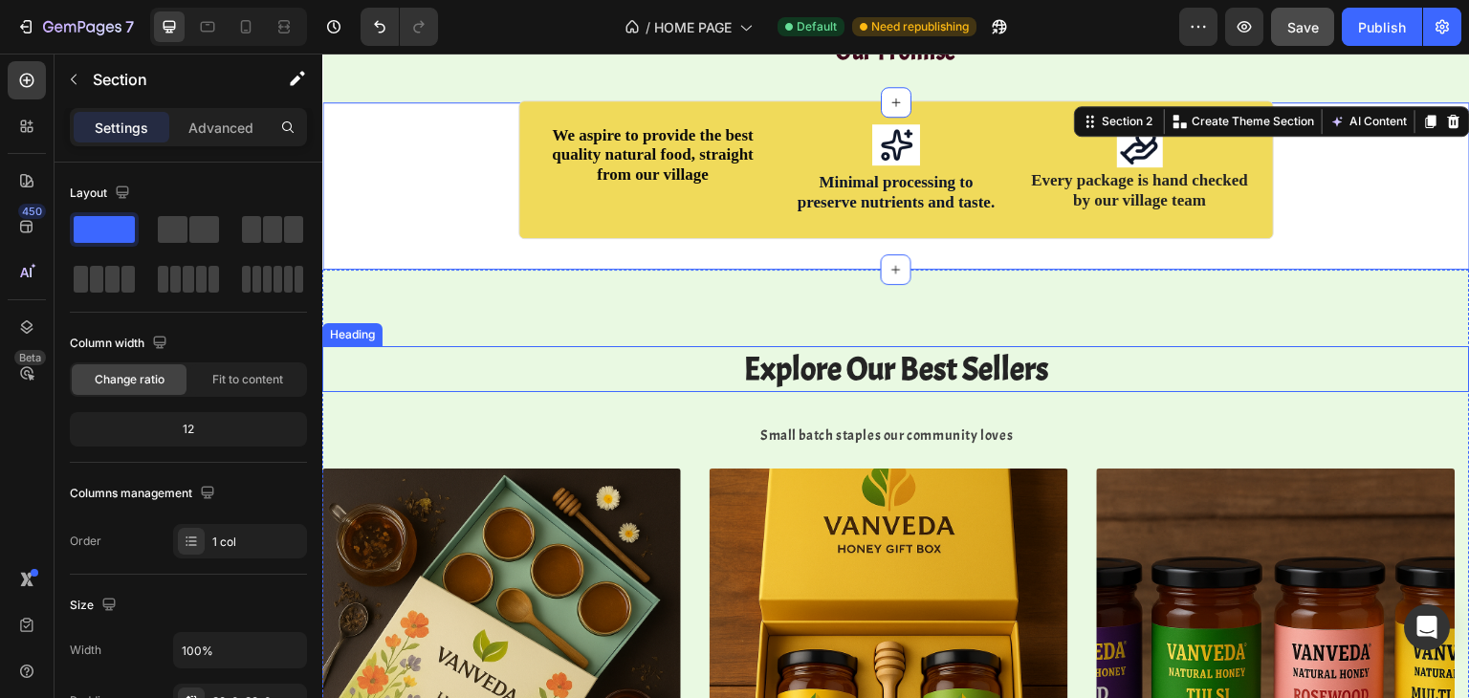
click at [877, 361] on h2 "Explore Our Best Sellers" at bounding box center [895, 369] width 1147 height 46
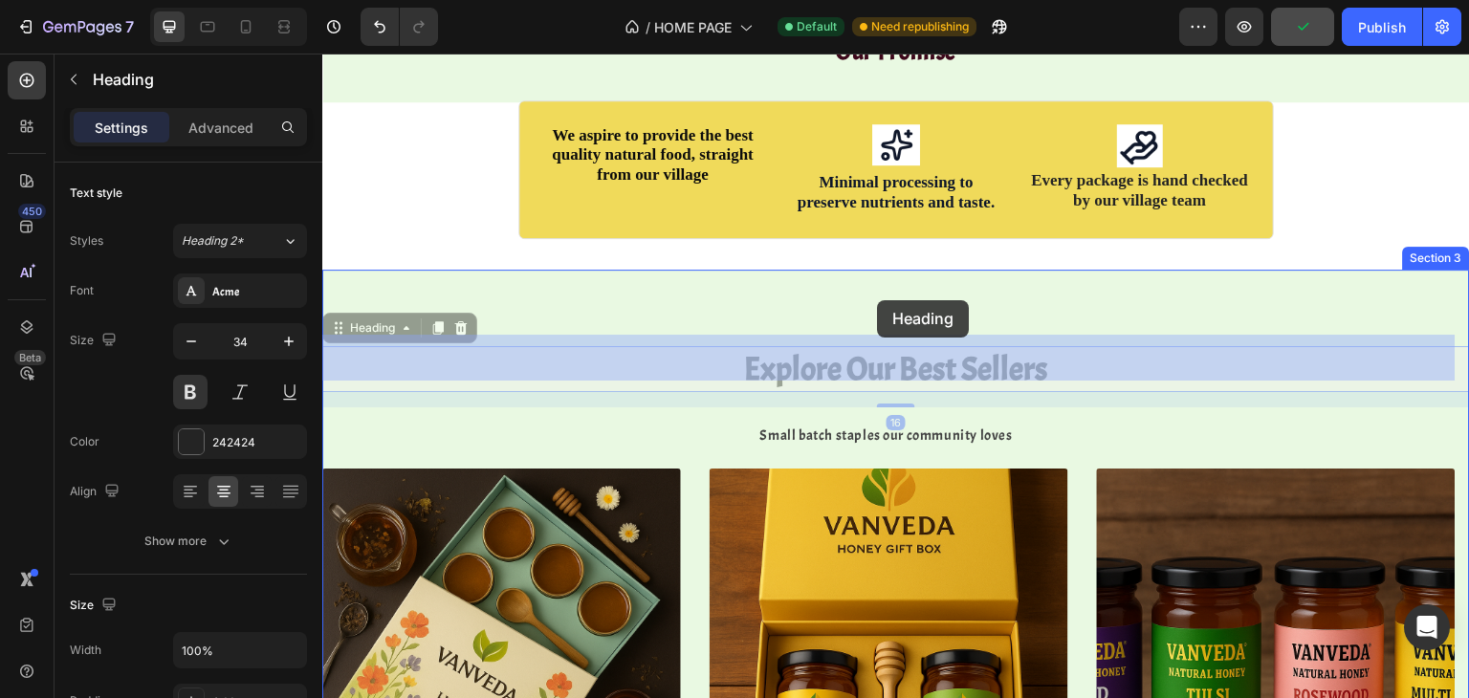
drag, startPoint x: 876, startPoint y: 361, endPoint x: 877, endPoint y: 300, distance: 61.2
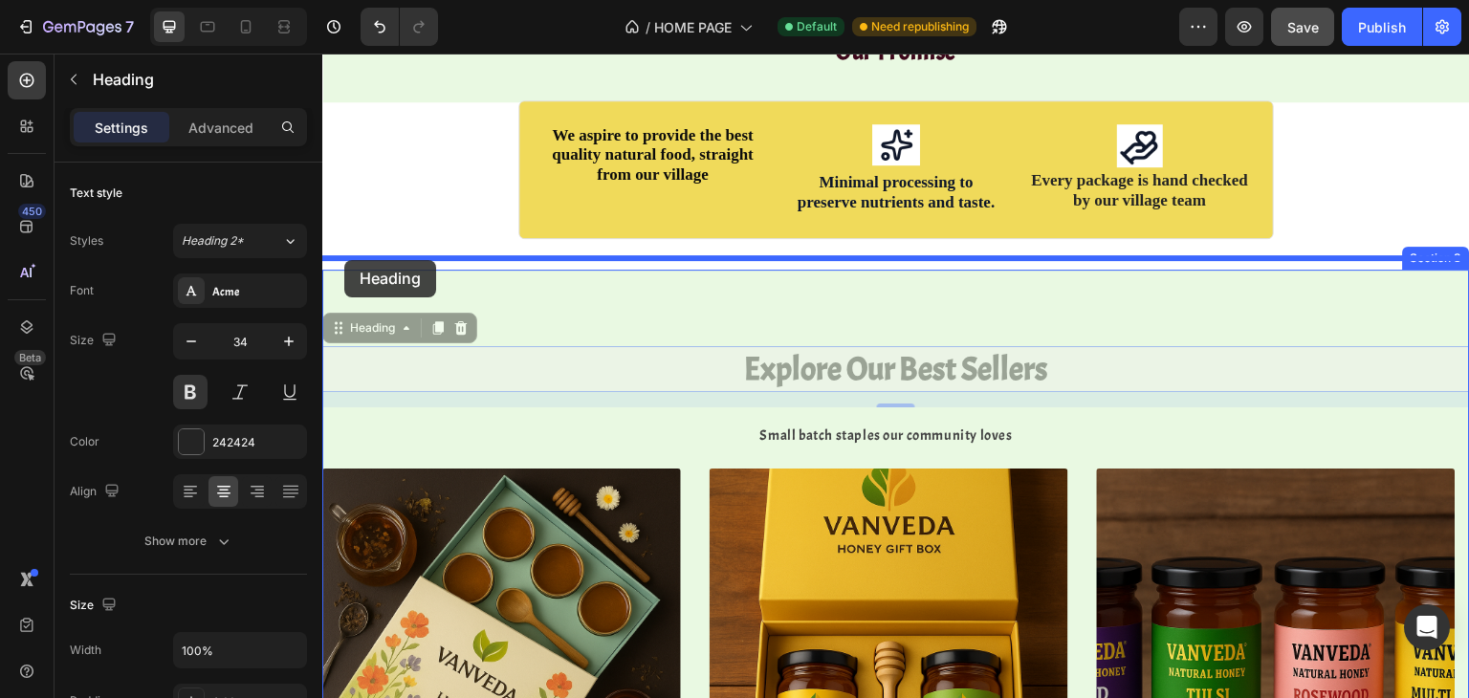
drag, startPoint x: 338, startPoint y: 316, endPoint x: 344, endPoint y: 260, distance: 55.8
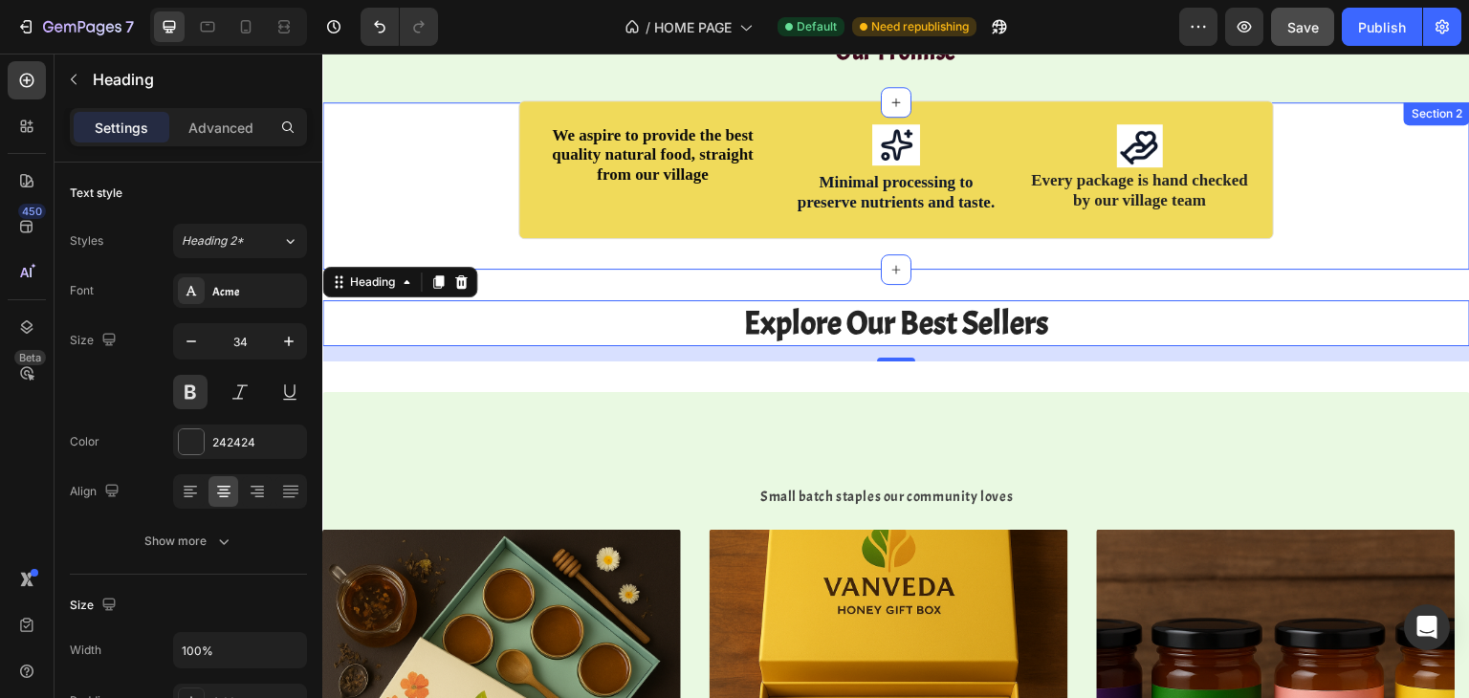
click at [647, 235] on div "We aspire to provide the best quality natural food, straight from our village T…" at bounding box center [895, 185] width 1147 height 167
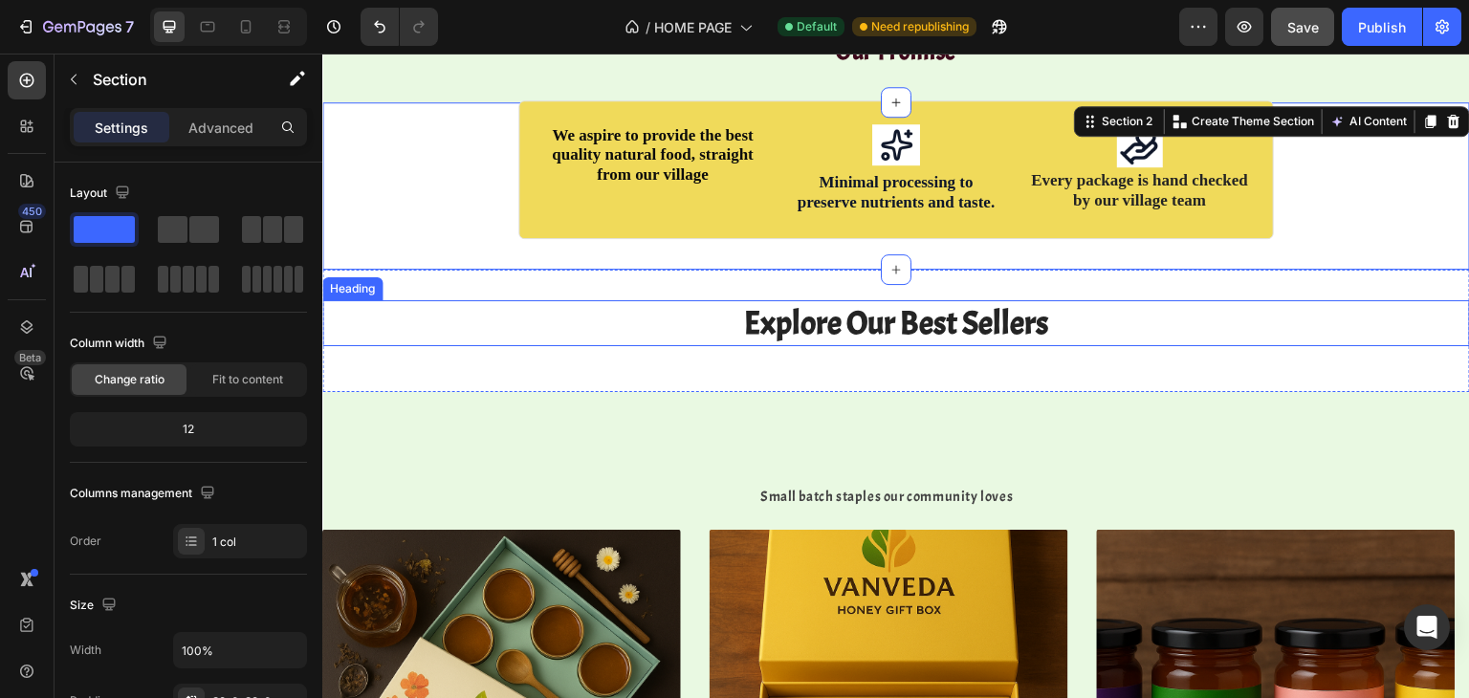
click at [732, 306] on h2 "Explore Our Best Sellers" at bounding box center [895, 323] width 1147 height 46
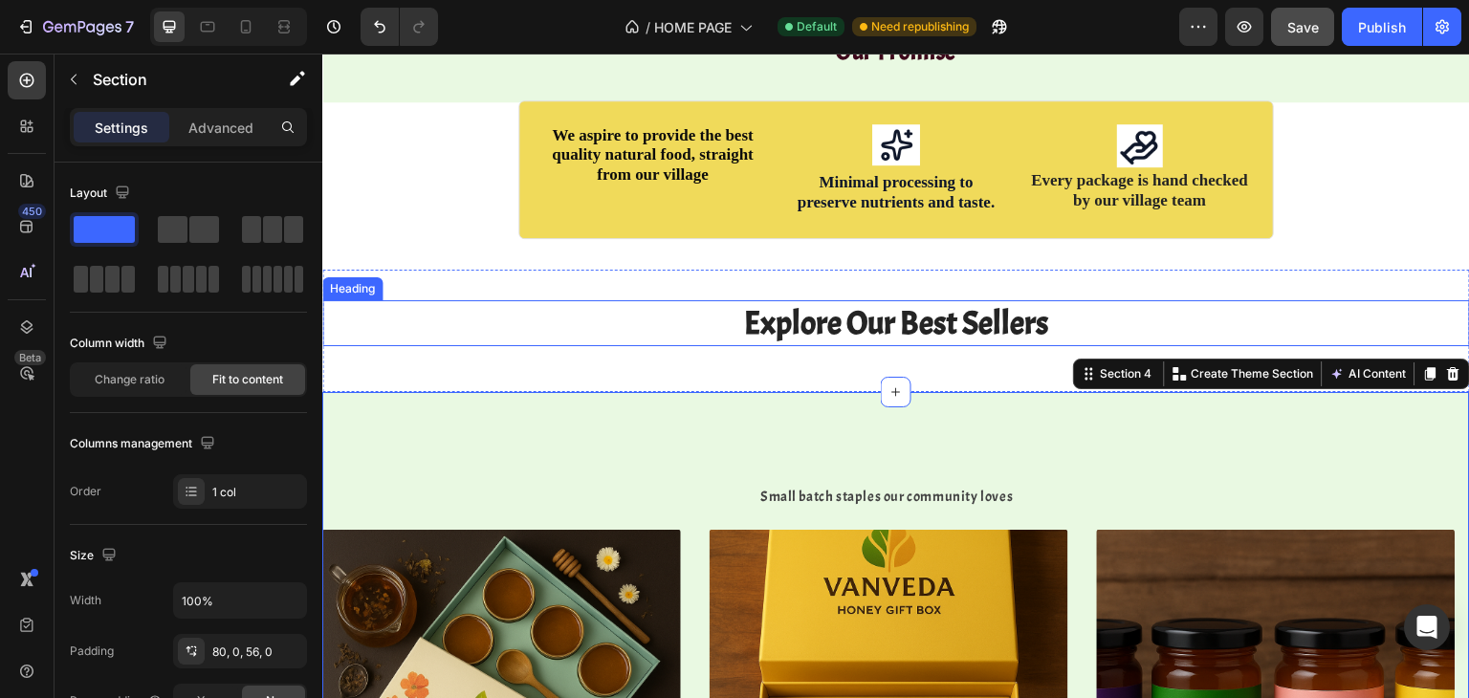
click at [866, 318] on h2 "Explore Our Best Sellers" at bounding box center [895, 323] width 1147 height 46
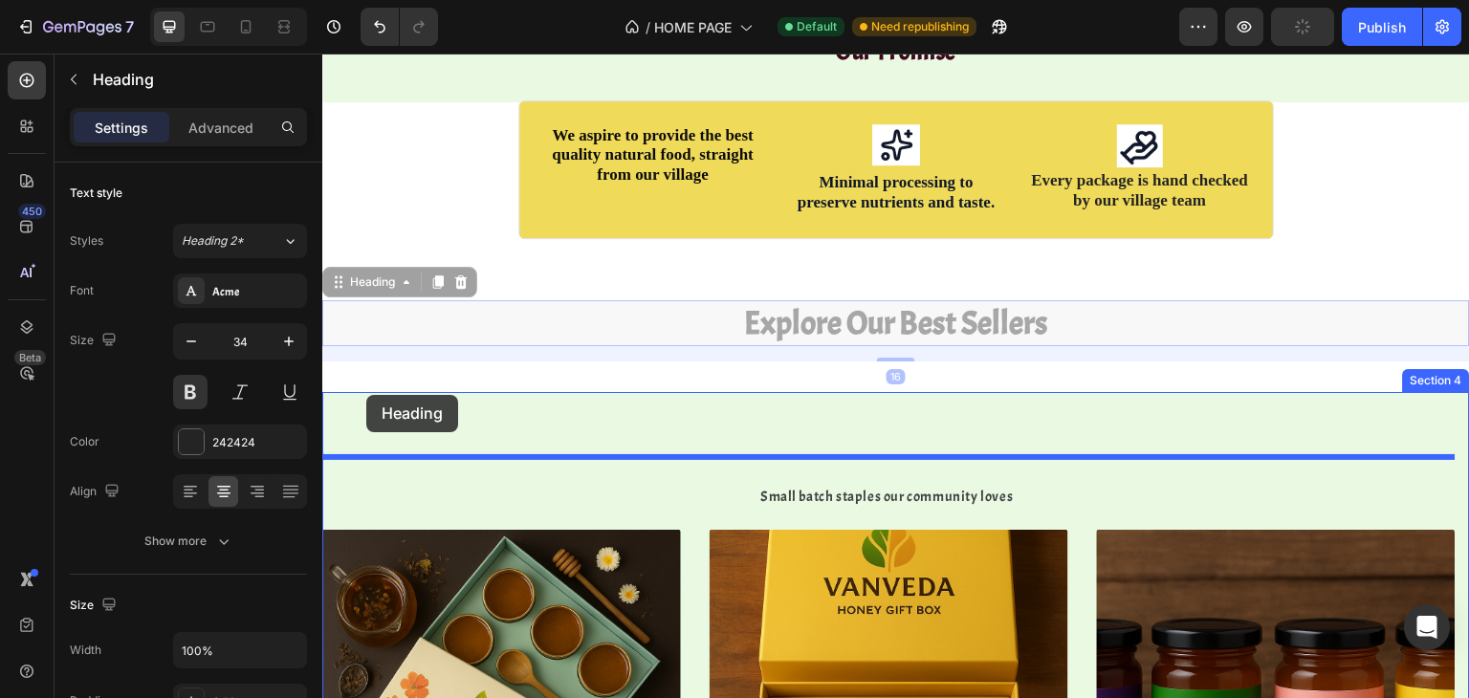
drag, startPoint x: 362, startPoint y: 270, endPoint x: 366, endPoint y: 395, distance: 125.3
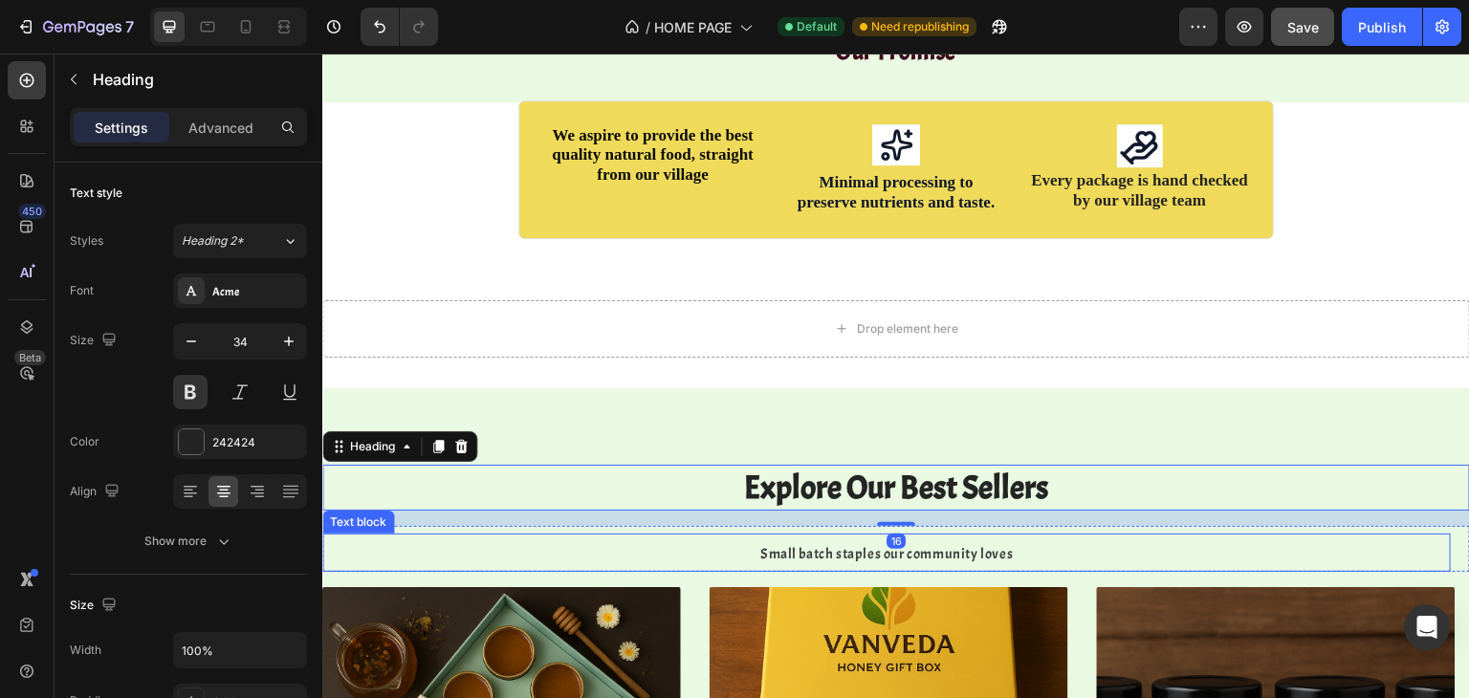
click at [760, 545] on span "Small batch staples our community loves" at bounding box center [886, 554] width 252 height 18
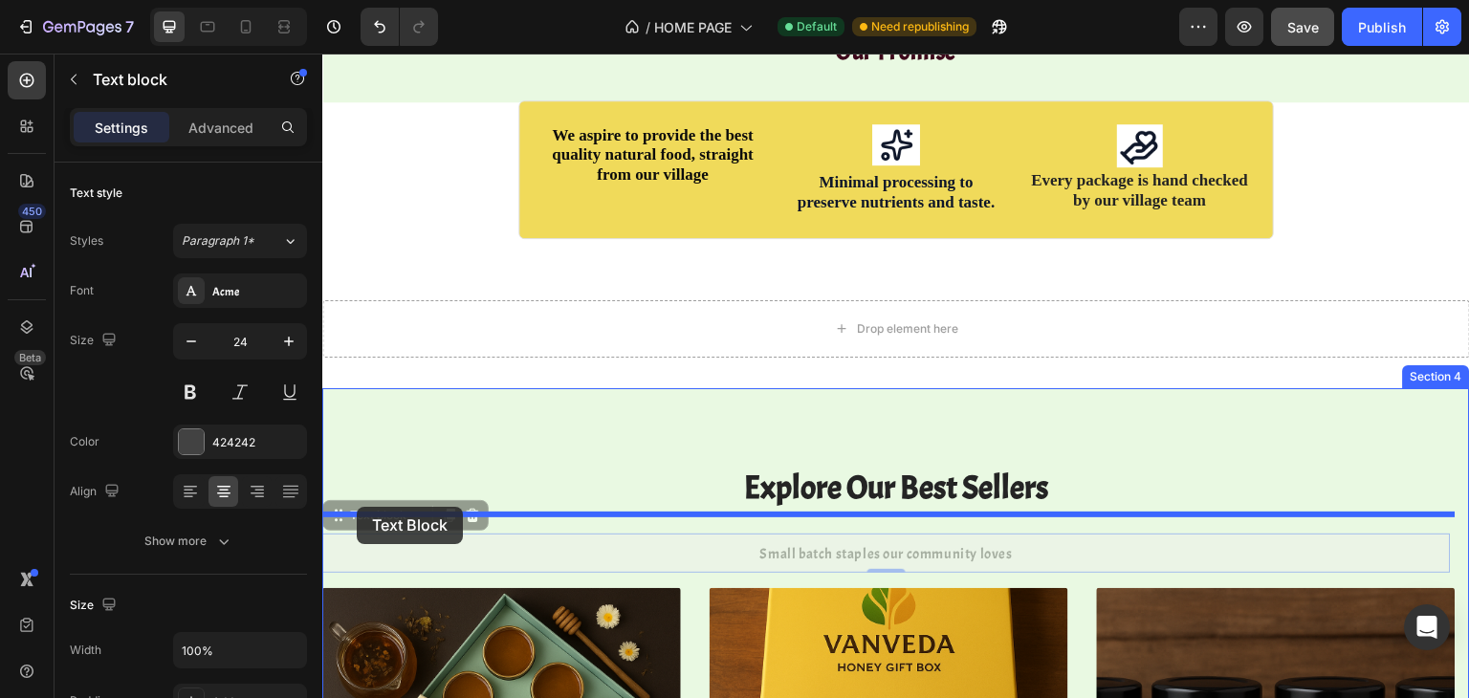
drag, startPoint x: 338, startPoint y: 505, endPoint x: 357, endPoint y: 507, distance: 19.2
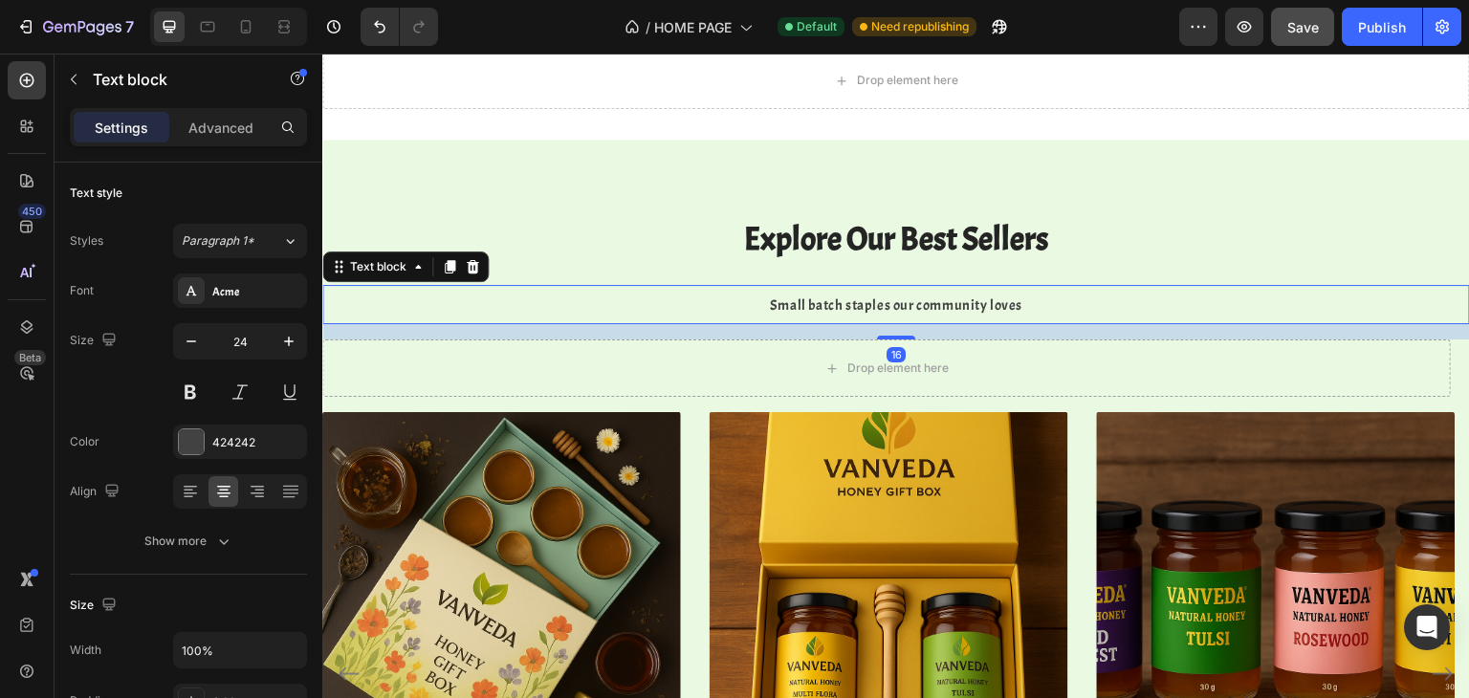
scroll to position [1075, 0]
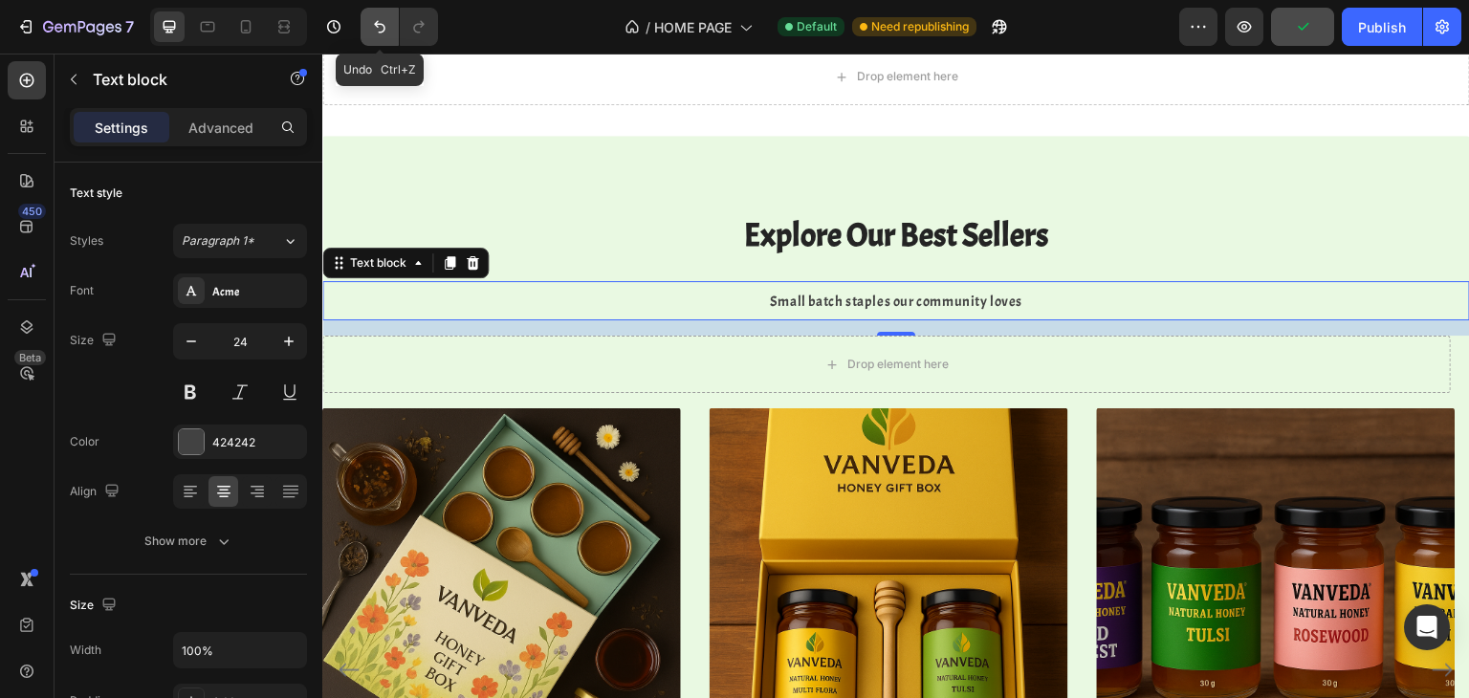
click at [387, 28] on icon "Undo/Redo" at bounding box center [379, 26] width 19 height 19
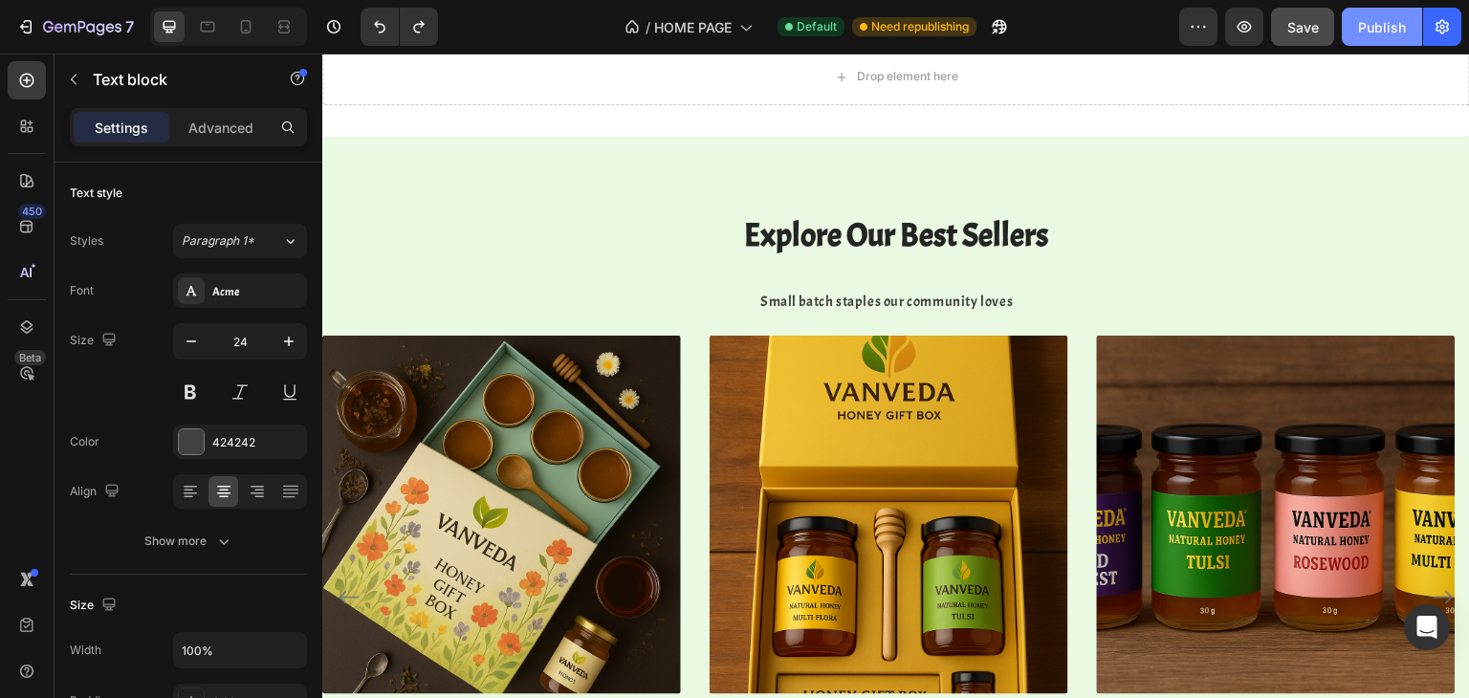
click at [1359, 38] on button "Publish" at bounding box center [1381, 27] width 80 height 38
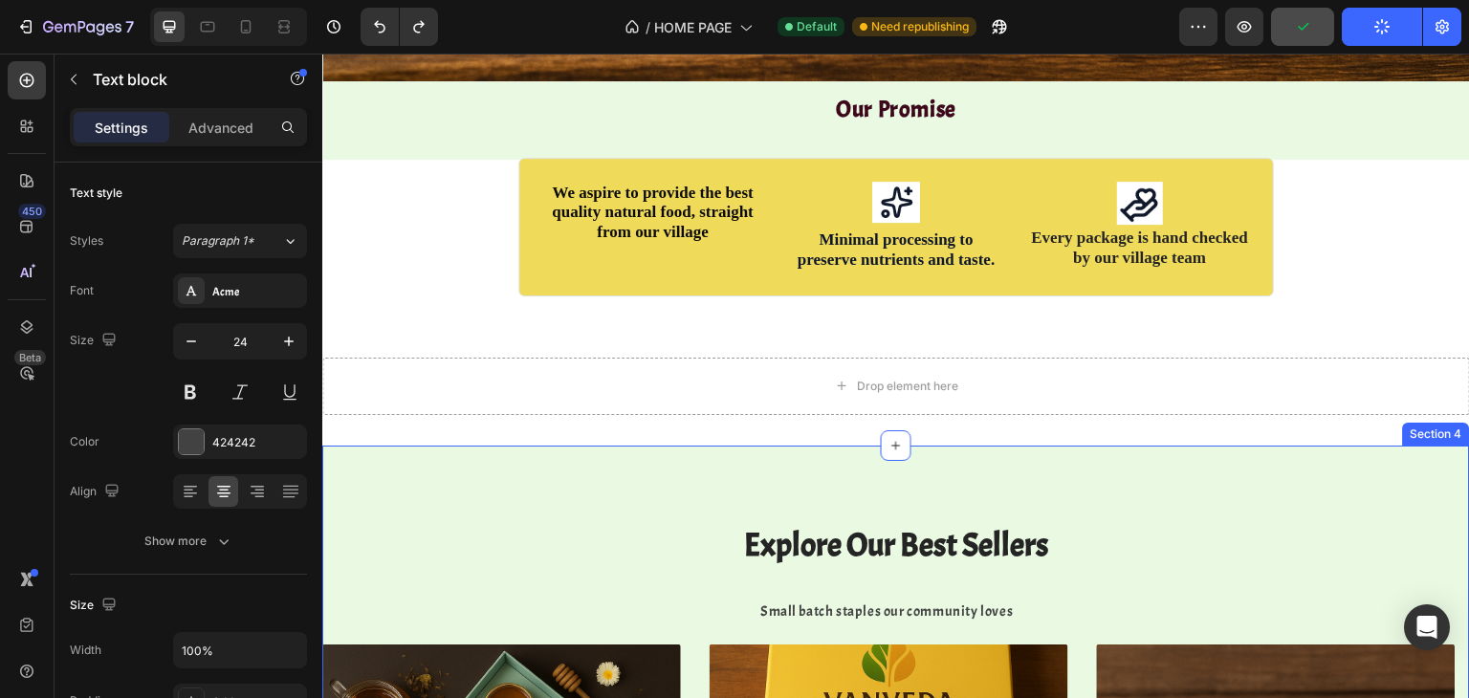
scroll to position [774, 0]
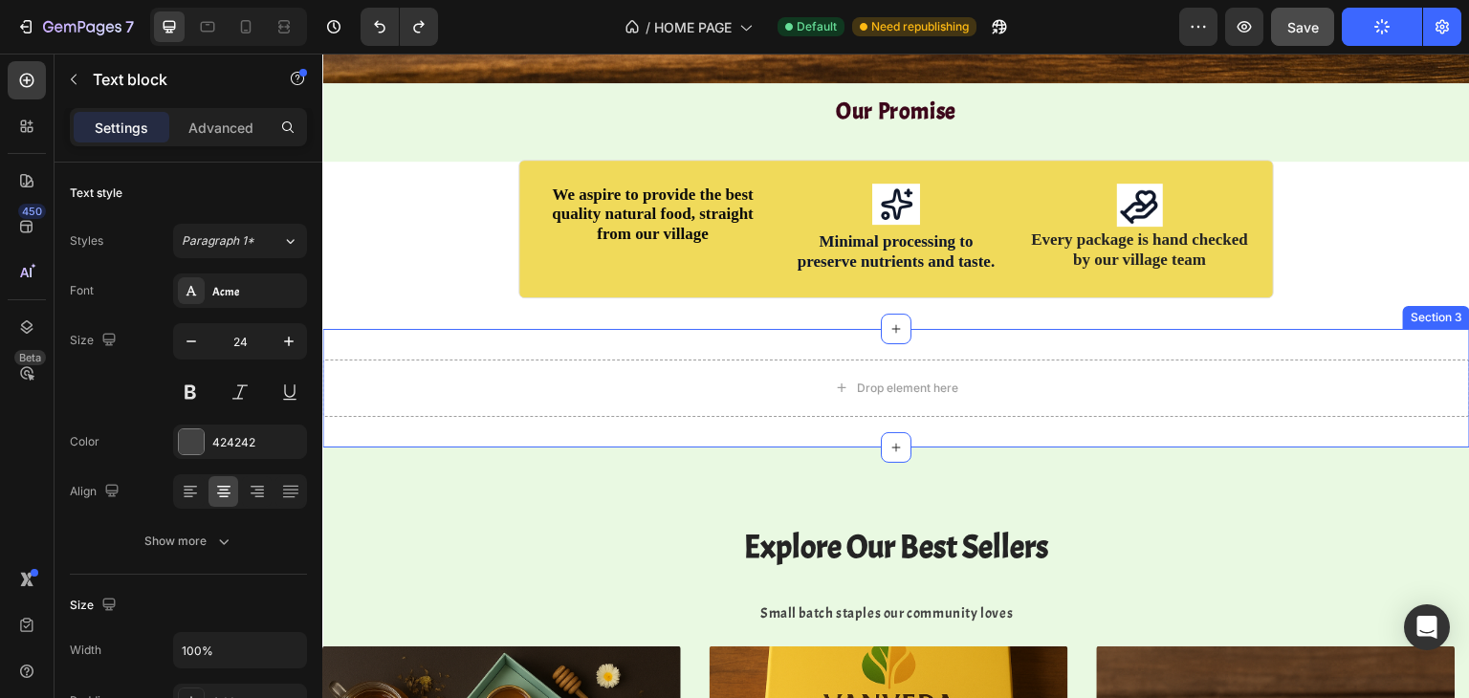
click at [777, 333] on div "Drop element here Section 3" at bounding box center [895, 388] width 1147 height 119
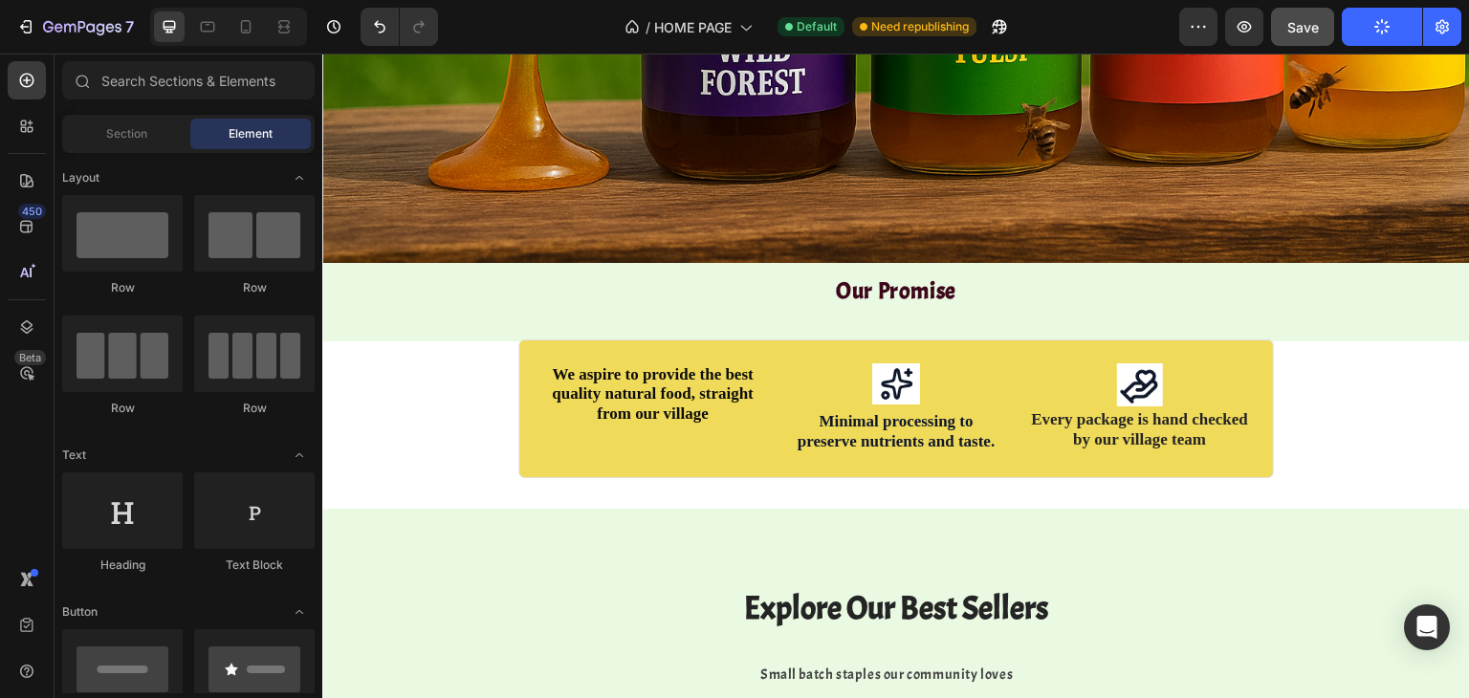
scroll to position [729, 0]
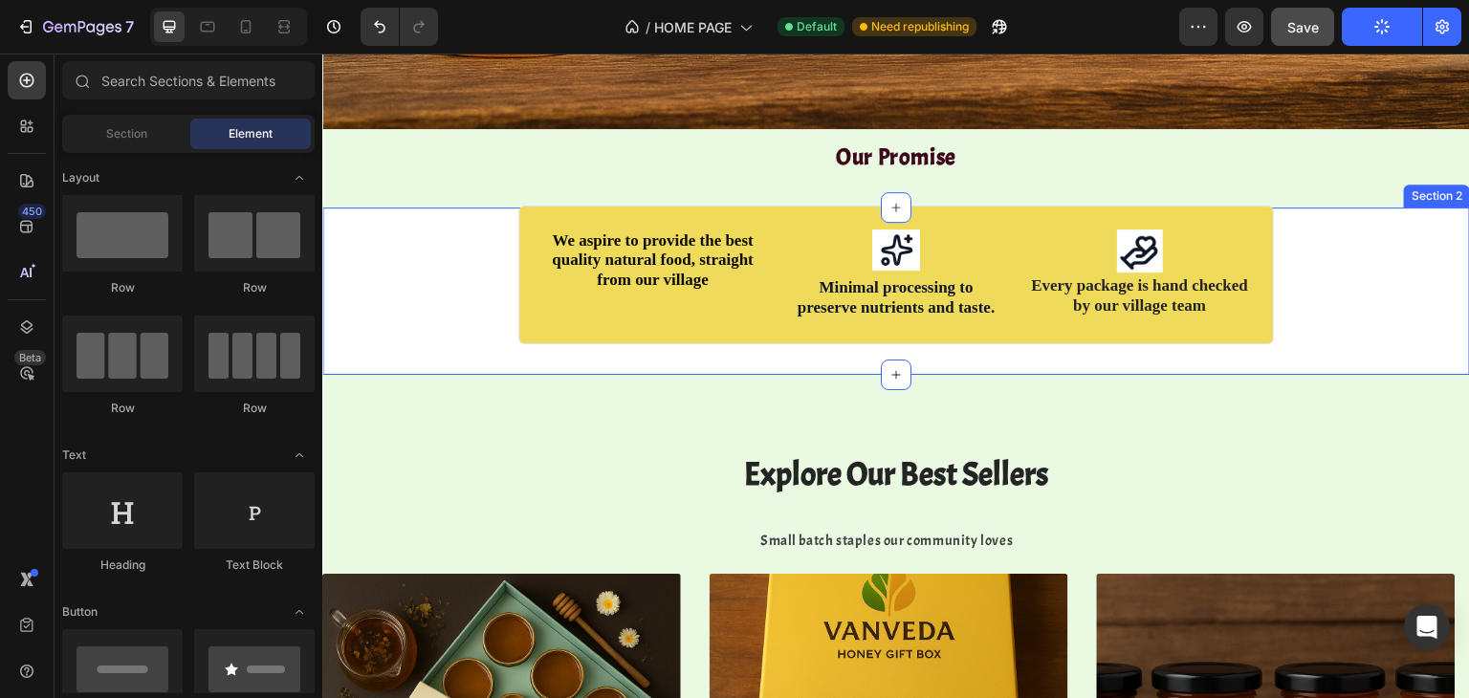
click at [490, 261] on div "We aspire to provide the best quality natural food, straight from our village T…" at bounding box center [895, 291] width 1147 height 106
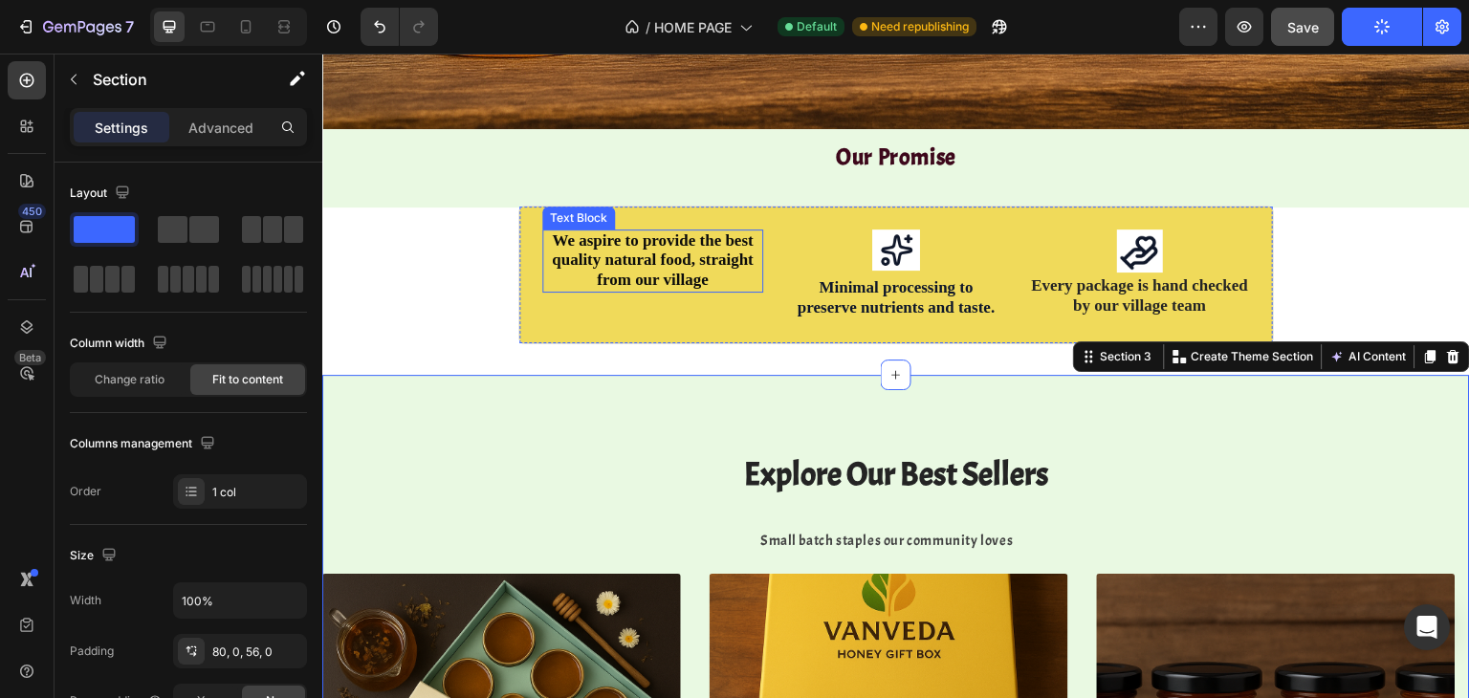
click at [600, 280] on div "We aspire to provide the best quality natural food, straight from our village" at bounding box center [652, 260] width 221 height 63
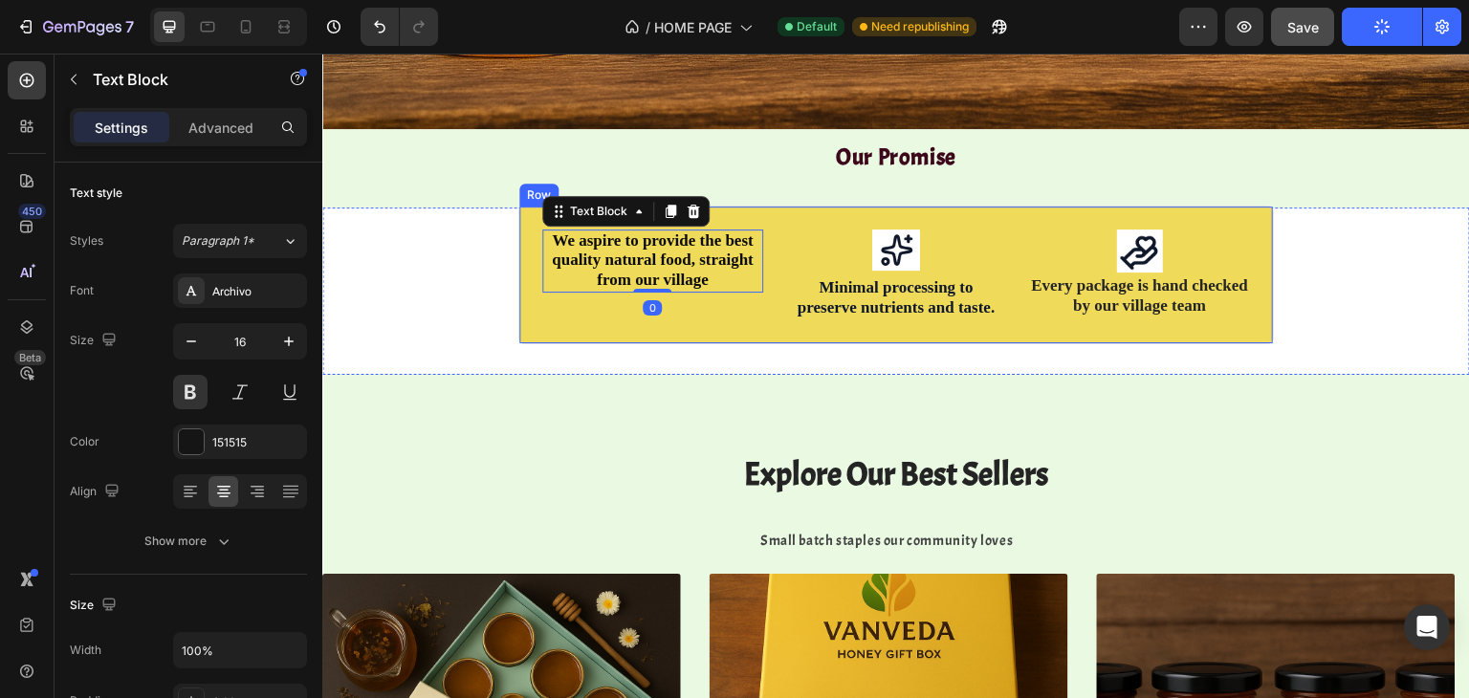
click at [582, 294] on div "We aspire to provide the best quality natural food, straight from our village T…" at bounding box center [652, 274] width 221 height 91
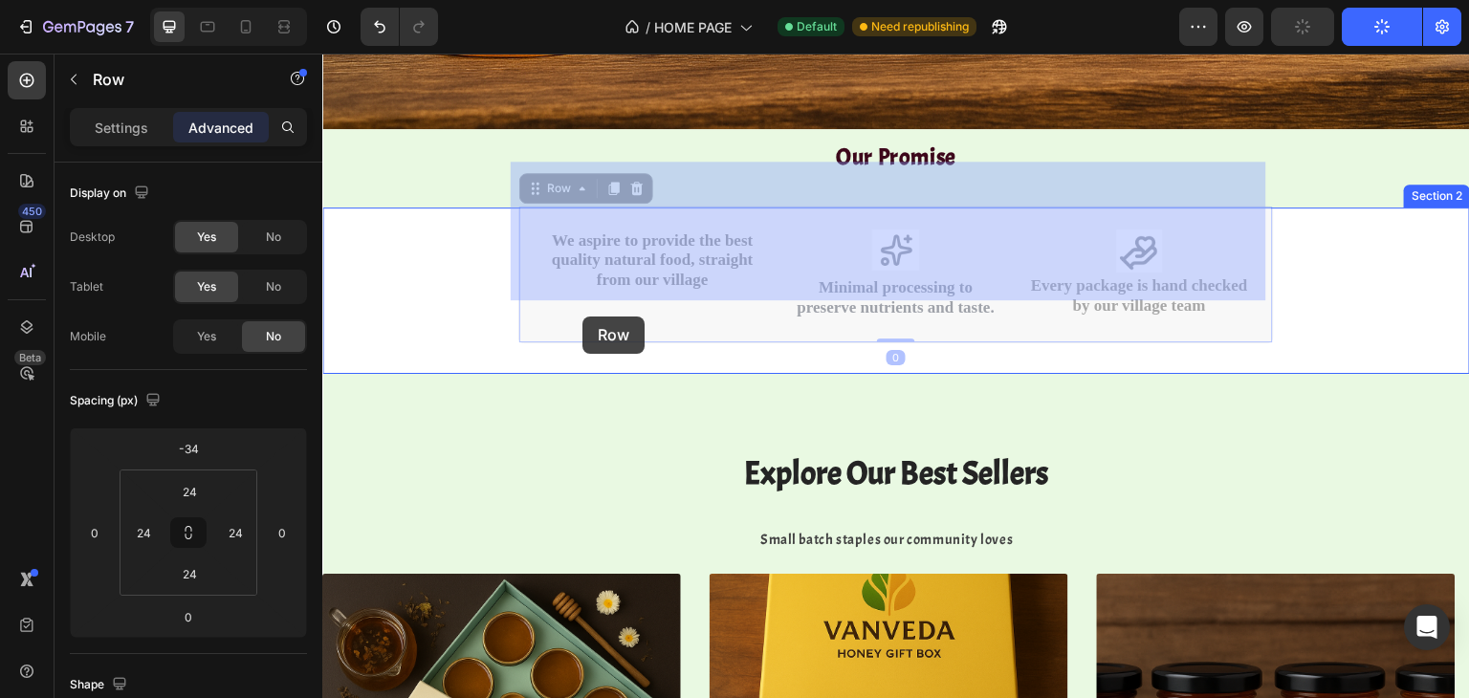
drag, startPoint x: 582, startPoint y: 294, endPoint x: 582, endPoint y: 316, distance: 22.0
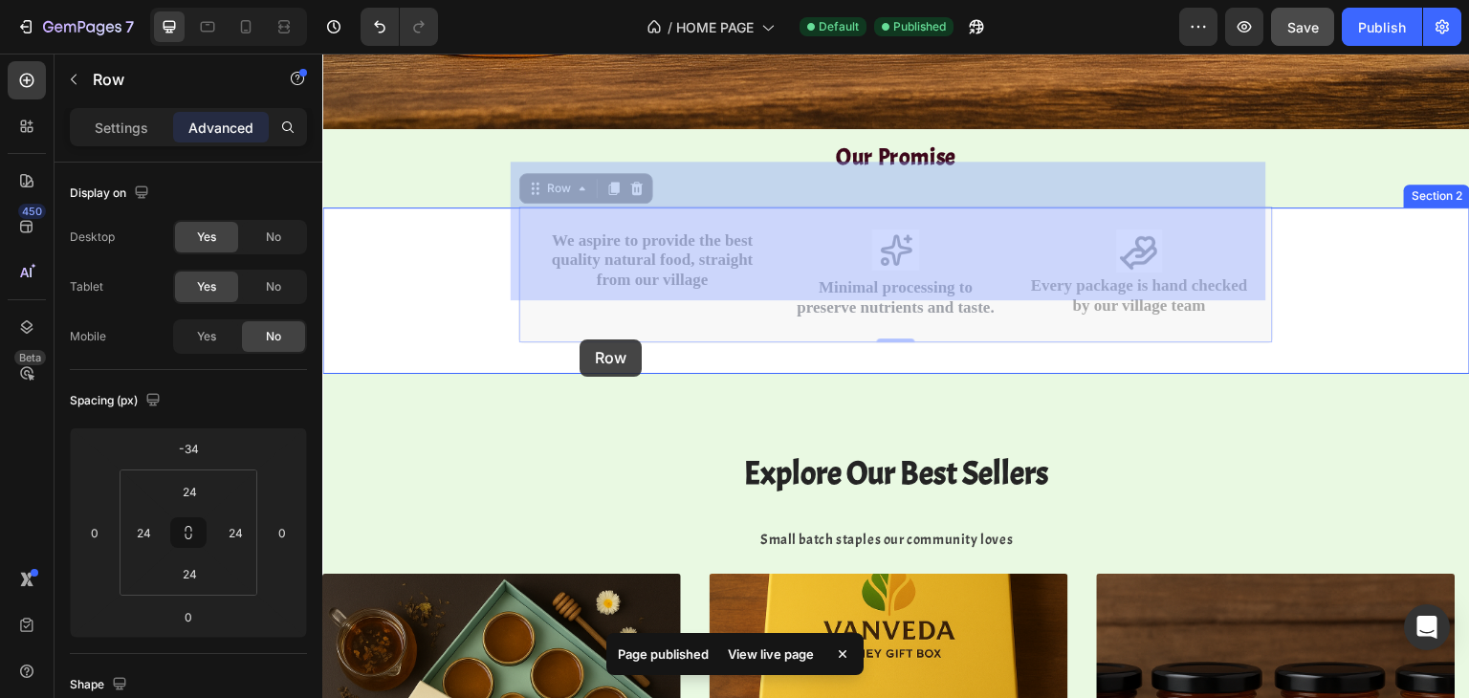
drag, startPoint x: 579, startPoint y: 312, endPoint x: 579, endPoint y: 339, distance: 27.7
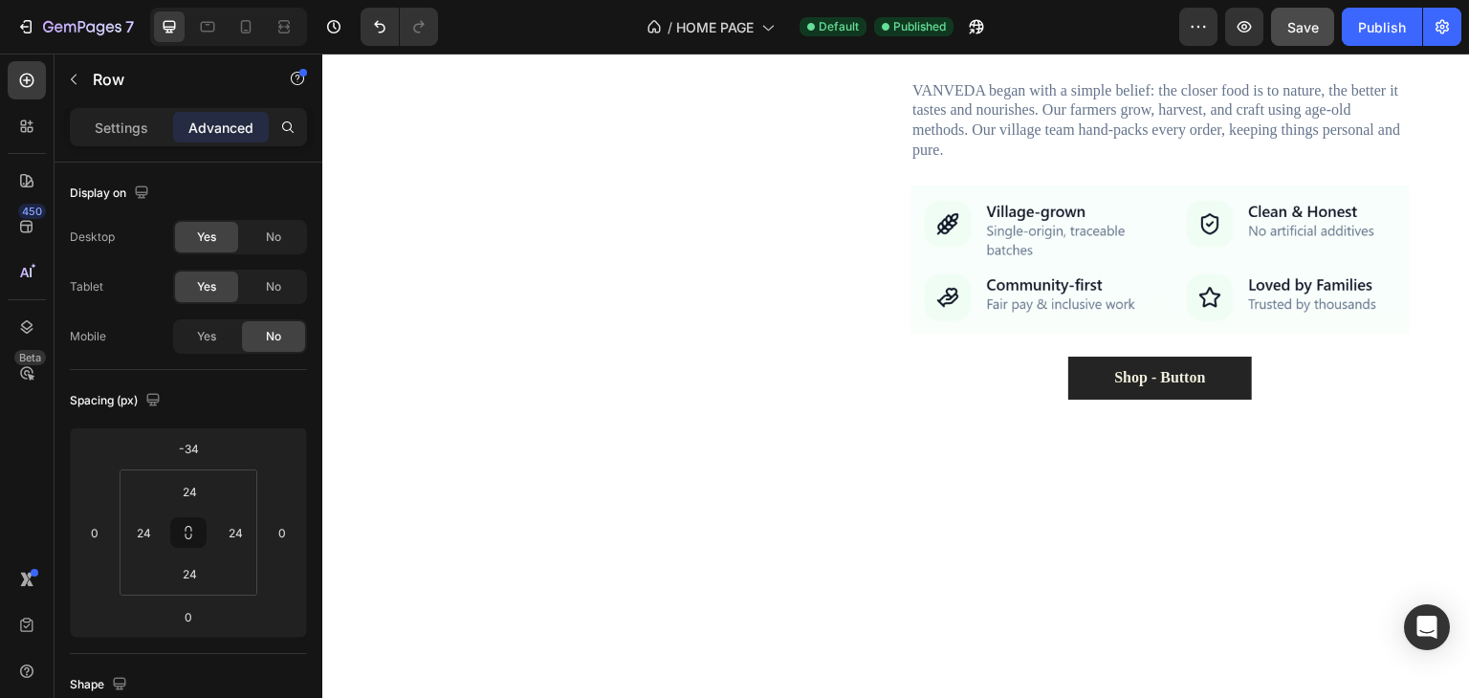
scroll to position [2054, 0]
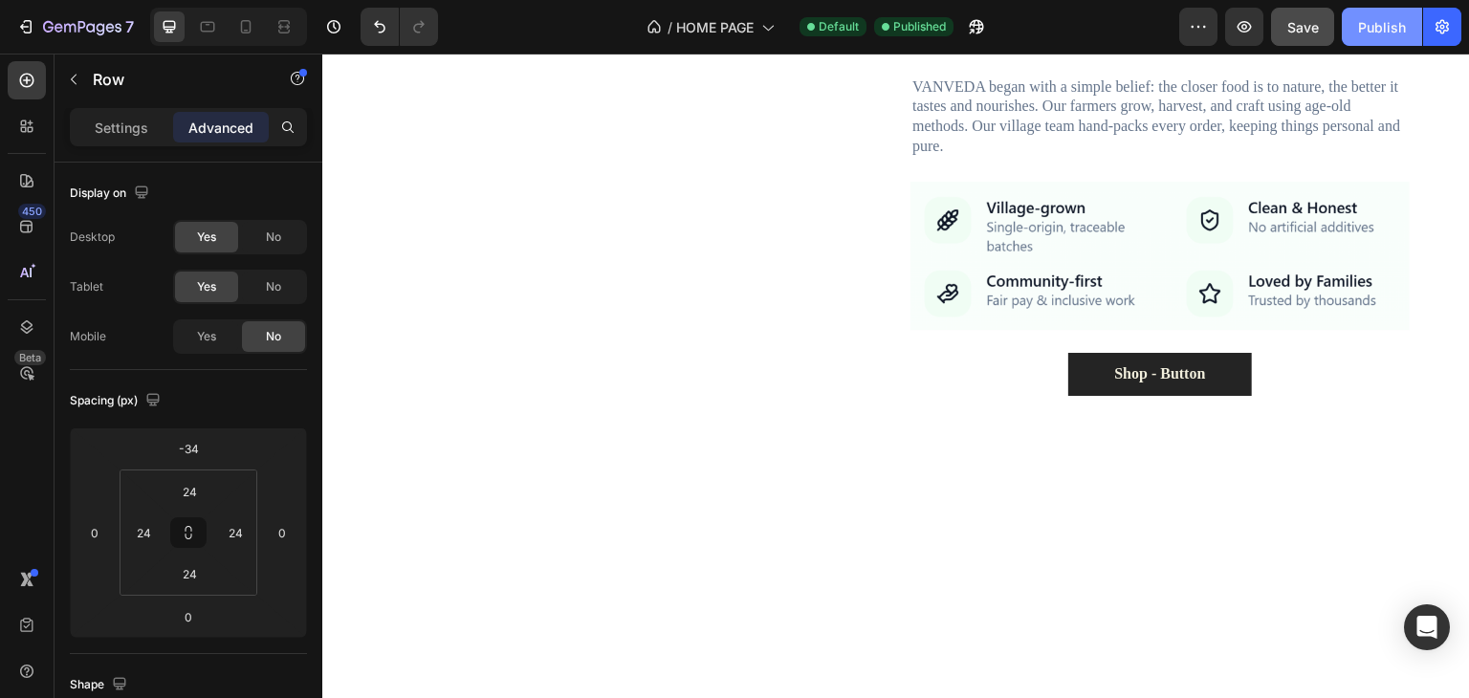
click at [1383, 32] on div "Publish" at bounding box center [1382, 27] width 48 height 20
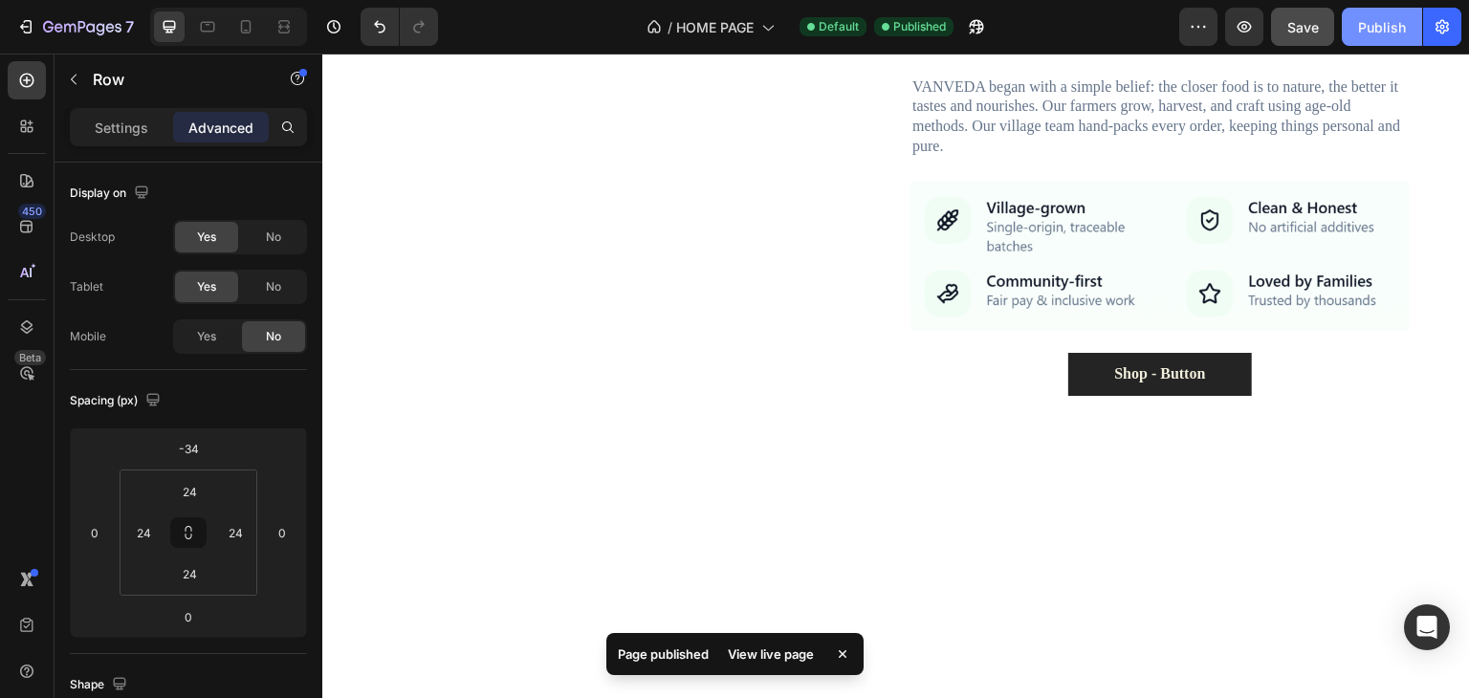
click at [1388, 38] on button "Publish" at bounding box center [1381, 27] width 80 height 38
